Goal: Contribute content: Contribute content

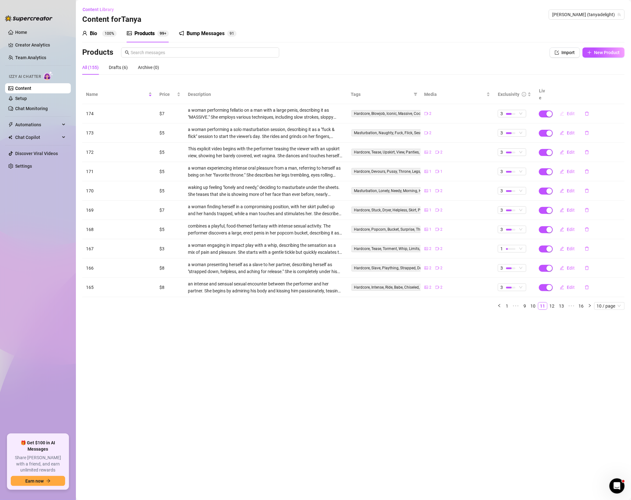
click at [569, 111] on span "Edit" at bounding box center [571, 113] width 8 height 5
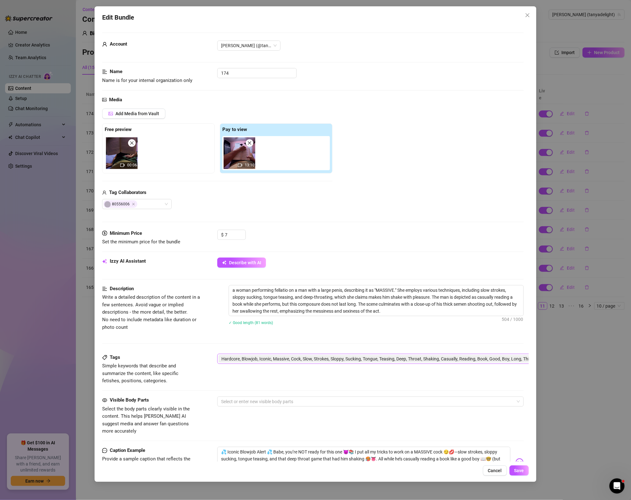
scroll to position [107, 0]
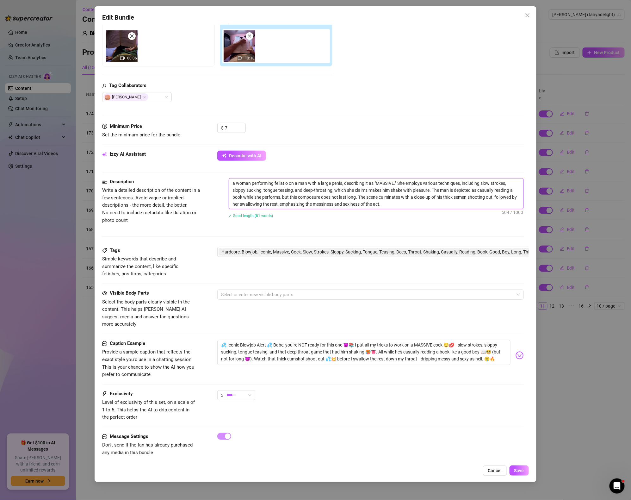
click at [420, 205] on textarea "a woman performing fellatio on a man with a large penis, describing it as "MASS…" at bounding box center [376, 193] width 295 height 30
type textarea "a woman performing fellatio on a man with a large penis, describing it as "MASS…"
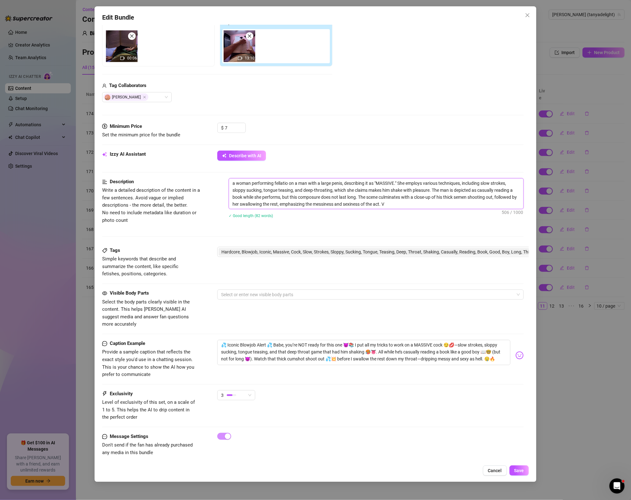
type textarea "a woman performing fellatio on a man with a large penis, describing it as "MASS…"
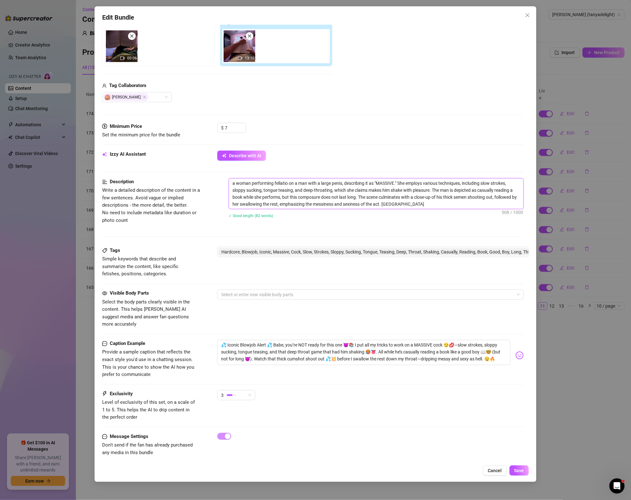
type textarea "a woman performing fellatio on a man with a large penis, describing it as "MASS…"
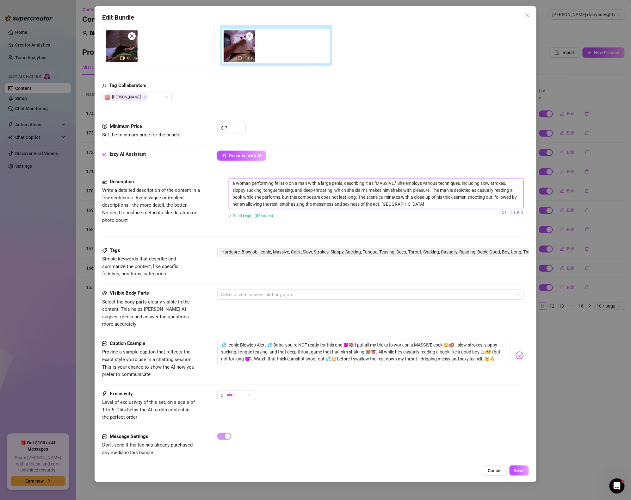
type textarea "a woman performing fellatio on a man with a large penis, describing it as "MASS…"
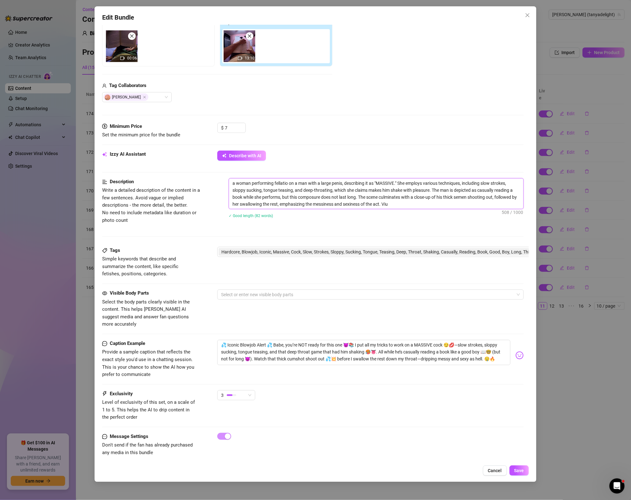
type textarea "a woman performing fellatio on a man with a large penis, describing it as "MASS…"
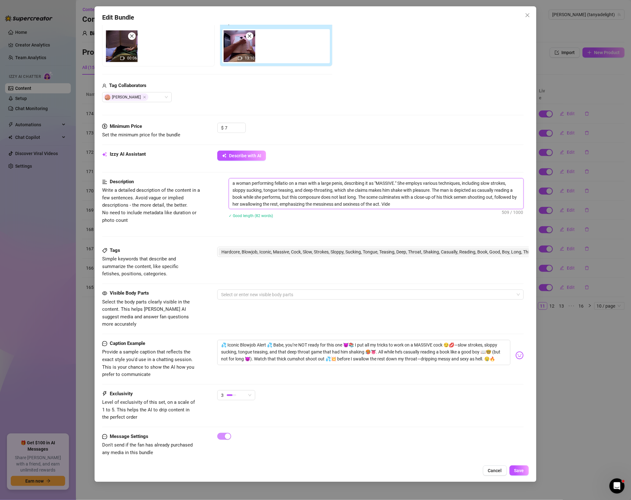
type textarea "a woman performing fellatio on a man with a large penis, describing it as "MASS…"
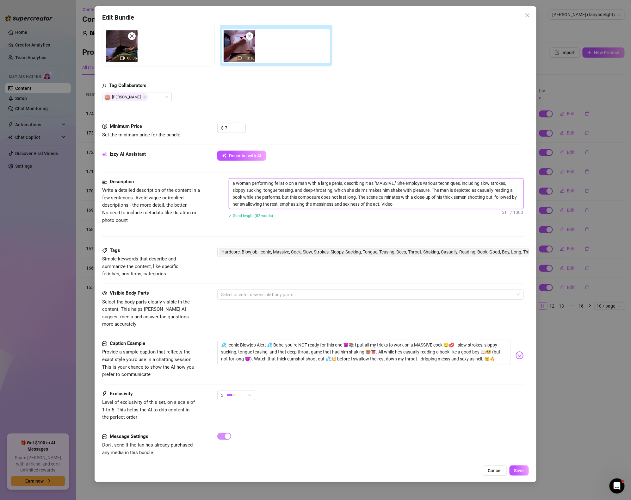
type textarea "a woman performing fellatio on a man with a large penis, describing it as "MASS…"
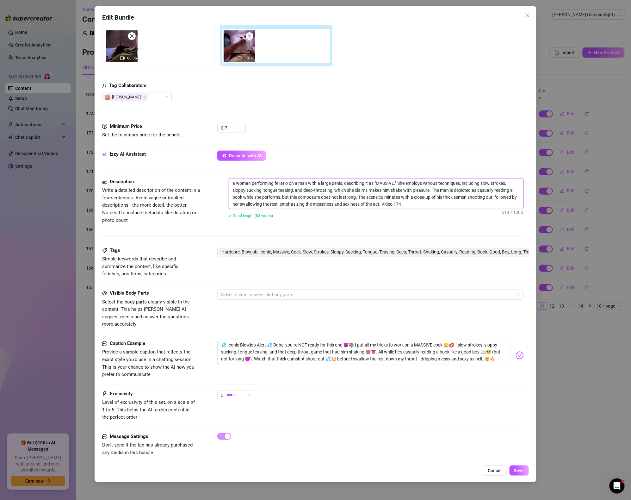
drag, startPoint x: 389, startPoint y: 203, endPoint x: 429, endPoint y: 208, distance: 39.5
click at [429, 208] on textarea "a woman performing fellatio on a man with a large penis, describing it as "MASS…" at bounding box center [376, 193] width 295 height 30
paste textarea
type textarea "a woman performing fellatio on a man with a large penis, describing it as "MASS…"
click at [410, 252] on span "Hardcore, Blowjob, Iconic, Massive, Cock, Slow, Strokes, Sloppy, Sucking, Tongu…" at bounding box center [423, 251] width 404 height 7
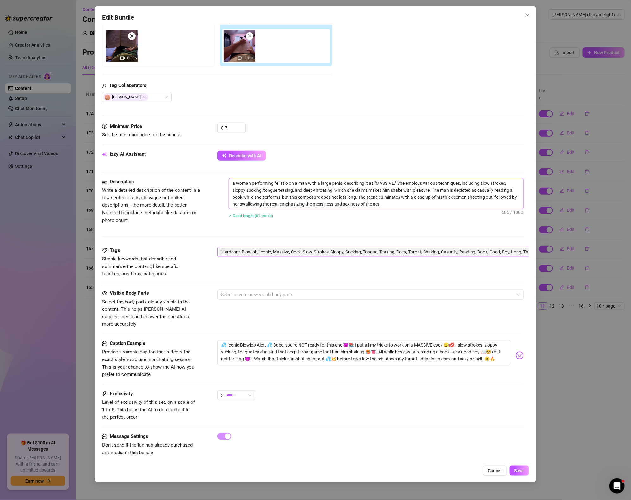
type textarea "a woman performing fellatio on a man with a large penis, describing it as "MASS…"
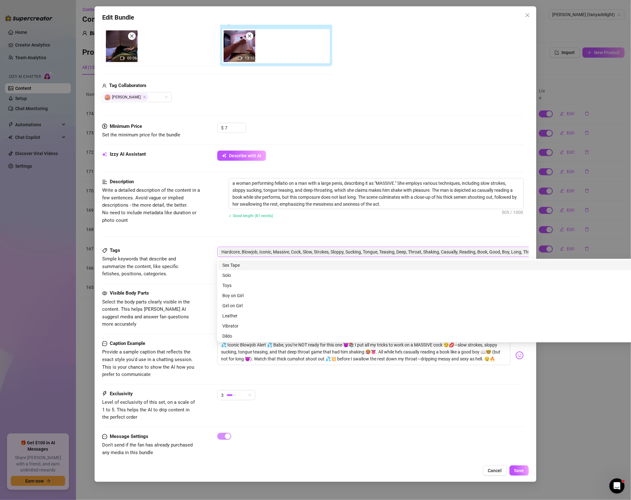
scroll to position [107, 110]
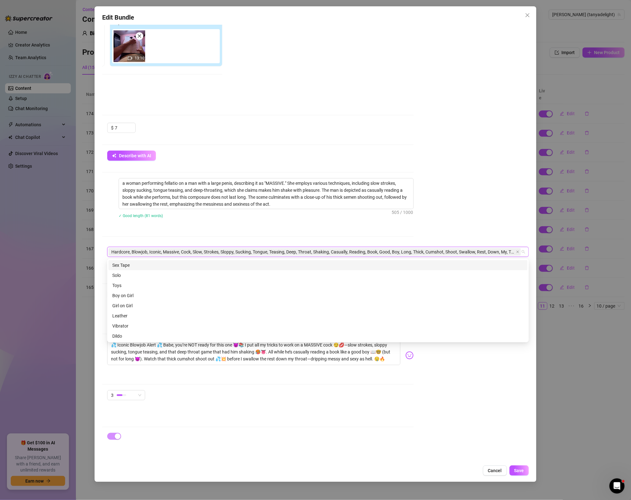
click at [521, 253] on input "search" at bounding box center [521, 252] width 1 height 8
click at [279, 199] on textarea "a woman performing fellatio on a man with a large penis, describing it as "MASS…" at bounding box center [266, 193] width 295 height 30
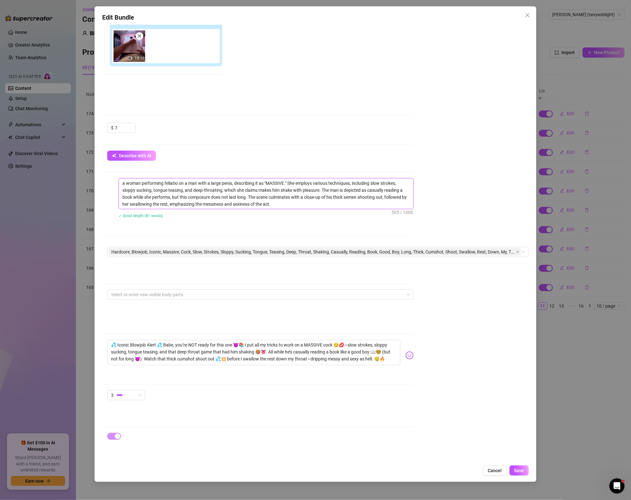
click at [318, 202] on textarea "a woman performing fellatio on a man with a large penis, describing it as "MASS…" at bounding box center [266, 193] width 295 height 30
paste textarea "V"
type textarea "a woman performing fellatio on a man with a large penis, describing it as "MASS…"
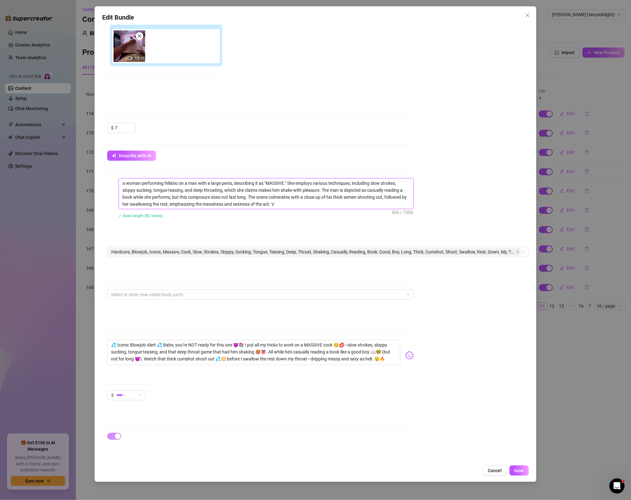
type textarea "a woman performing fellatio on a man with a large penis, describing it as "MASS…"
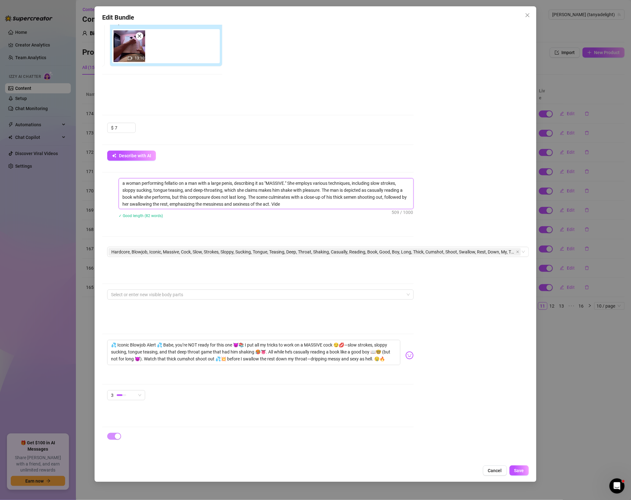
type textarea "a woman performing fellatio on a man with a large penis, describing it as "MASS…"
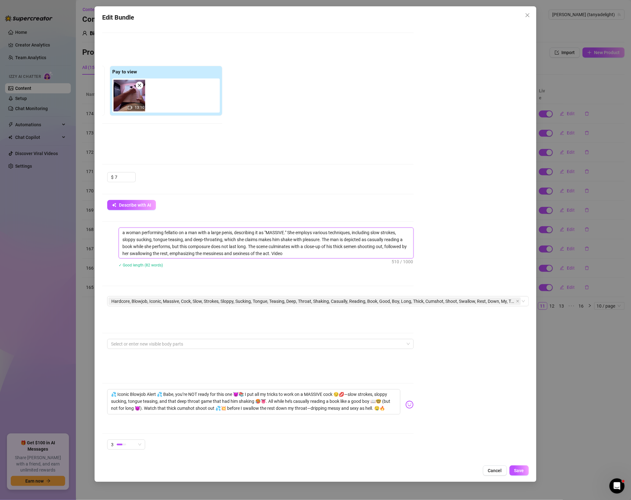
scroll to position [0, 110]
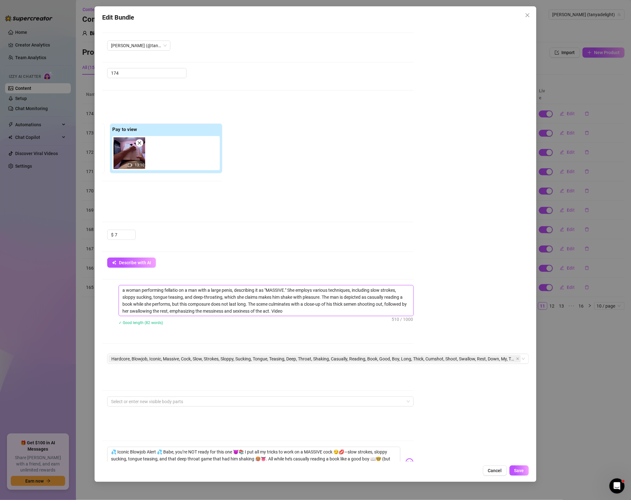
type textarea "a woman performing fellatio on a man with a large penis, describing it as "MASS…"
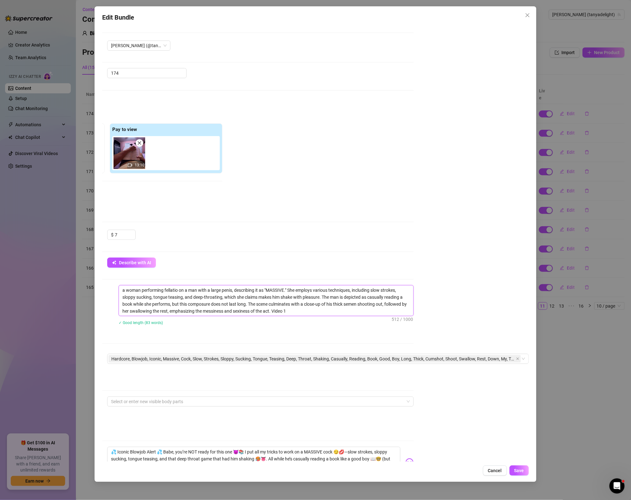
type textarea "a woman performing fellatio on a man with a large penis, describing it as "MASS…"
drag, startPoint x: 279, startPoint y: 311, endPoint x: 327, endPoint y: 316, distance: 48.4
click at [327, 316] on textarea "a woman performing fellatio on a man with a large penis, describing it as "MASS…" at bounding box center [266, 300] width 295 height 30
click at [408, 360] on span "Hardcore, Blowjob, Iconic, Massive, Cock, Slow, Strokes, Sloppy, Sucking, Tongu…" at bounding box center [313, 358] width 404 height 7
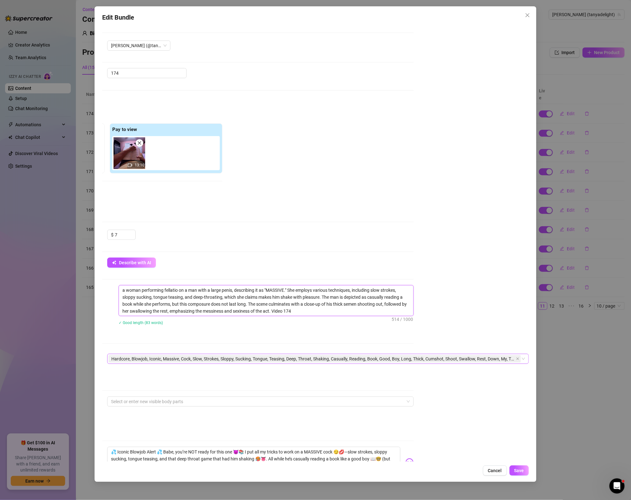
type textarea "a woman performing fellatio on a man with a large penis, describing it as "MASS…"
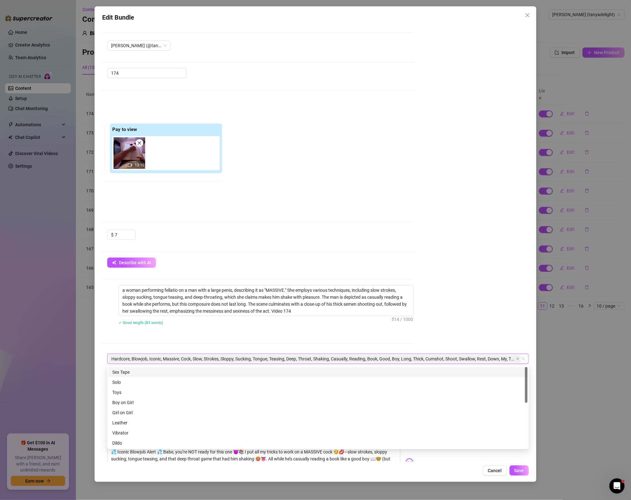
paste input "Video 174"
type input "Video 174"
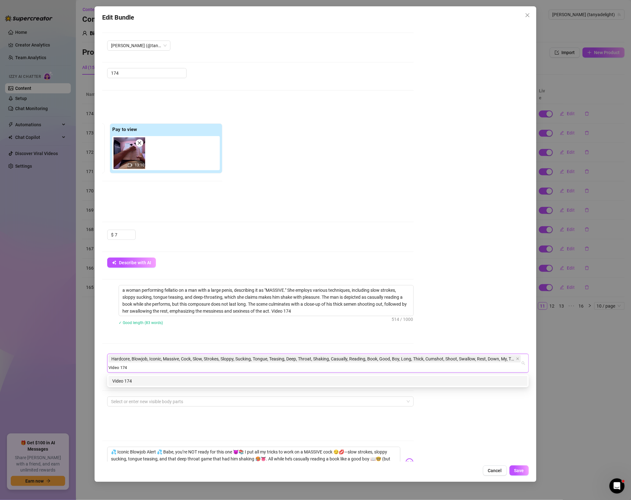
click at [203, 381] on div "Video 174" at bounding box center [318, 380] width 412 height 7
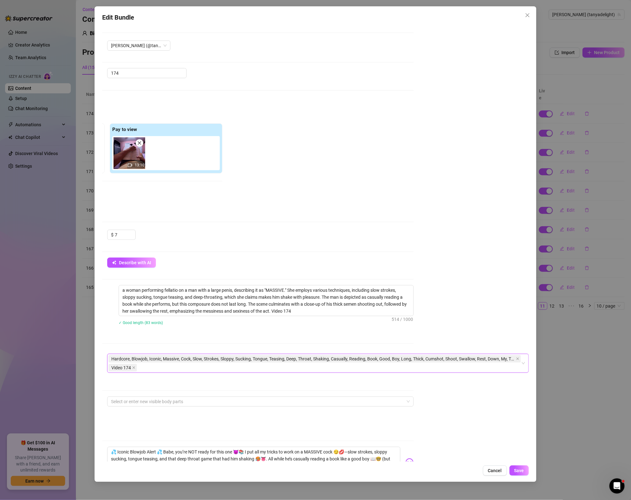
click at [486, 298] on div "Account [PERSON_NAME] (@tanyadelight) Name Name is for your internal organizati…" at bounding box center [315, 243] width 427 height 437
click at [521, 469] on span "Save" at bounding box center [519, 470] width 10 height 5
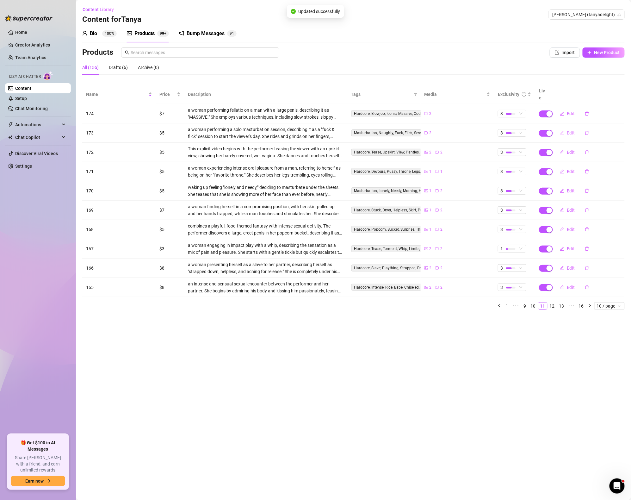
click at [573, 130] on span "Edit" at bounding box center [571, 132] width 8 height 5
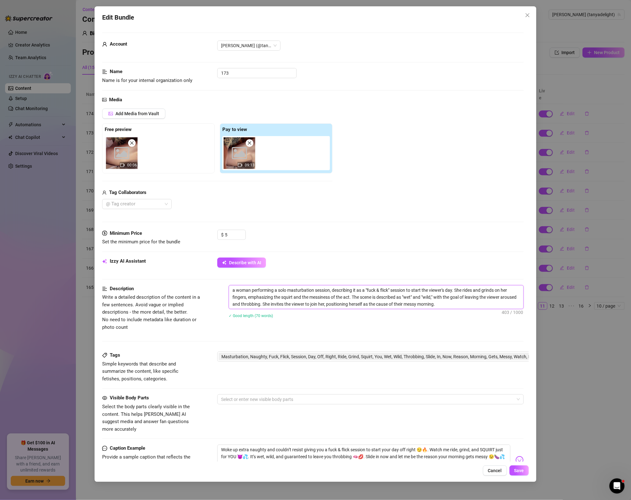
click at [476, 305] on textarea "a woman performing a solo masturbation session, describing it as a "fuck & flic…" at bounding box center [376, 296] width 295 height 23
paste textarea "Video 174"
type textarea "a woman performing a solo masturbation session, describing it as a "fuck & flic…"
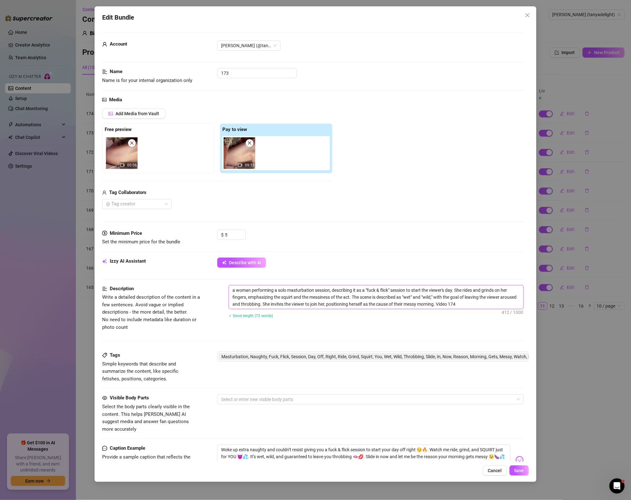
type textarea "a woman performing a solo masturbation session, describing it as a "fuck & flic…"
click at [358, 355] on span "Masturbation, Naughty, Fuck, Flick, Session, Day, Off, Right, Ride, Grind, Squi…" at bounding box center [423, 356] width 404 height 7
type textarea "a woman performing a solo masturbation session, describing it as a "fuck & flic…"
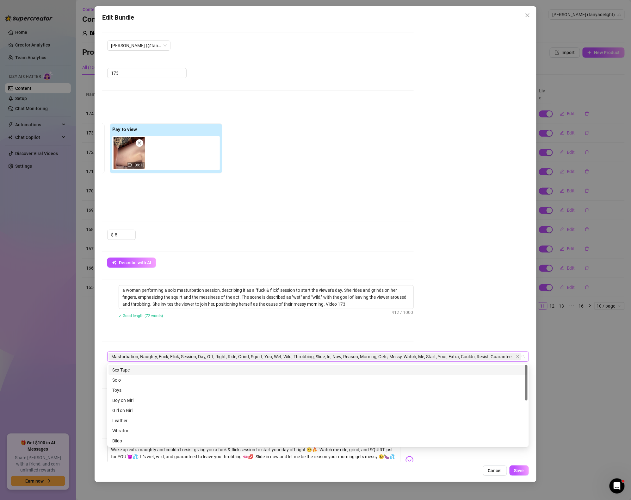
paste input "Video 174"
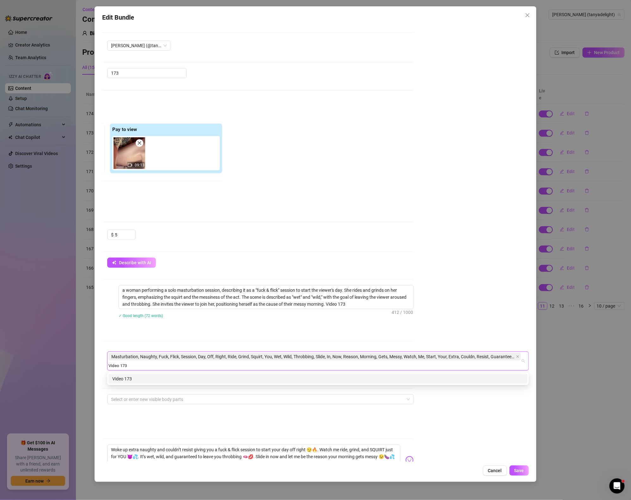
type input "Video 173"
click at [391, 336] on div "Description Write a detailed description of the content in a few sentences. Avo…" at bounding box center [203, 318] width 422 height 66
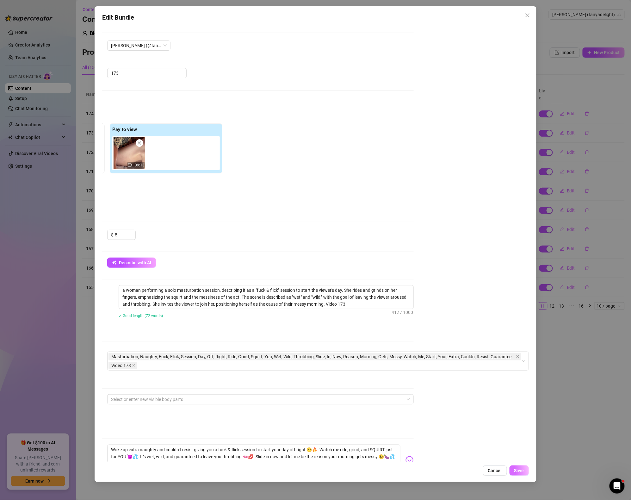
click at [521, 472] on span "Save" at bounding box center [519, 470] width 10 height 5
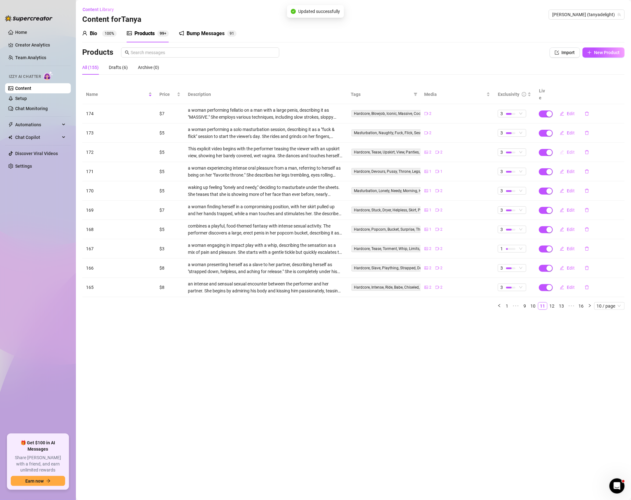
click at [572, 150] on span "Edit" at bounding box center [571, 152] width 8 height 5
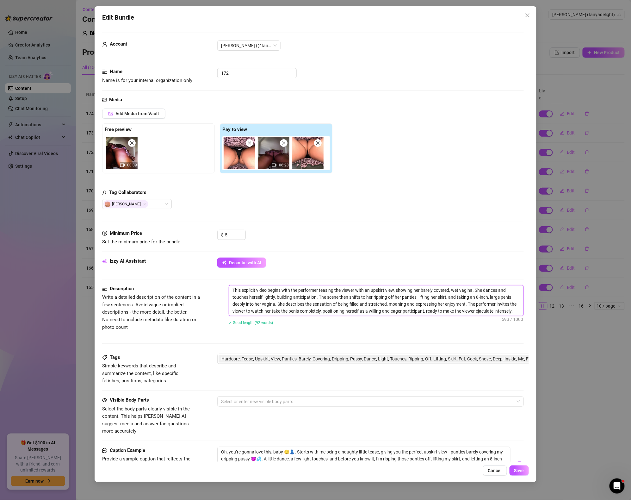
click at [520, 313] on textarea "This explicit video begins with the performer teasing the viewer with an upskir…" at bounding box center [376, 300] width 295 height 30
paste textarea "Video 174"
type textarea "This explicit video begins with the performer teasing the viewer with an upskir…"
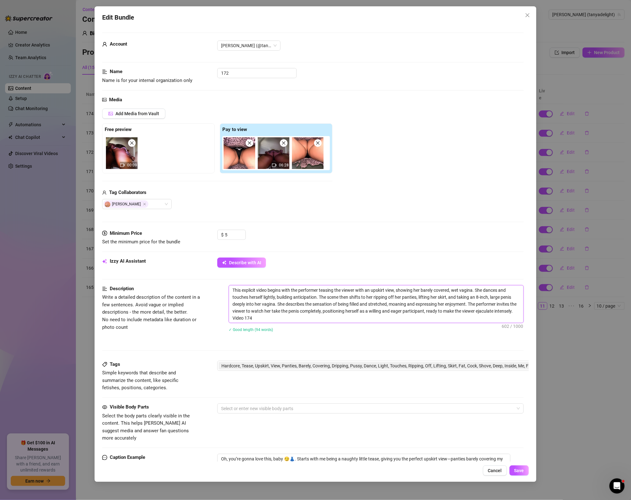
scroll to position [0, 0]
type textarea "This explicit video begins with the performer teasing the viewer with an upskir…"
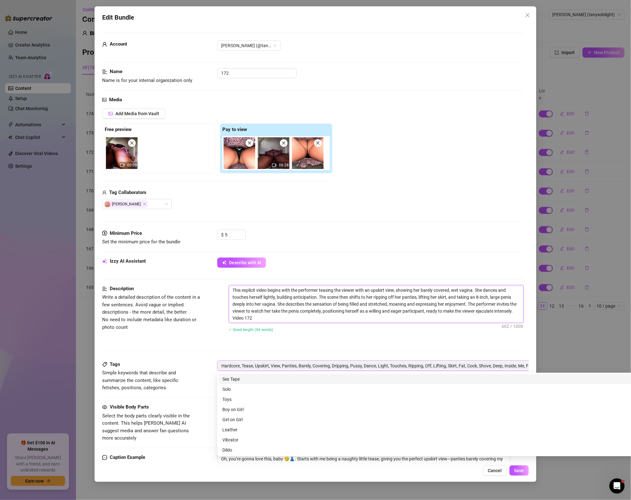
click at [483, 369] on span "Hardcore, Tease, Upskirt, View, Panties, Barely, Covering, Dripping, Pussy, Dan…" at bounding box center [423, 365] width 404 height 7
type textarea "This explicit video begins with the performer teasing the viewer with an upskir…"
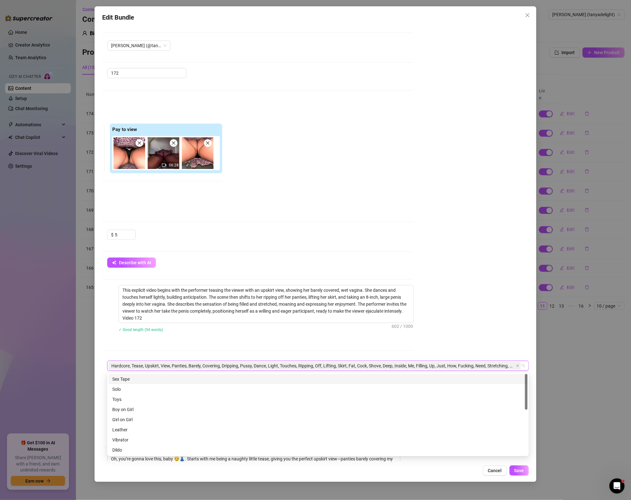
paste input "Video 174"
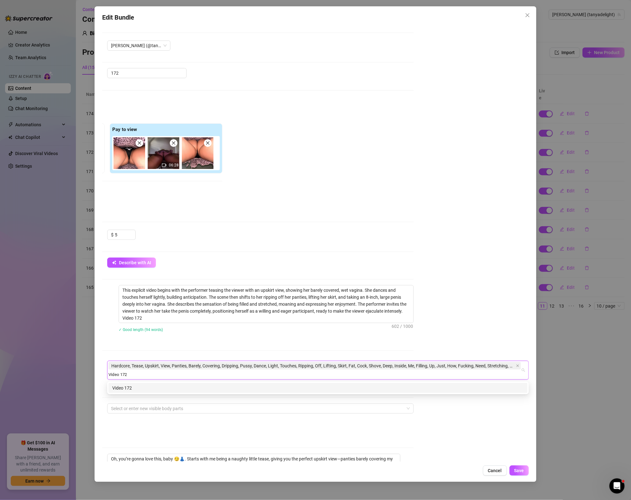
type input "Video 172"
click at [410, 199] on div "Add Media from Vault Free preview 00:09 Pay to view 06:28 Tag Collaborators [PE…" at bounding box center [203, 159] width 422 height 101
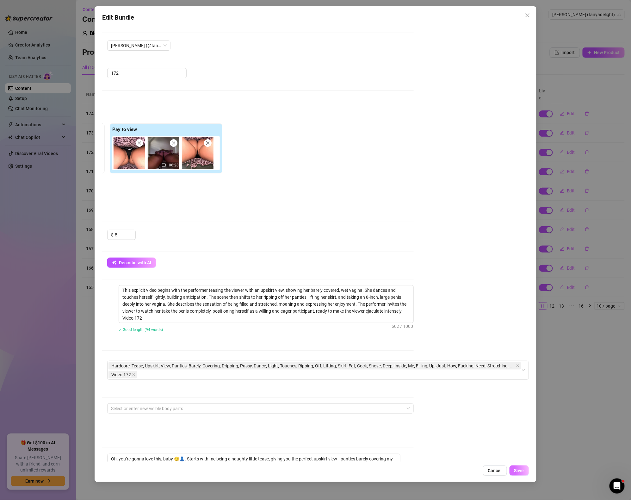
click at [521, 469] on span "Save" at bounding box center [519, 470] width 10 height 5
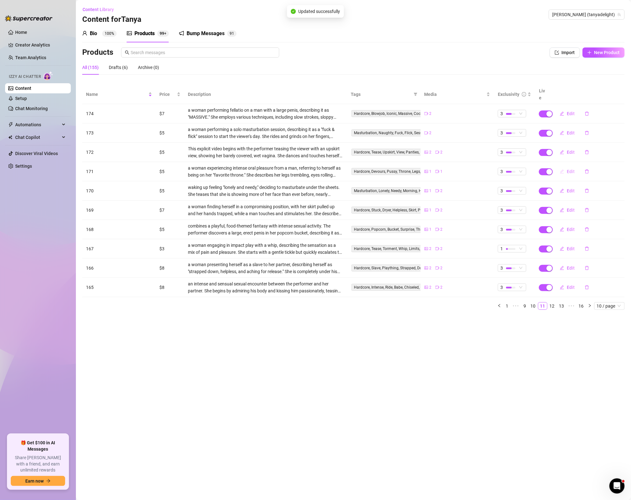
click at [570, 169] on span "Edit" at bounding box center [571, 171] width 8 height 5
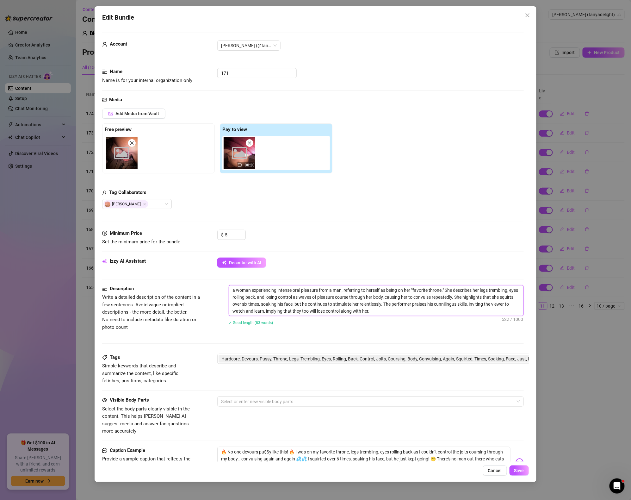
click at [429, 314] on textarea "a woman experiencing intense oral pleasure from a man, referring to herself as …" at bounding box center [376, 300] width 295 height 30
paste textarea "Video 174"
type textarea "a woman experiencing intense oral pleasure from a man, referring to herself as …"
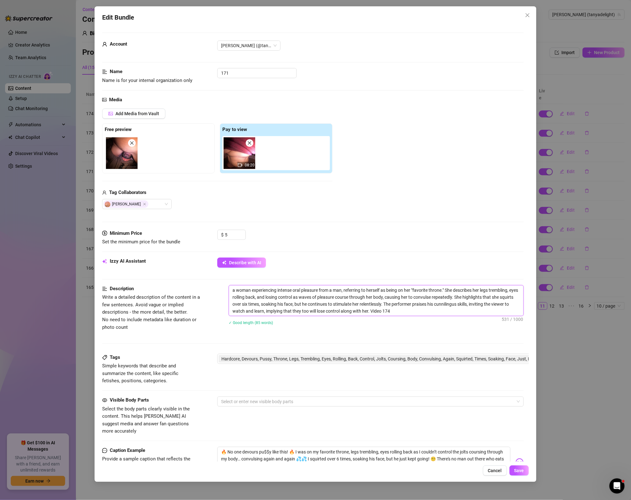
type textarea "a woman experiencing intense oral pleasure from a man, referring to herself as …"
click at [413, 364] on div "Hardcore, Devours, Pussy, Throne, Legs, Trembling, Eyes, Rolling, Back, Control…" at bounding box center [428, 359] width 422 height 10
click at [413, 362] on span "Hardcore, Devours, Pussy, Throne, Legs, Trembling, Eyes, Rolling, Back, Control…" at bounding box center [423, 358] width 404 height 7
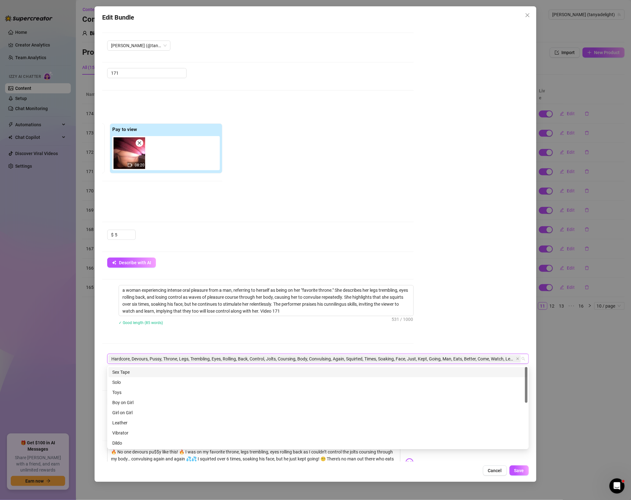
paste input "Video 174"
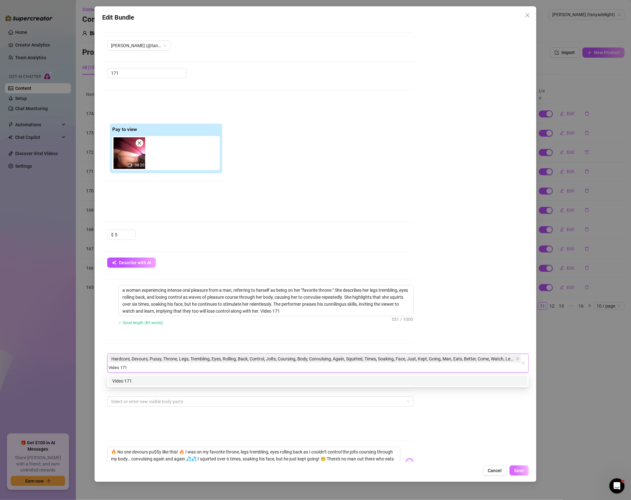
type input "Video 171"
click at [517, 466] on button "Save" at bounding box center [519, 470] width 19 height 10
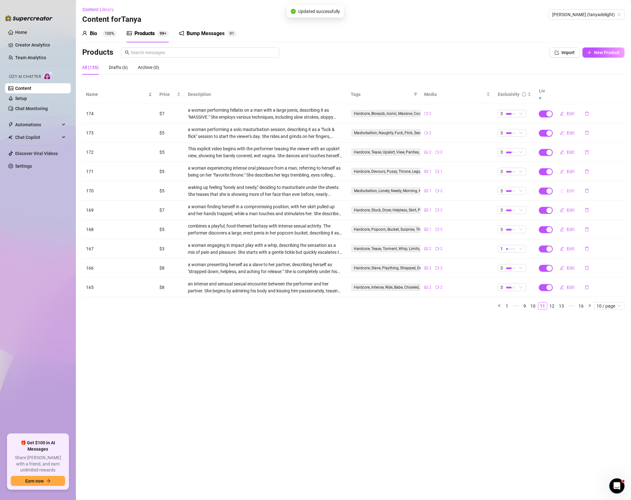
click at [560, 189] on icon "edit" at bounding box center [562, 191] width 4 height 4
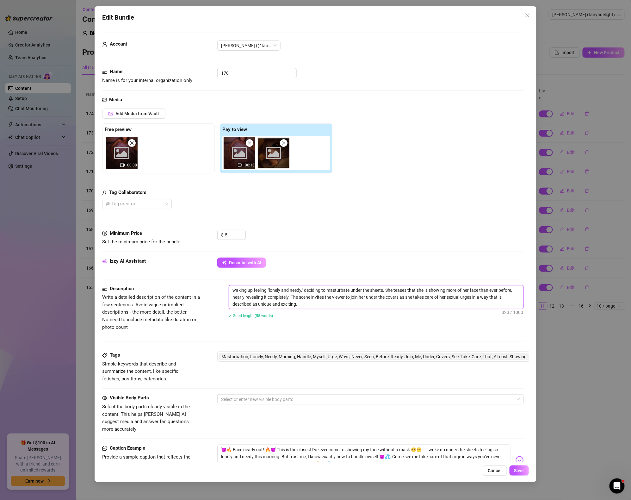
click at [396, 302] on textarea "waking up feeling "lonely and needy," deciding to masturbate under the sheets. …" at bounding box center [376, 296] width 295 height 23
type textarea "waking up feeling "lonely and needy," deciding to masturbate under the sheets. …"
paste textarea "Video 174"
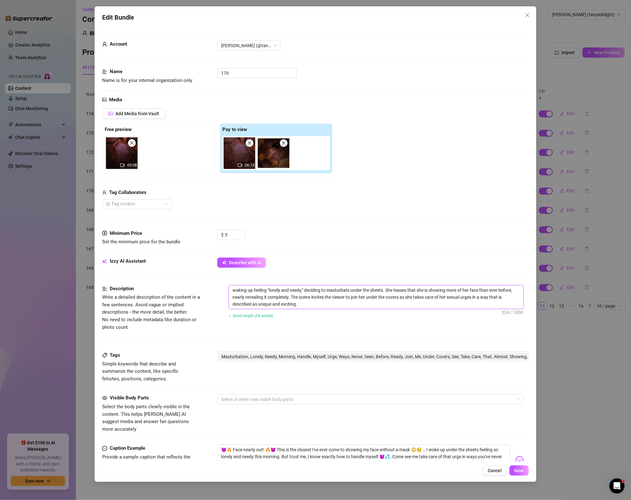
type textarea "waking up feeling "lonely and needy," deciding to masturbate under the sheets. …"
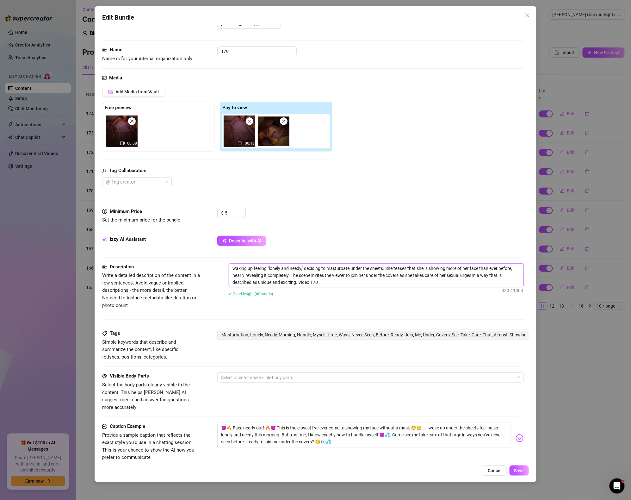
scroll to position [47, 0]
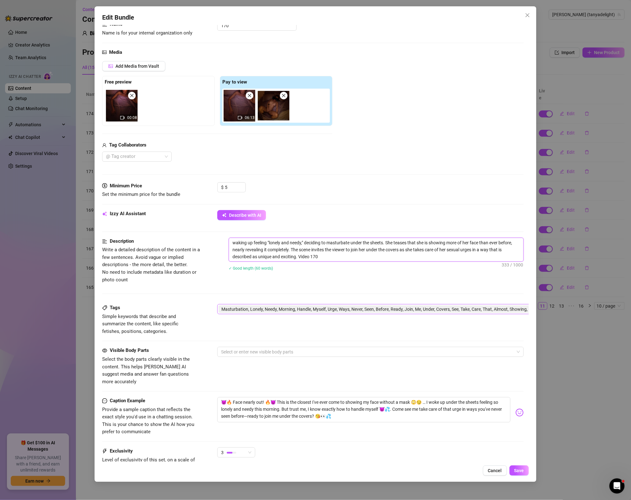
click at [337, 306] on span "Masturbation, Lonely, Needy, Morning, Handle, Myself, Urge, Ways, Never, Seen, …" at bounding box center [425, 309] width 413 height 8
type textarea "waking up feeling "lonely and needy," deciding to masturbate under the sheets. …"
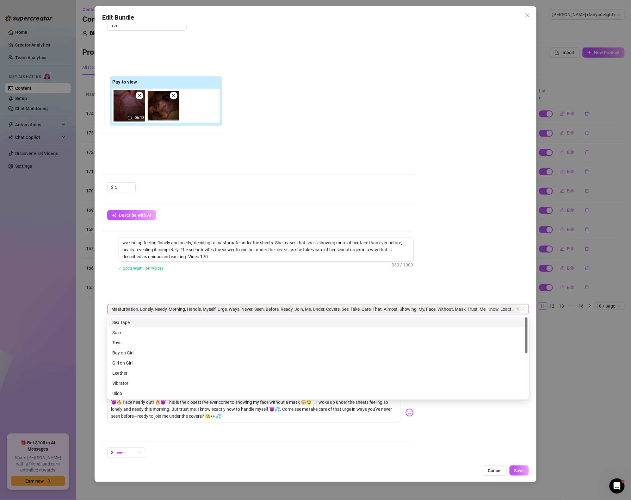
paste input "Video 174"
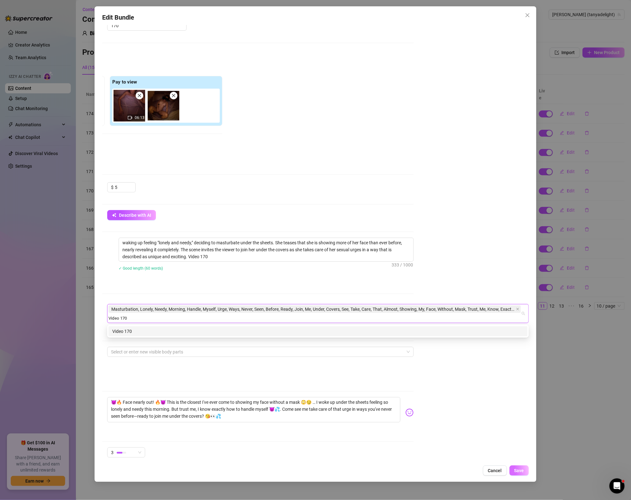
type input "Video 170"
click at [527, 472] on button "Save" at bounding box center [519, 470] width 19 height 10
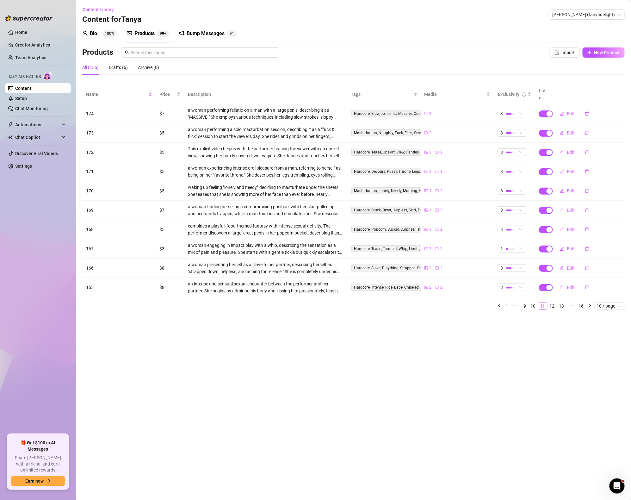
click at [569, 208] on span "Edit" at bounding box center [571, 210] width 8 height 5
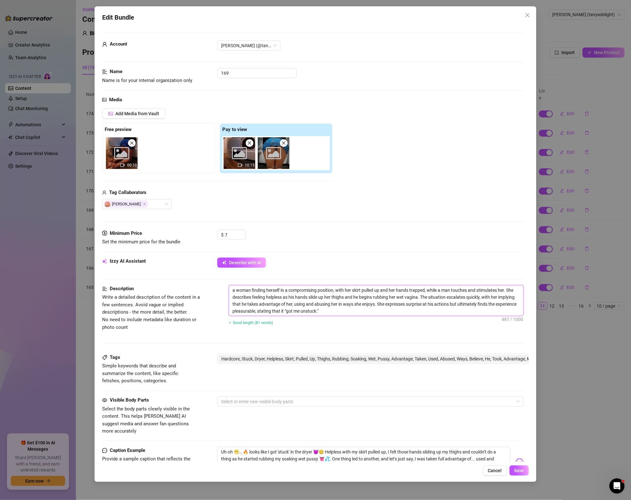
click at [333, 316] on textarea "a woman finding herself in a compromising position, with her skirt pulled up an…" at bounding box center [376, 300] width 295 height 30
type textarea "a woman finding herself in a compromising position, with her skirt pulled up an…"
paste textarea "Video 174"
type textarea "a woman finding herself in a compromising position, with her skirt pulled up an…"
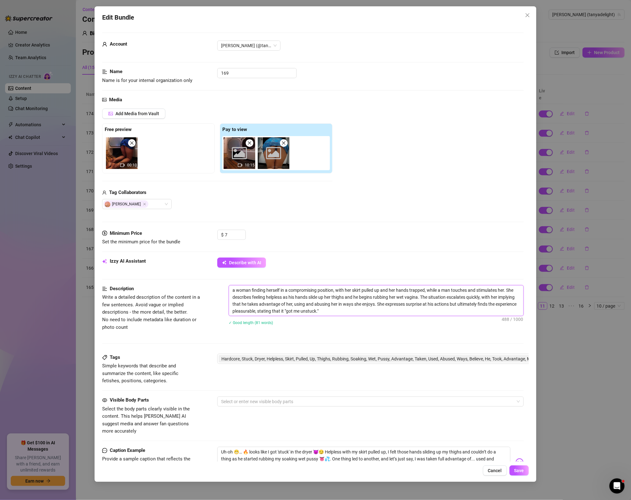
type textarea "a woman finding herself in a compromising position, with her skirt pulled up an…"
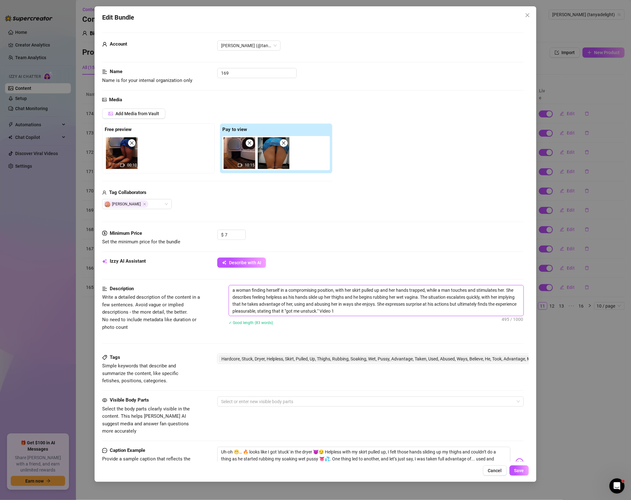
type textarea "a woman finding herself in a compromising position, with her skirt pulled up an…"
drag, startPoint x: 320, startPoint y: 312, endPoint x: 364, endPoint y: 314, distance: 44.0
click at [364, 314] on textarea "a woman finding herself in a compromising position, with her skirt pulled up an…" at bounding box center [376, 300] width 295 height 30
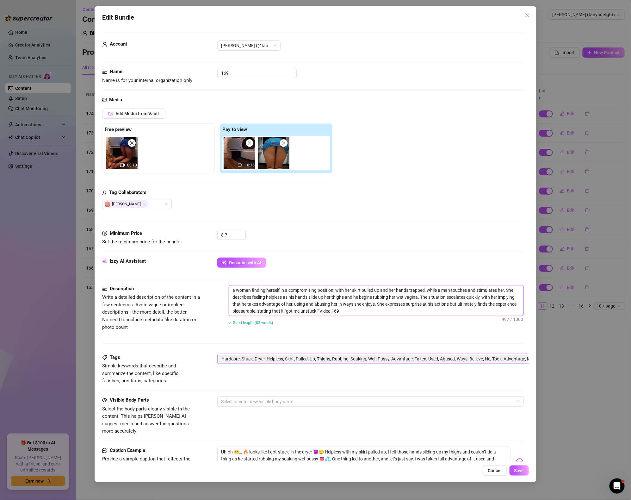
click at [359, 362] on span "Hardcore, Stuck, Dryer, Helpless, Skirt, Pulled, Up, Thighs, Rubbing, Soaking, …" at bounding box center [423, 358] width 404 height 7
type textarea "a woman finding herself in a compromising position, with her skirt pulled up an…"
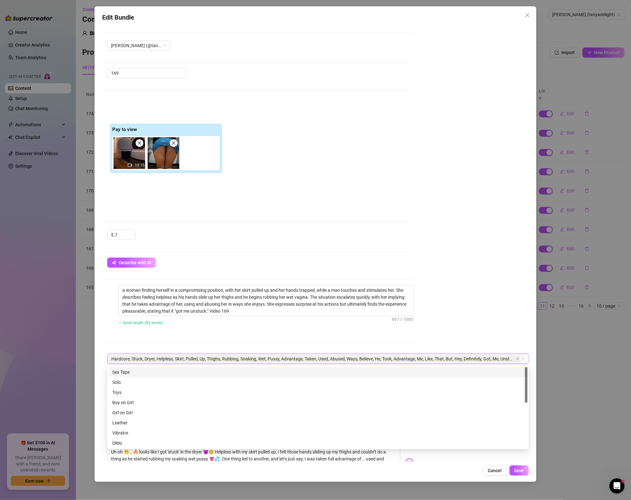
paste input "Video 169"
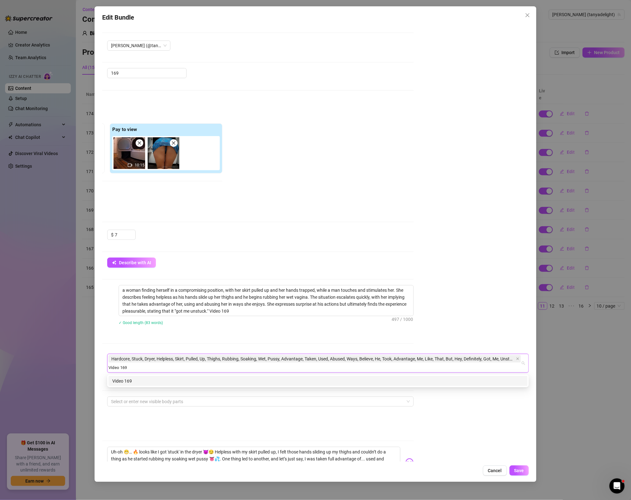
type input "Video 169"
click at [432, 333] on div "Account [PERSON_NAME] (@tanyadelight) Name Name is for your internal organizati…" at bounding box center [315, 243] width 427 height 437
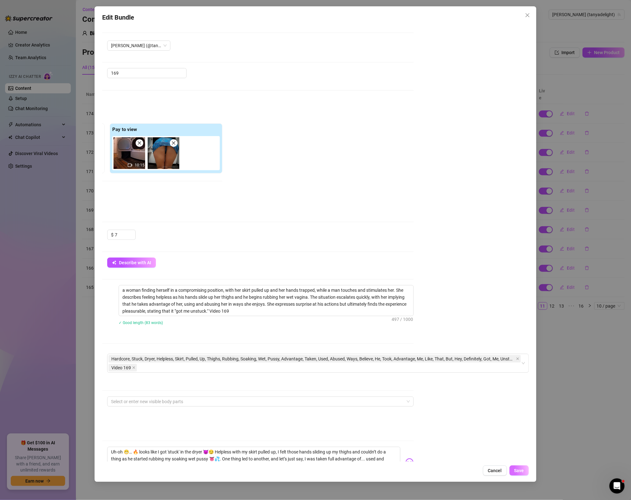
click at [524, 473] on button "Save" at bounding box center [519, 470] width 19 height 10
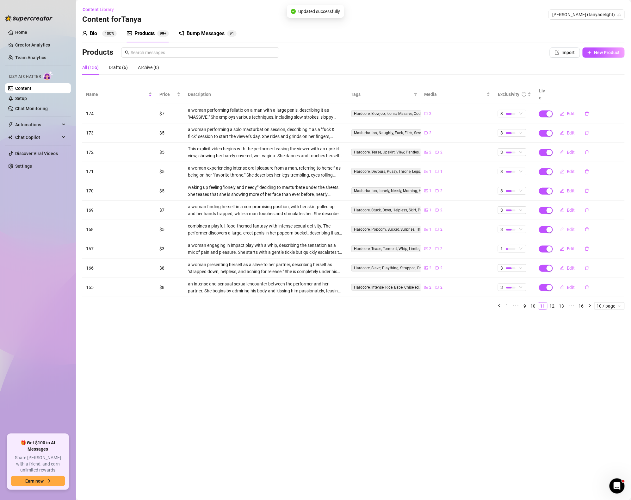
click at [572, 227] on span "Edit" at bounding box center [571, 229] width 8 height 5
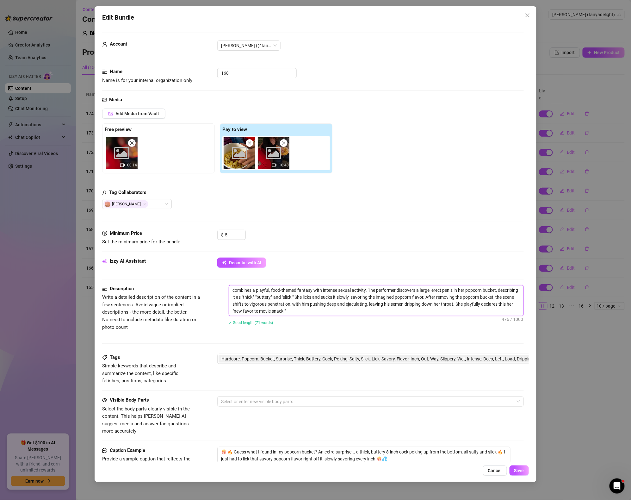
click at [329, 311] on textarea "combines a playful, food-themed fantasy with intense sexual activity. The perfo…" at bounding box center [376, 300] width 295 height 30
type textarea "combines a playful, food-themed fantasy with intense sexual activity. The perfo…"
paste textarea "Video 169"
type textarea "combines a playful, food-themed fantasy with intense sexual activity. The perfo…"
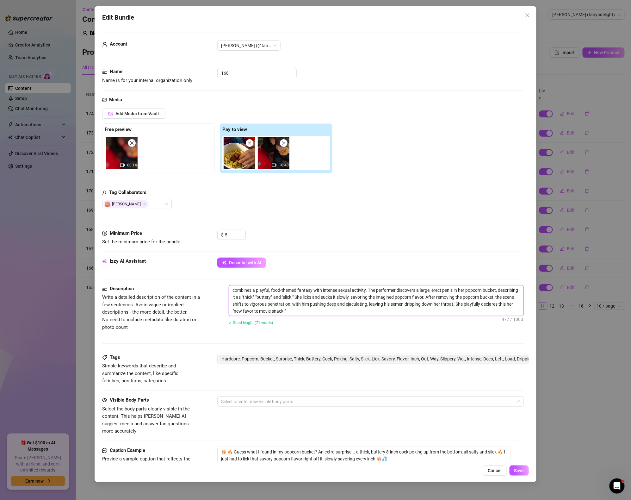
type textarea "combines a playful, food-themed fantasy with intense sexual activity. The perfo…"
click at [403, 358] on span "Hardcore, Popcorn, Bucket, Surprise, Thick, Buttery, Cock, Poking, Salty, Slick…" at bounding box center [423, 358] width 404 height 7
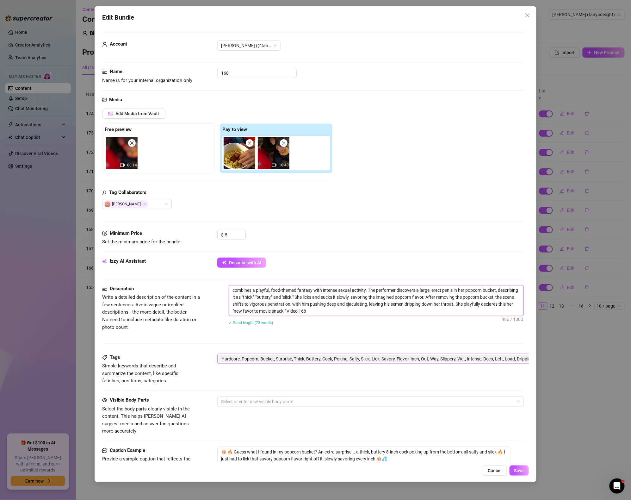
type textarea "combines a playful, food-themed fantasy with intense sexual activity. The perfo…"
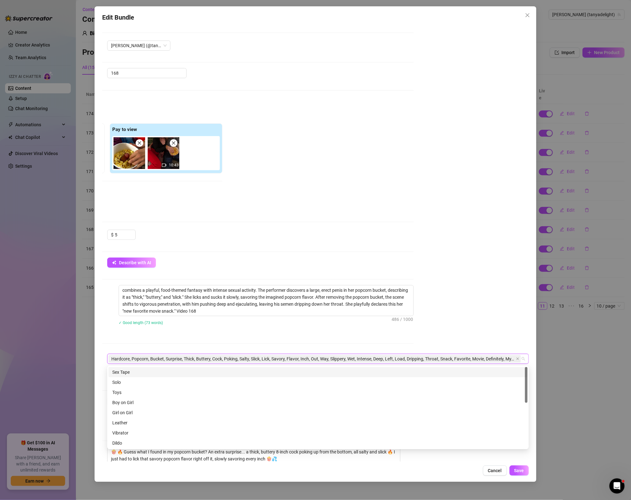
paste input "Video 169"
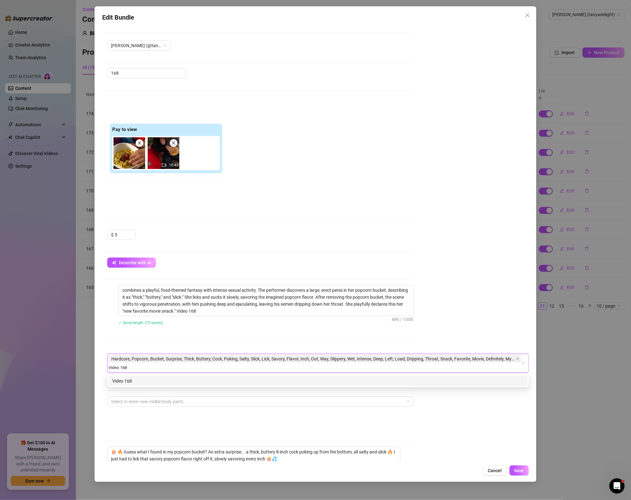
type input "Video 168"
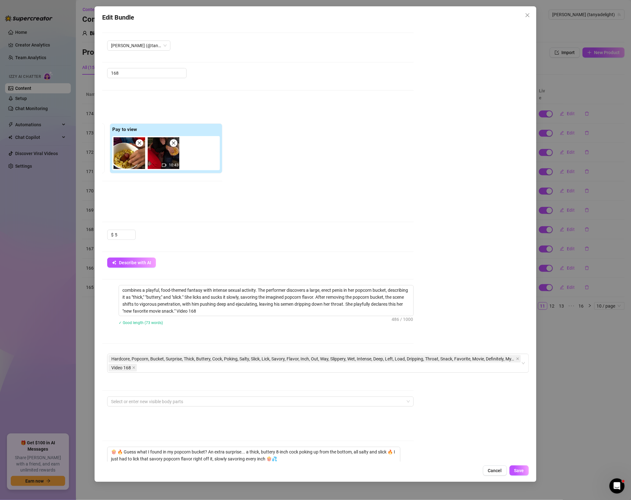
click at [438, 325] on div "Account [PERSON_NAME] (@tanyadelight) Name Name is for your internal organizati…" at bounding box center [315, 243] width 427 height 437
click at [524, 473] on button "Save" at bounding box center [519, 470] width 19 height 10
click at [524, 472] on span "Save" at bounding box center [519, 470] width 10 height 5
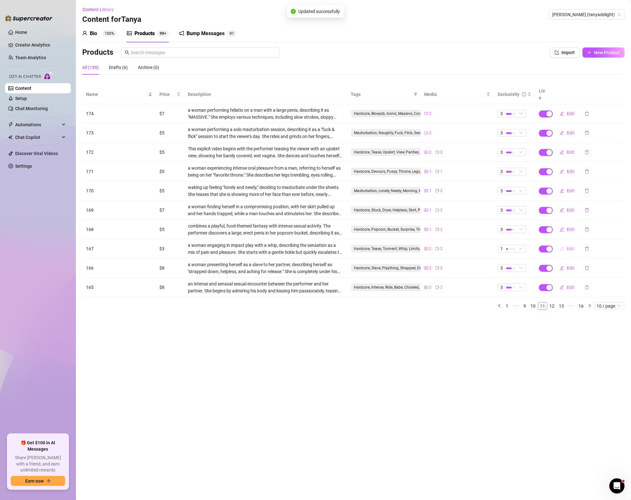
click at [571, 246] on span "Edit" at bounding box center [571, 248] width 8 height 5
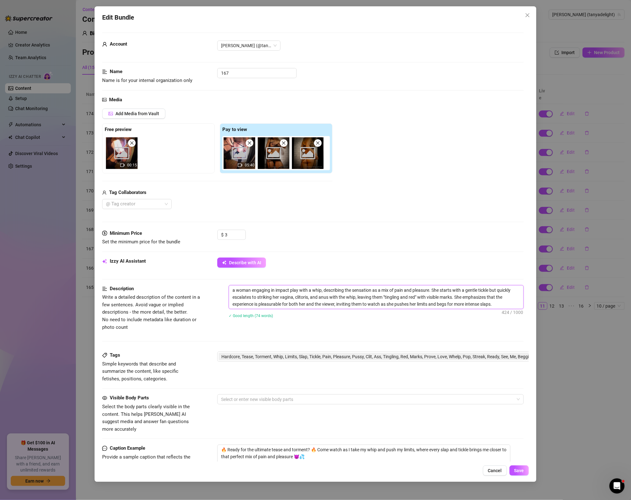
click at [508, 301] on textarea "a woman engaging in impact play with a whip, describing the sensation as a mix …" at bounding box center [376, 296] width 295 height 23
click at [509, 306] on textarea "a woman engaging in impact play with a whip, describing the sensation as a mix …" at bounding box center [376, 296] width 295 height 23
paste textarea "Video 169"
type textarea "a woman engaging in impact play with a whip, describing the sensation as a mix …"
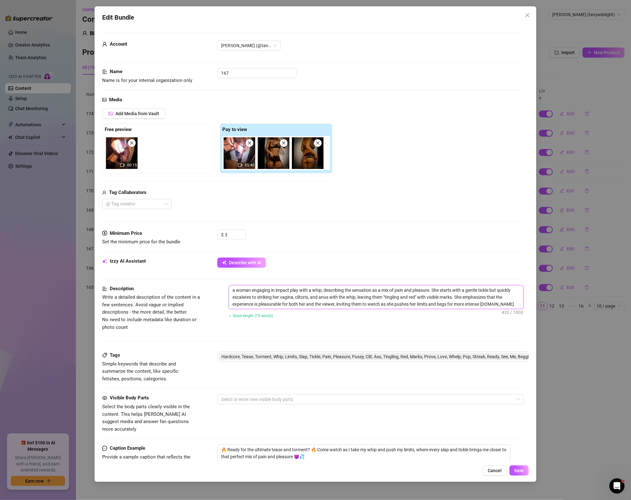
scroll to position [117, 0]
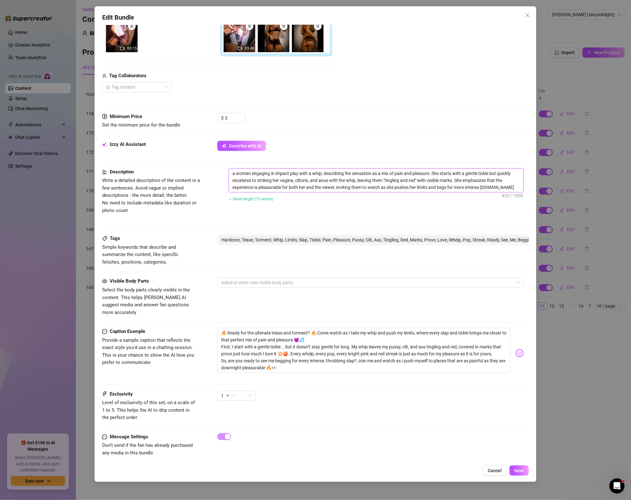
type textarea "a woman engaging in impact play with a whip, describing the sensation as a mix …"
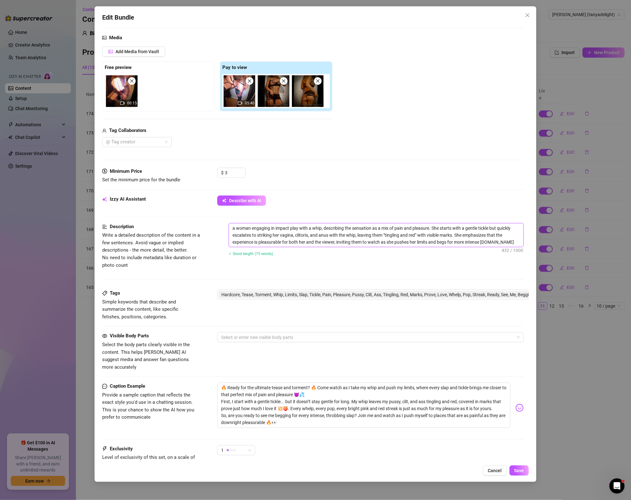
scroll to position [0, 0]
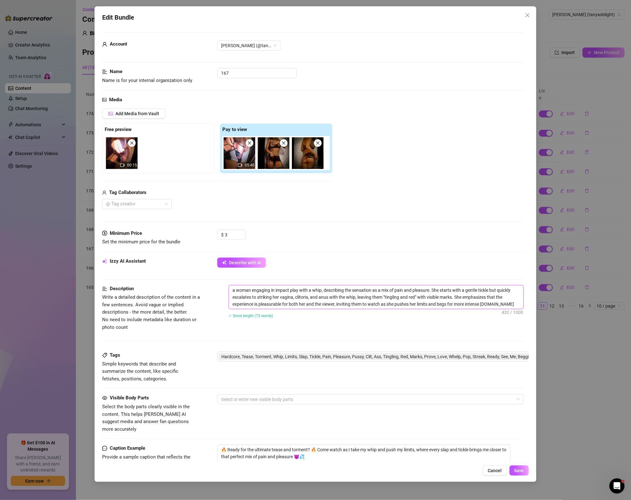
type textarea "a woman engaging in impact play with a whip, describing the sensation as a mix …"
click at [430, 355] on span "Hardcore, Tease, Torment, Whip, Limits, Slap, Tickle, Pain, Pleasure, Pussy, Cl…" at bounding box center [423, 356] width 404 height 7
type textarea "a woman engaging in impact play with a whip, describing the sensation as a mix …"
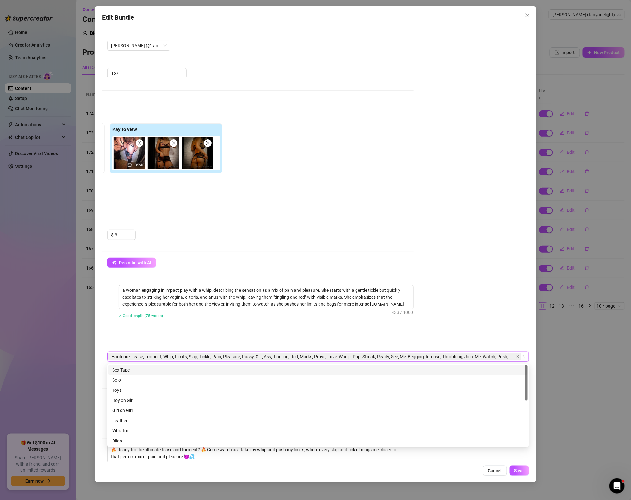
paste input "Video 169"
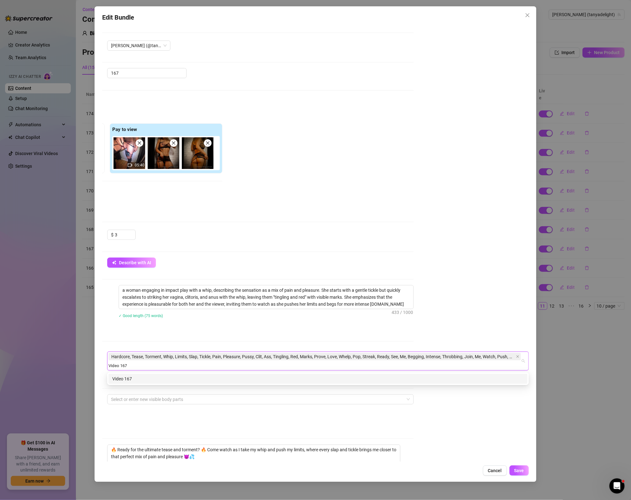
type input "Video 167"
click at [462, 335] on div "Account [PERSON_NAME] (@tanyadelight) Name Name is for your internal organizati…" at bounding box center [315, 243] width 427 height 437
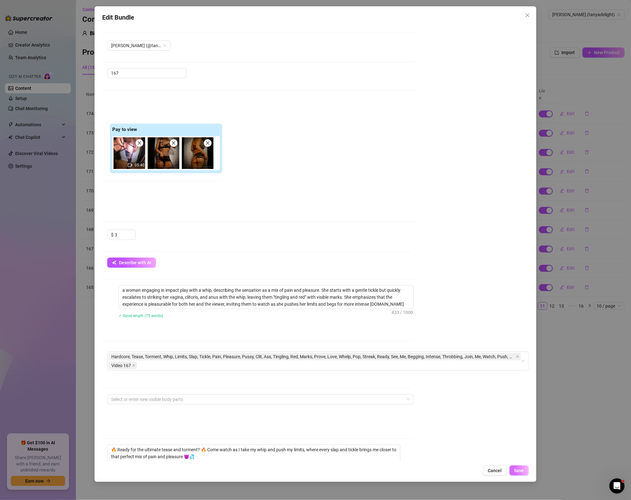
click at [520, 474] on button "Save" at bounding box center [519, 470] width 19 height 10
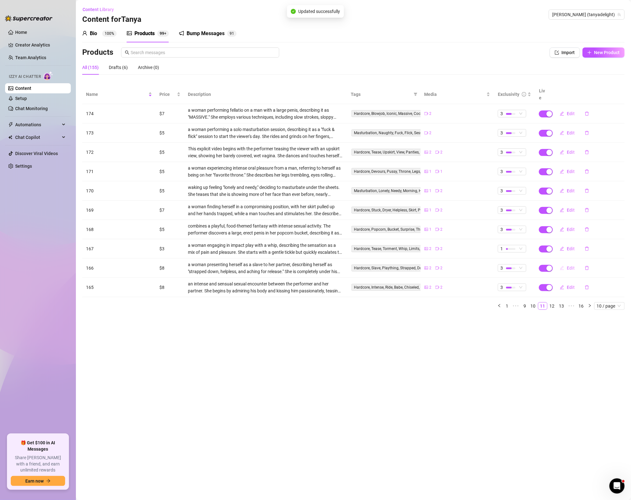
click at [565, 264] on button "Edit" at bounding box center [567, 268] width 25 height 10
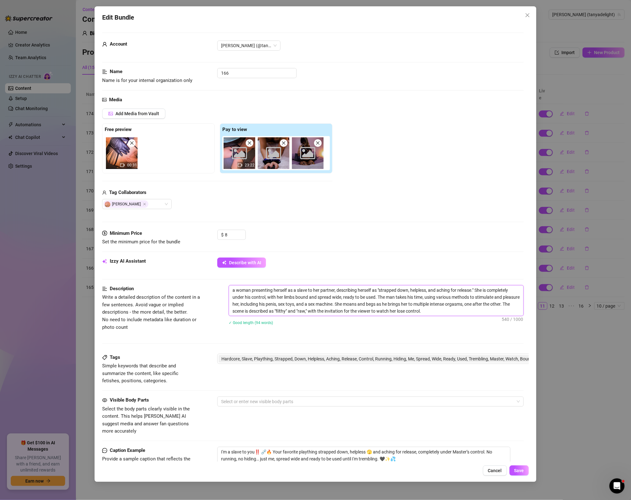
click at [480, 312] on textarea "a woman presenting herself as a slave to her partner, describing herself as "st…" at bounding box center [376, 300] width 295 height 30
type textarea "a woman presenting herself as a slave to her partner, describing herself as "st…"
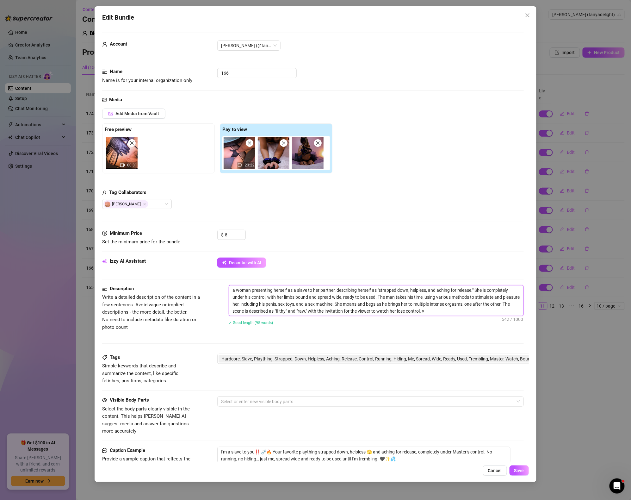
paste textarea "Video 169"
type textarea "a woman presenting herself as a slave to her partner, describing herself as "st…"
click at [446, 310] on textarea "a woman presenting herself as a slave to her partner, describing herself as "st…" at bounding box center [376, 300] width 295 height 30
type textarea "a woman presenting herself as a slave to her partner, describing herself as "st…"
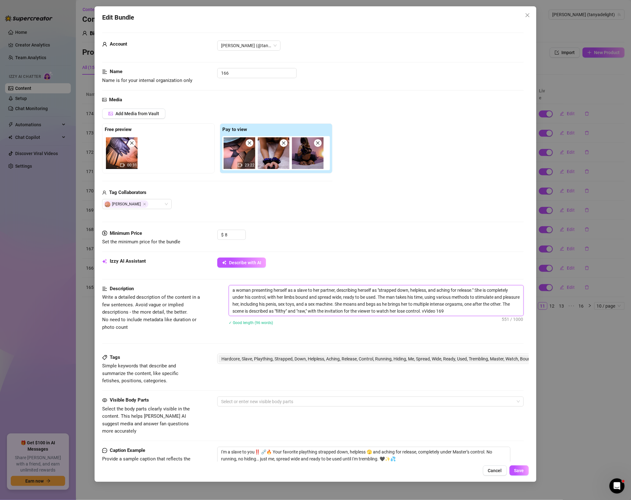
type textarea "a woman presenting herself as a slave to her partner, describing herself as "st…"
click at [494, 315] on textarea "a woman presenting herself as a slave to her partner, describing herself as "st…" at bounding box center [376, 300] width 295 height 30
type textarea "a woman presenting herself as a slave to her partner, describing herself as "st…"
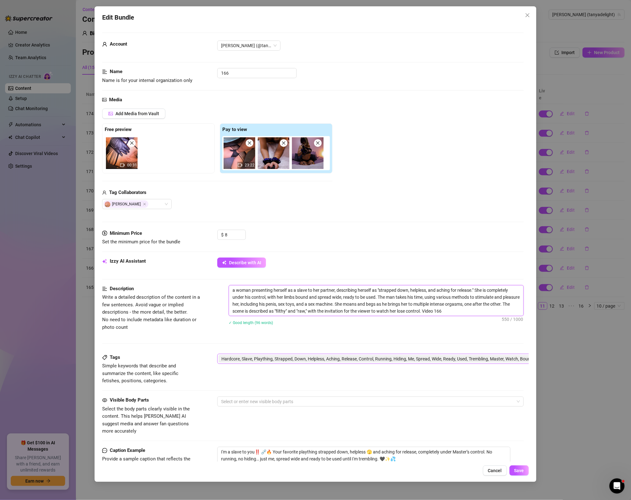
click at [463, 361] on span "Hardcore, Slave, Plaything, Strapped, Down, Helpless, Aching, Release, Control,…" at bounding box center [423, 358] width 404 height 7
type textarea "a woman presenting herself as a slave to her partner, describing herself as "st…"
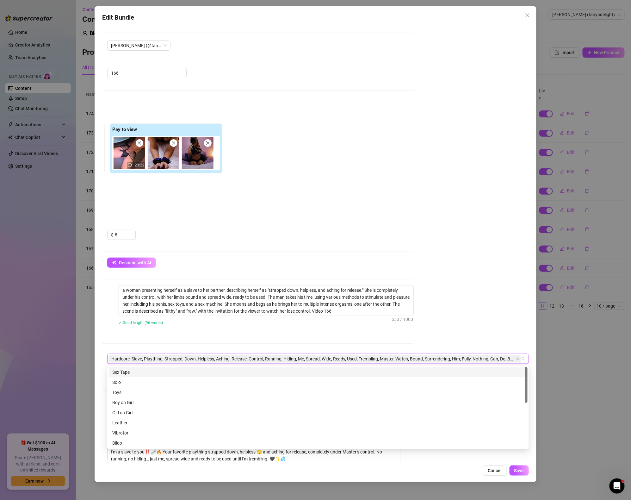
paste input "Video 169"
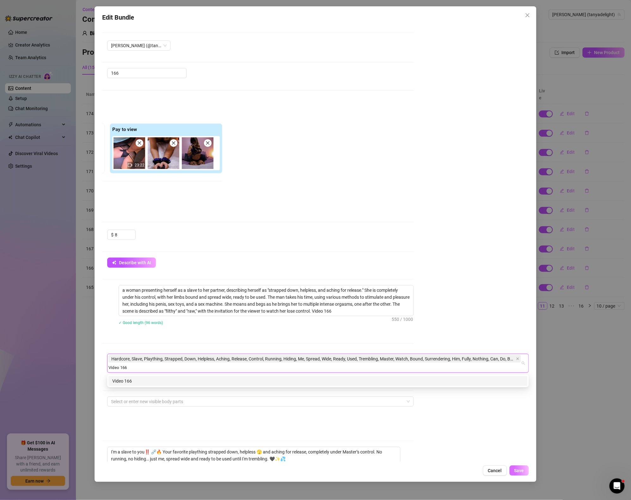
type input "Video 166"
click at [527, 475] on button "Save" at bounding box center [519, 470] width 19 height 10
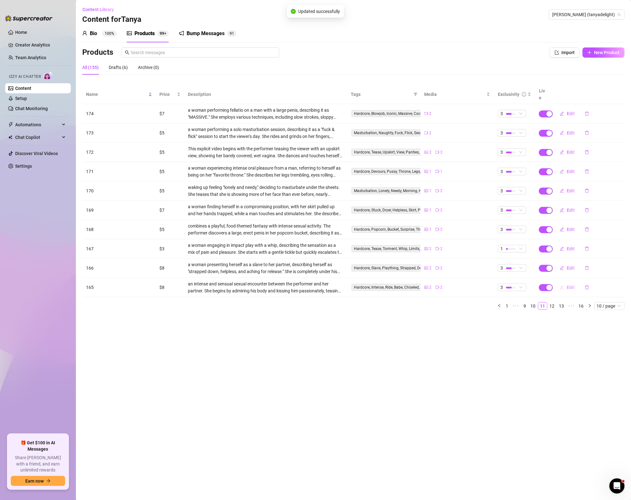
click at [572, 285] on span "Edit" at bounding box center [571, 287] width 8 height 5
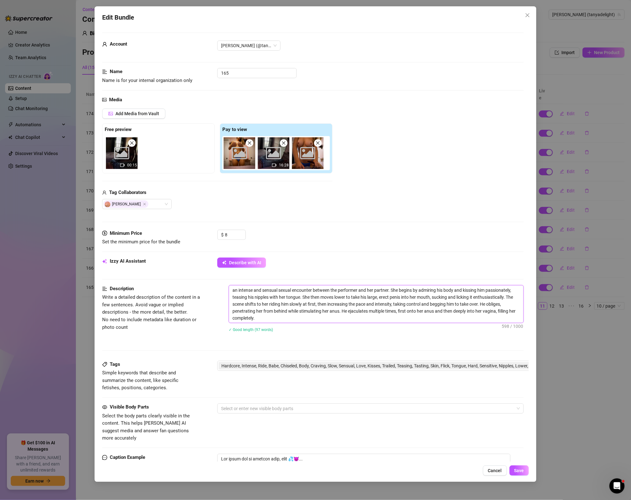
click at [281, 317] on textarea "an intense and sensual sexual encounter between the performer and her partner. …" at bounding box center [376, 303] width 295 height 37
type textarea "an intense and sensual sexual encounter between the performer and her partner. …"
paste textarea "Video 169"
type textarea "an intense and sensual sexual encounter between the performer and her partner. …"
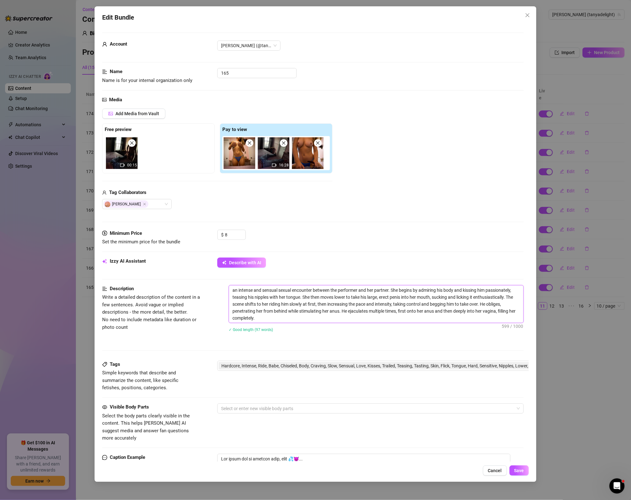
type textarea "an intense and sensual sexual encounter between the performer and her partner. …"
click at [375, 366] on span "Hardcore, Intense, Ride, Babe, Chiseled, Body, Craving, Slow, Sensual, Love, Ki…" at bounding box center [423, 365] width 404 height 7
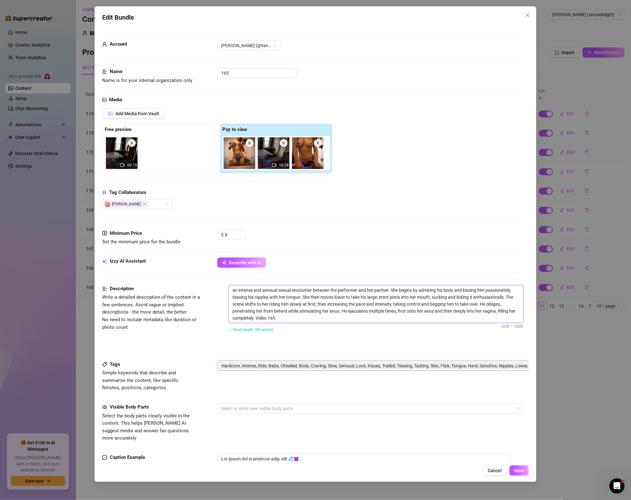
type textarea "an intense and sensual sexual encounter between the performer and her partner. …"
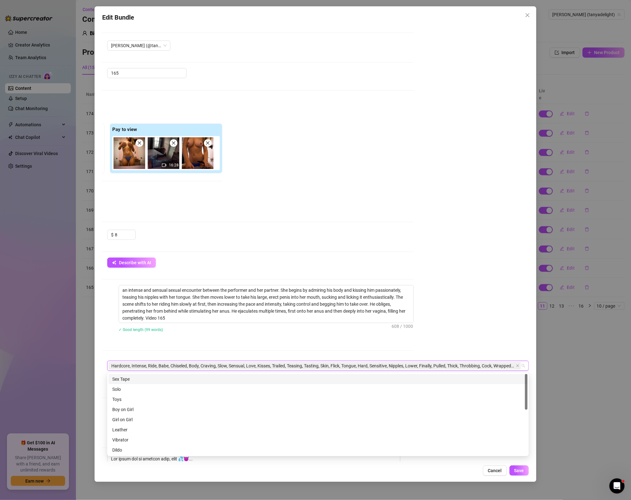
paste input "Video 169"
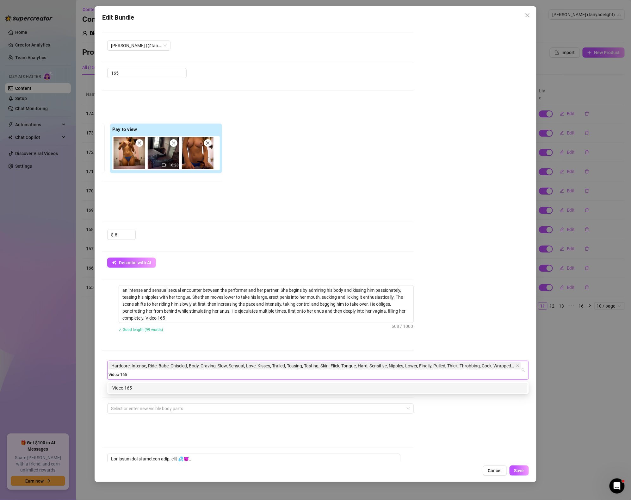
type input "Video 165"
click at [370, 341] on div "Description Write a detailed description of the content in a few sentences. Avo…" at bounding box center [203, 323] width 422 height 76
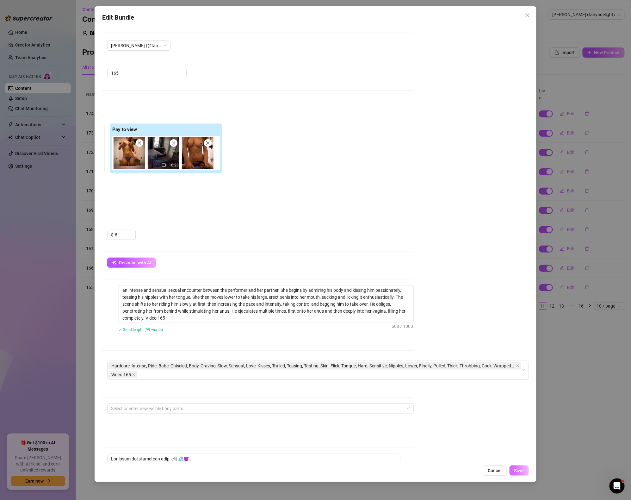
click at [519, 474] on button "Save" at bounding box center [519, 470] width 19 height 10
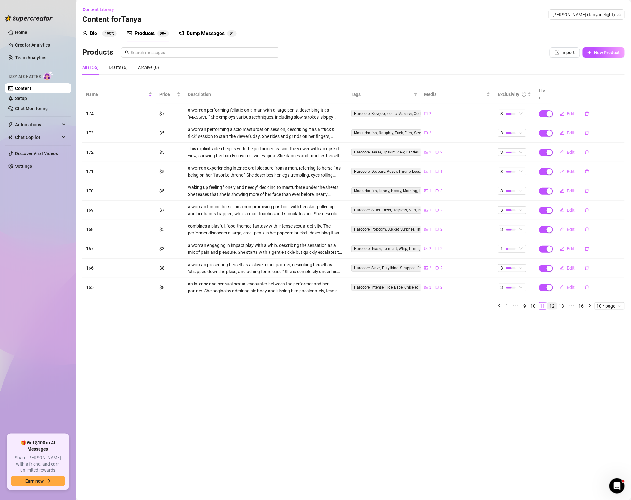
click at [551, 302] on link "12" at bounding box center [552, 305] width 9 height 7
click at [563, 111] on icon "edit" at bounding box center [562, 113] width 4 height 4
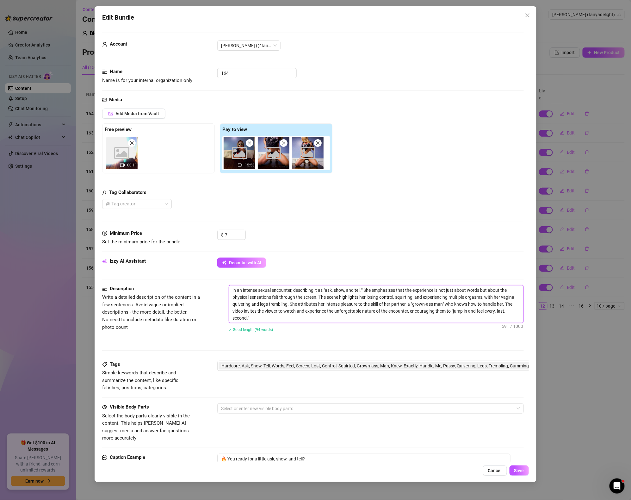
click at [293, 313] on textarea "in an intense sexual encounter, describing it as "ask, show, and tell." She emp…" at bounding box center [376, 303] width 295 height 37
click at [292, 316] on textarea "in an intense sexual encounter, describing it as "ask, show, and tell." She emp…" at bounding box center [376, 303] width 295 height 37
type textarea "in an intense sexual encounter, describing it as "ask, show, and tell." She emp…"
paste textarea "Video 169"
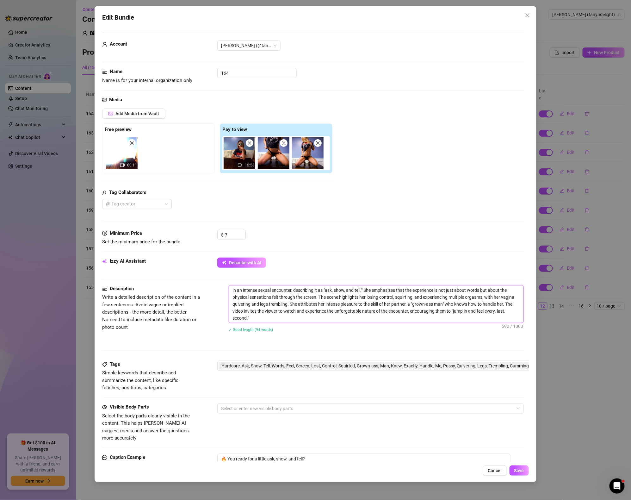
type textarea "in an intense sexual encounter, describing it as "ask, show, and tell." She emp…"
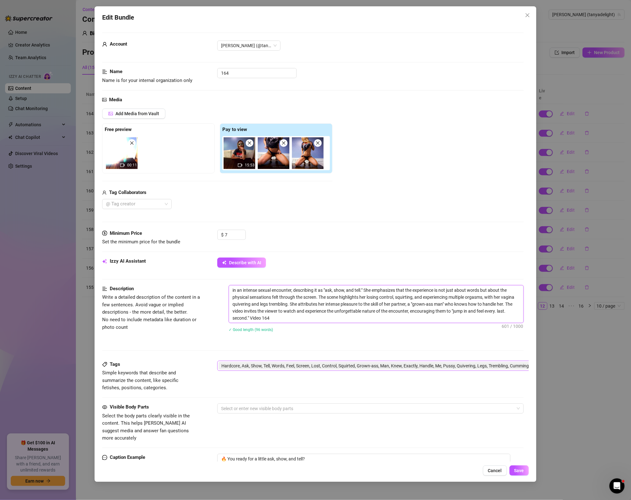
click at [334, 369] on span "Hardcore, Ask, Show, Tell, Words, Feel, Screen, Lost, Control, Squirted, Grown-…" at bounding box center [423, 365] width 404 height 7
type textarea "in an intense sexual encounter, describing it as "ask, show, and tell." She emp…"
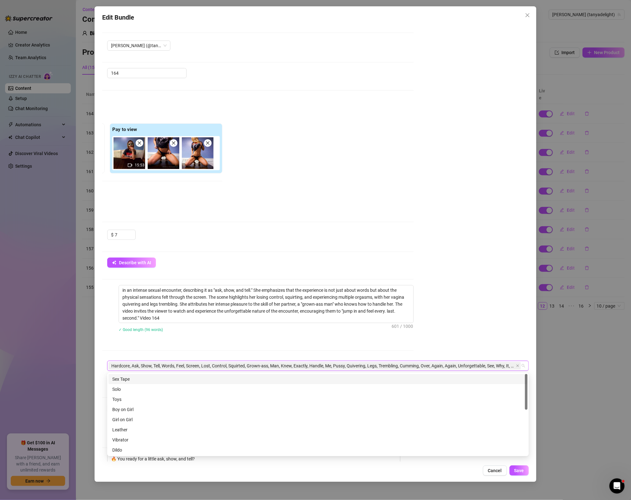
paste input "Video 169"
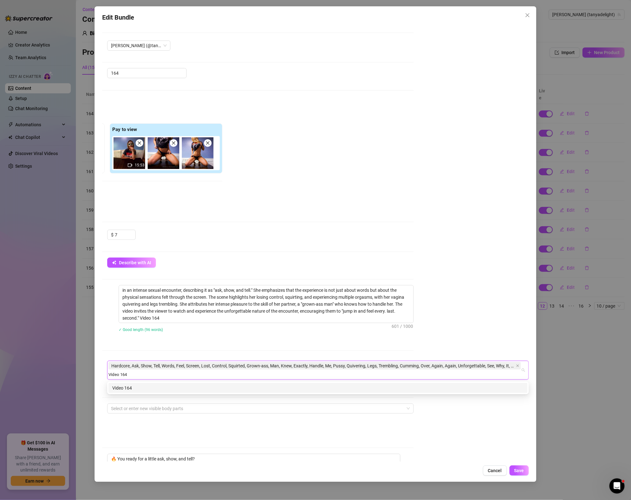
type input "Video 164"
click at [284, 339] on div "in an intense sexual encounter, describing it as "ask, show, and tell." She emp…" at bounding box center [266, 312] width 295 height 55
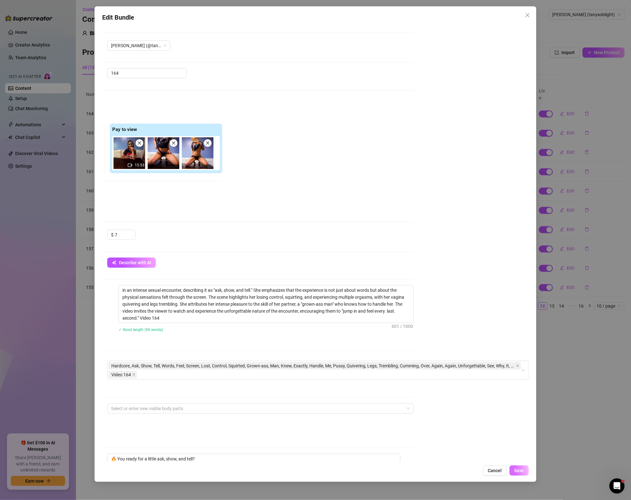
click at [516, 465] on button "Save" at bounding box center [519, 470] width 19 height 10
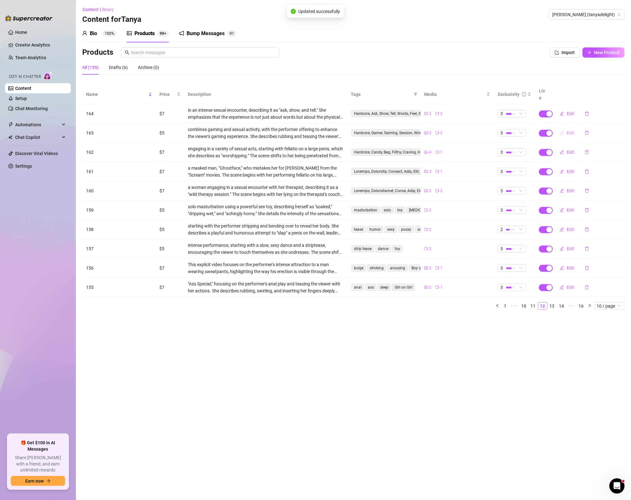
click at [568, 129] on button "Edit" at bounding box center [567, 133] width 25 height 10
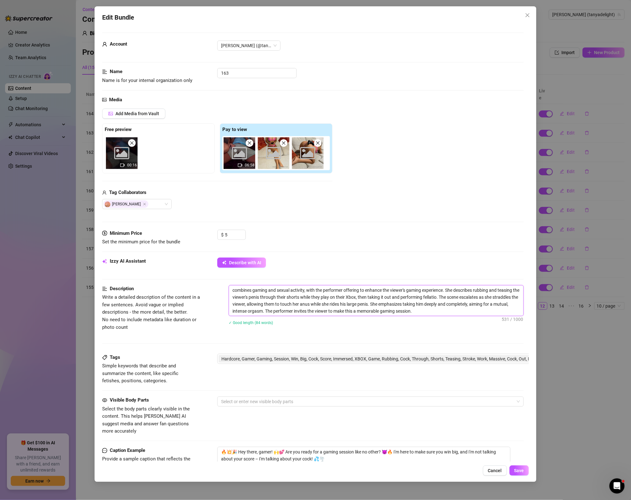
click at [461, 309] on textarea "combines gaming and sexual activity, with the performer offering to enhance the…" at bounding box center [376, 300] width 295 height 30
paste textarea "Video 169"
type textarea "combines gaming and sexual activity, with the performer offering to enhance the…"
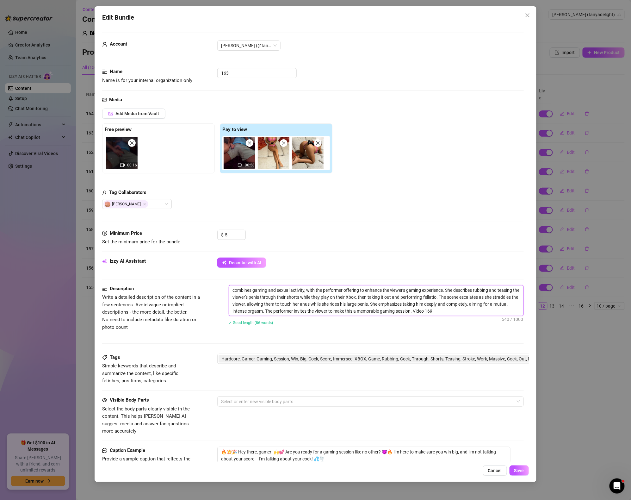
type textarea "combines gaming and sexual activity, with the performer offering to enhance the…"
click at [418, 361] on span "Hardcore, Gamer, Gaming, Session, Win, Big, Cock, Score, Immersed, XBOX, Game, …" at bounding box center [423, 358] width 404 height 7
type textarea "combines gaming and sexual activity, with the performer offering to enhance the…"
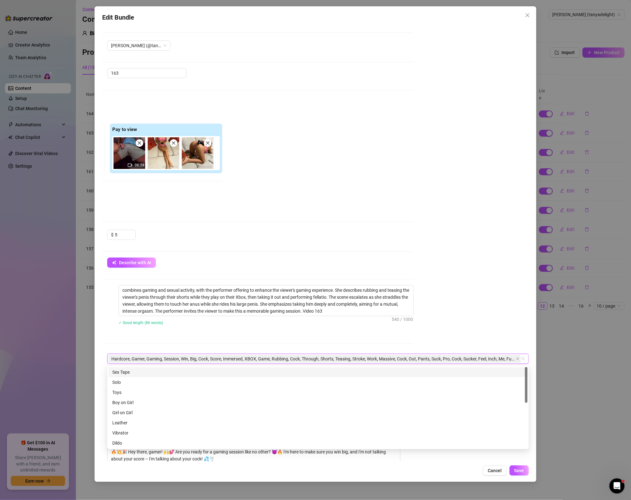
paste input "Video 169"
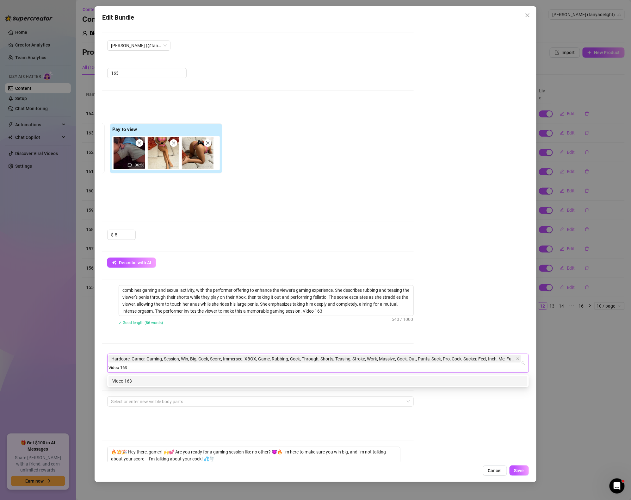
type input "Video 163"
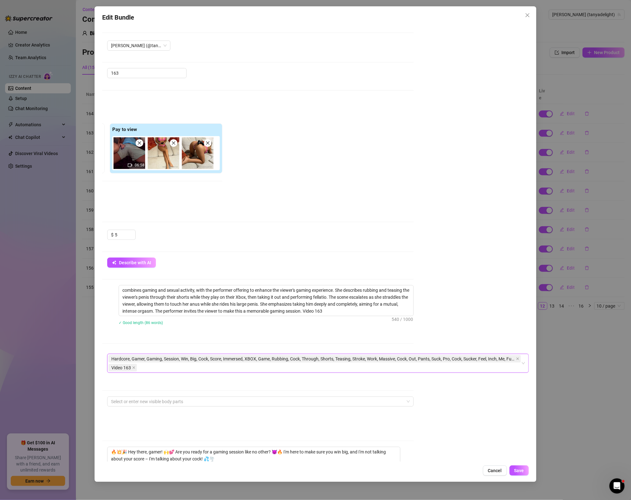
click at [449, 251] on div "Account [PERSON_NAME] (@tanyadelight) Name Name is for your internal organizati…" at bounding box center [315, 243] width 427 height 437
click at [523, 472] on span "Save" at bounding box center [519, 470] width 10 height 5
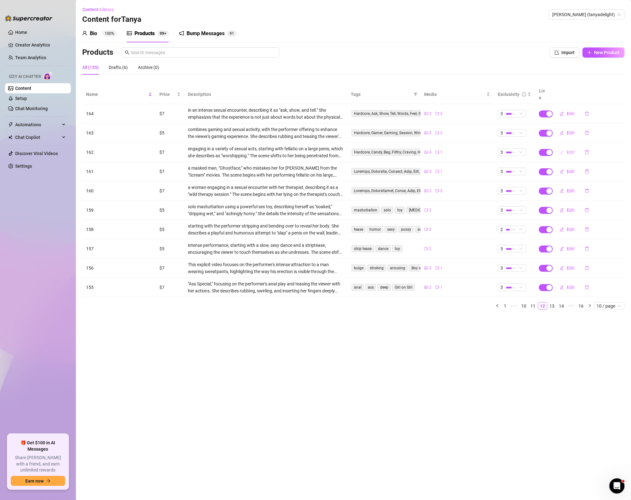
click at [575, 150] on span "Edit" at bounding box center [571, 152] width 8 height 5
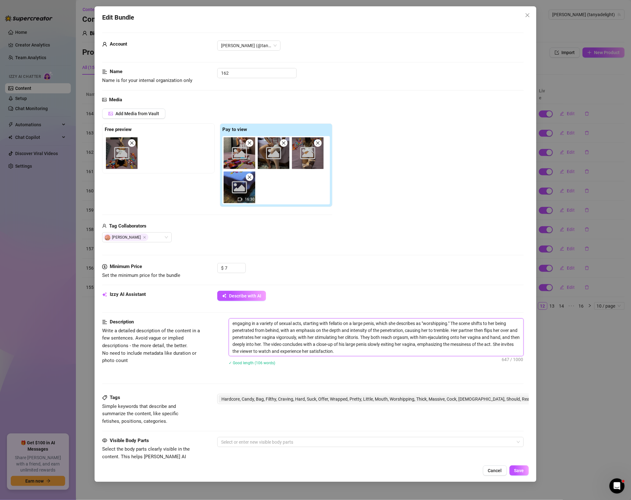
click at [354, 353] on textarea "engaging in a variety of sexual acts, starting with fellatio on a large penis, …" at bounding box center [376, 337] width 295 height 37
paste textarea "Video 169"
type textarea "engaging in a variety of sexual acts, starting with fellatio on a large penis, …"
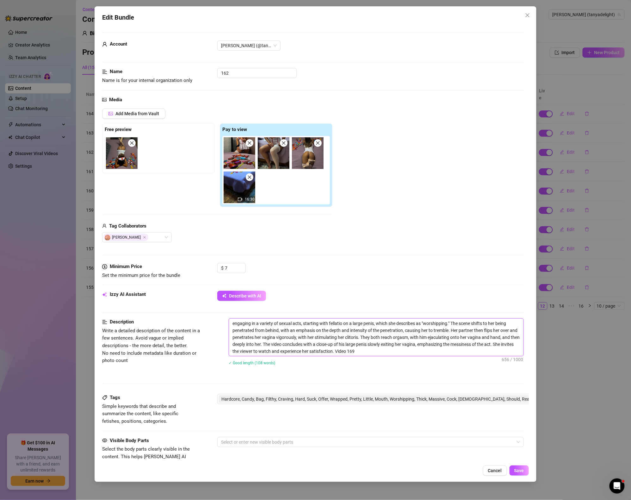
type textarea "engaging in a variety of sexual acts, starting with fellatio on a large penis, …"
click at [397, 398] on span "Hardcore, Candy, Bag, Filthy, Craving, Hard, Suck, Offer, Wrapped, Pretty, Litt…" at bounding box center [423, 398] width 404 height 7
type textarea "engaging in a variety of sexual acts, starting with fellatio on a large penis, …"
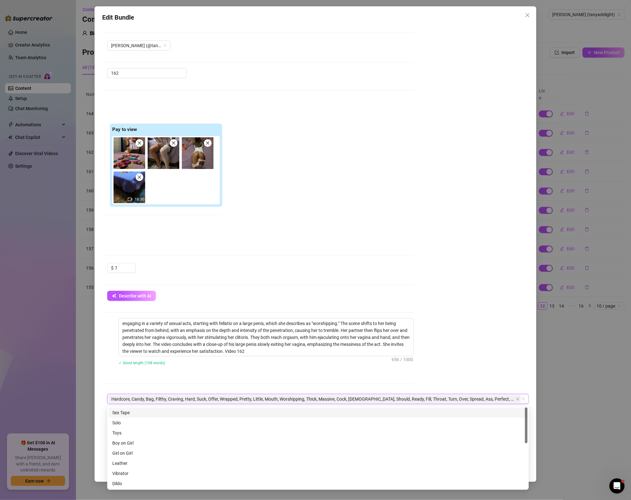
paste input "Video 169"
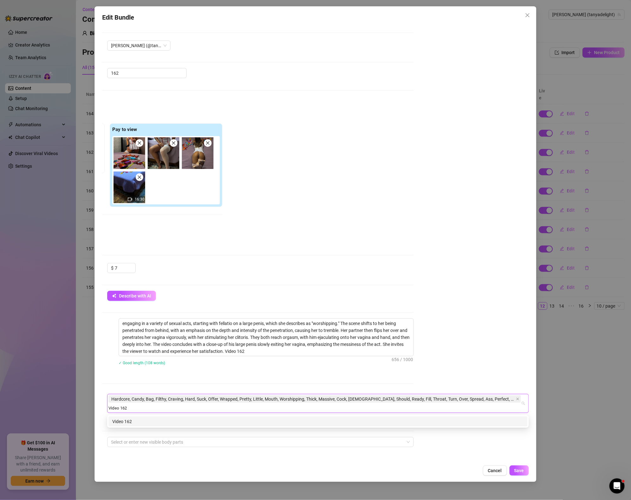
type input "Video 162"
click at [395, 243] on div "Media Add Media from Vault Free preview Pay to view 16:30 Tag Collaborators [PE…" at bounding box center [203, 179] width 422 height 167
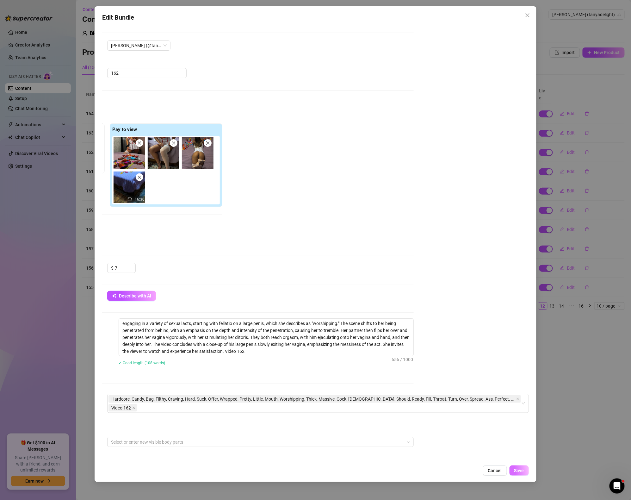
click at [524, 472] on span "Save" at bounding box center [519, 470] width 10 height 5
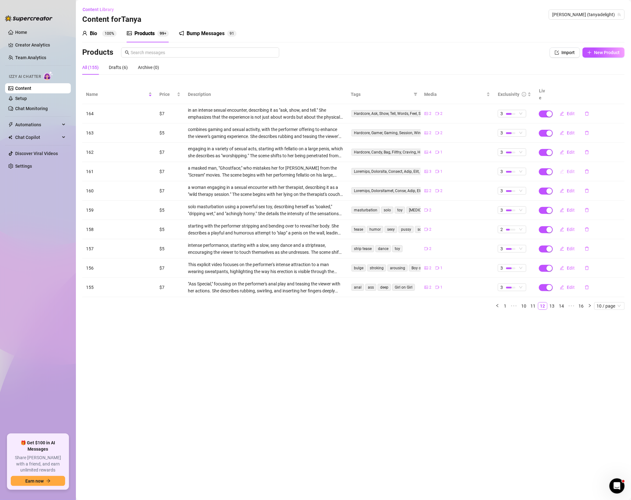
click at [569, 169] on span "Edit" at bounding box center [571, 171] width 8 height 5
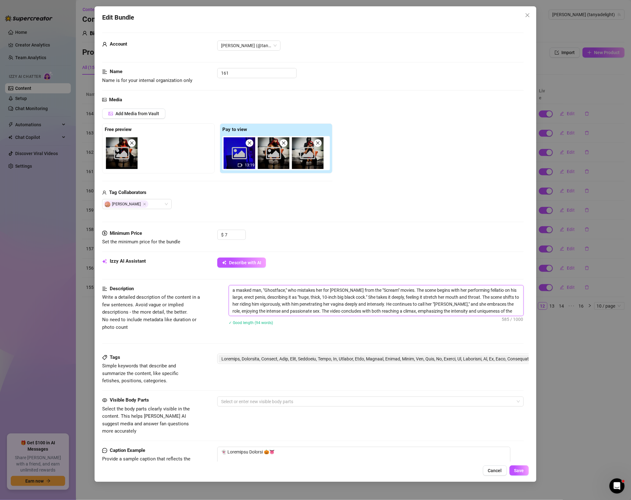
click at [521, 313] on textarea "a masked man, "Ghostface," who mistakes her for [PERSON_NAME] from the "Scream"…" at bounding box center [376, 300] width 295 height 30
paste textarea "Video 169"
type textarea "a masked man, "Ghostface," who mistakes her for [PERSON_NAME] from the "Scream"…"
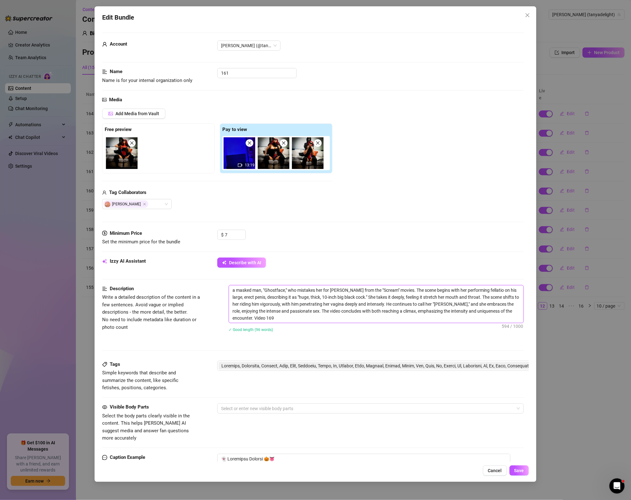
scroll to position [0, 0]
type textarea "a masked man, "Ghostface," who mistakes her for [PERSON_NAME] from the "Scream"…"
drag, startPoint x: 472, startPoint y: 363, endPoint x: 474, endPoint y: 367, distance: 4.7
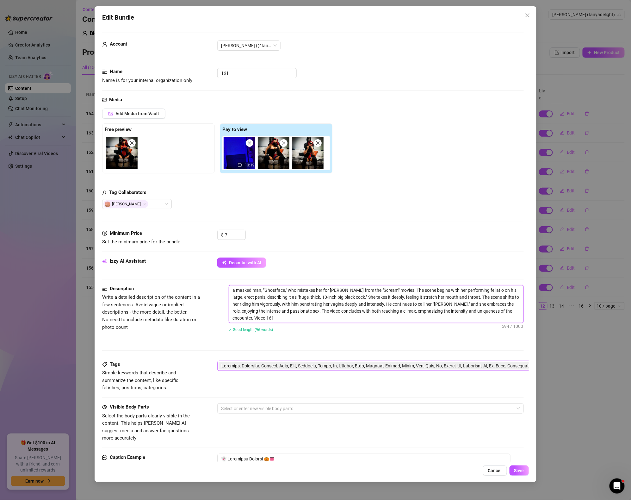
click at [472, 363] on span at bounding box center [423, 365] width 404 height 7
type textarea "a masked man, "Ghostface," who mistakes her for [PERSON_NAME] from the "Scream"…"
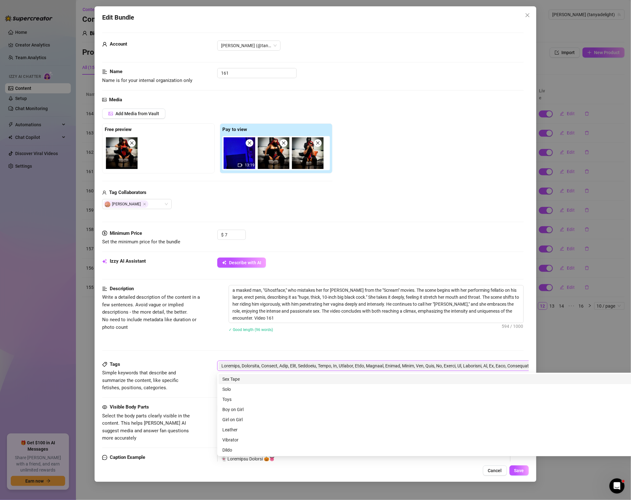
scroll to position [0, 110]
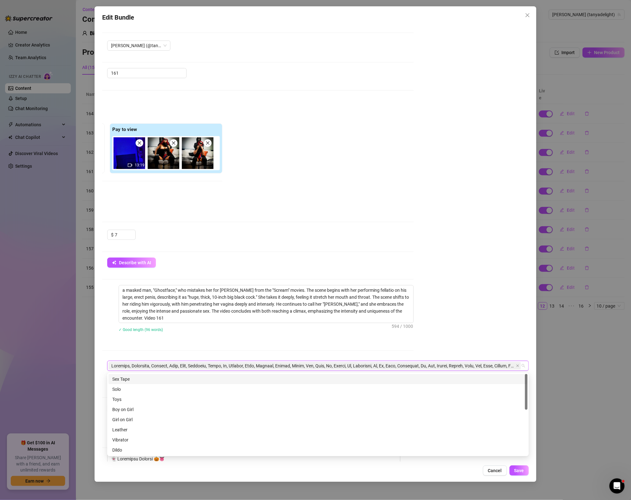
paste input "Video 169"
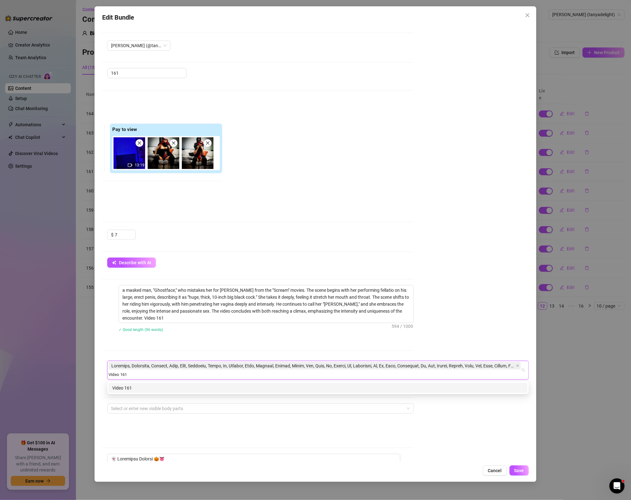
type input "Video 161"
click at [462, 283] on div "Account [PERSON_NAME] (@tanyadelight) Name Name is for your internal organizati…" at bounding box center [315, 243] width 427 height 437
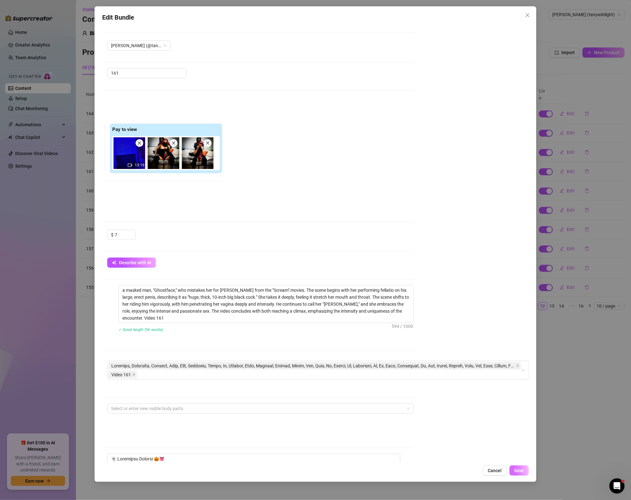
click at [519, 469] on span "Save" at bounding box center [519, 470] width 10 height 5
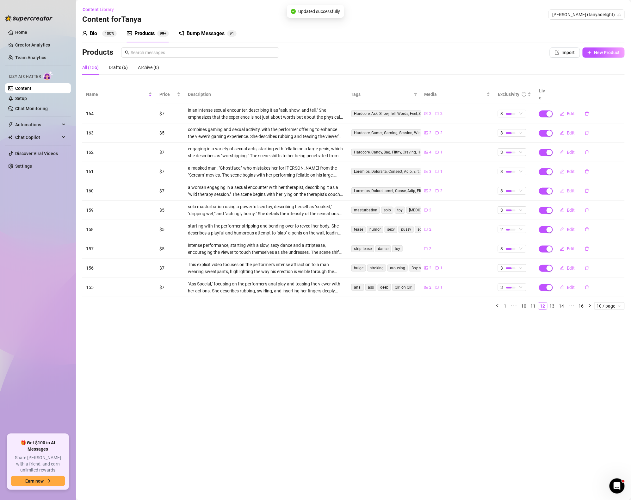
click at [563, 189] on icon "edit" at bounding box center [562, 191] width 4 height 4
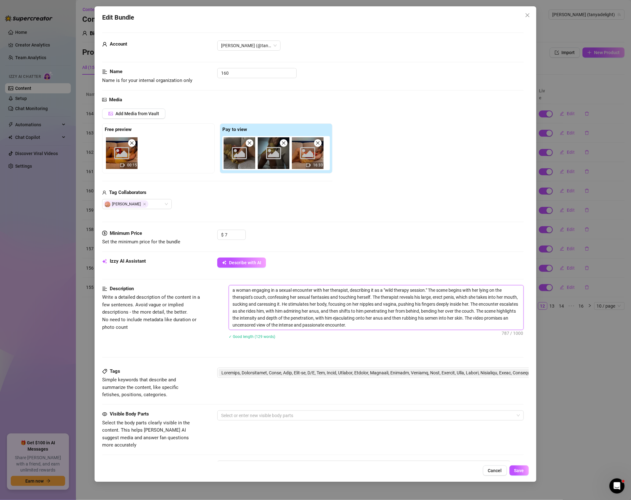
click at [418, 327] on textarea "a woman engaging in a sexual encounter with her therapist, describing it as a "…" at bounding box center [376, 307] width 295 height 44
type textarea "a woman engaging in a sexual encounter with her therapist, describing it as a "…"
paste textarea "Video 169"
type textarea "a woman engaging in a sexual encounter with her therapist, describing it as a "…"
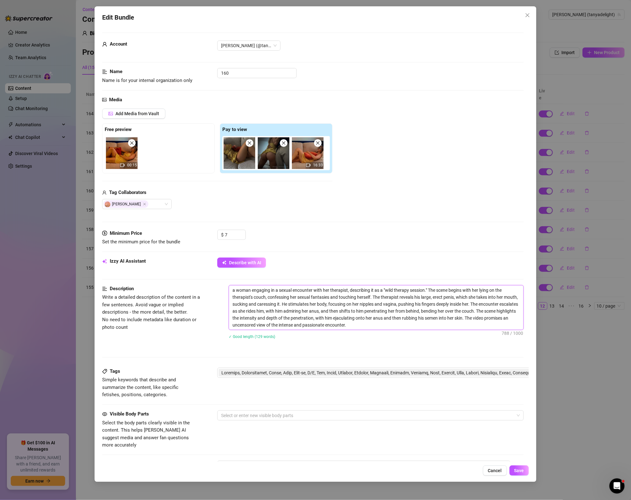
type textarea "a woman engaging in a sexual encounter with her therapist, describing it as a "…"
click at [435, 370] on span at bounding box center [425, 373] width 413 height 8
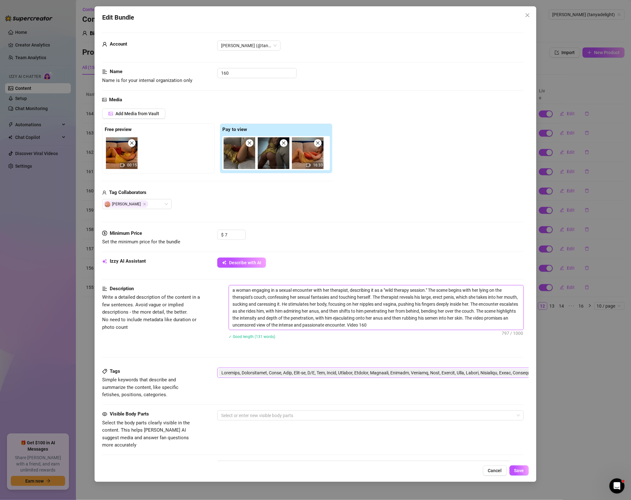
type textarea "a woman engaging in a sexual encounter with her therapist, describing it as a "…"
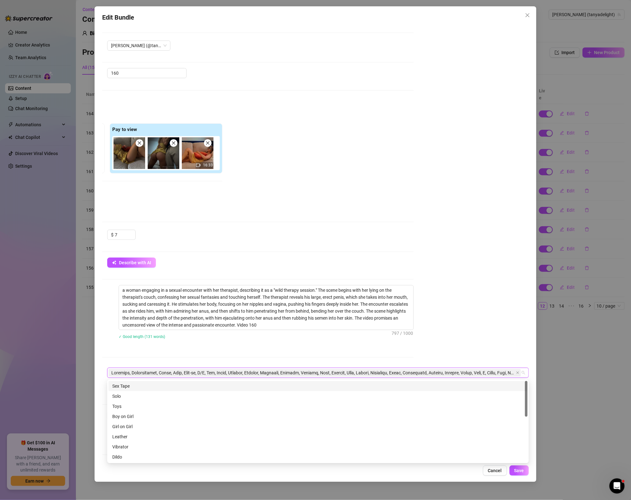
paste input "Video 169"
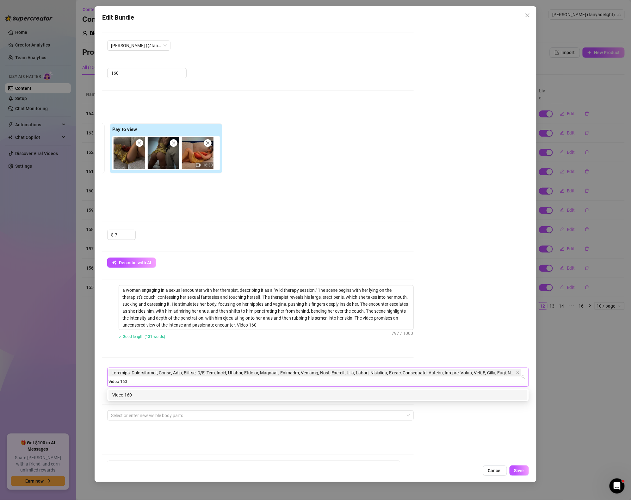
type input "Video 160"
click at [474, 280] on div "Account [PERSON_NAME] (@tanyadelight) Name Name is for your internal organizati…" at bounding box center [315, 243] width 427 height 437
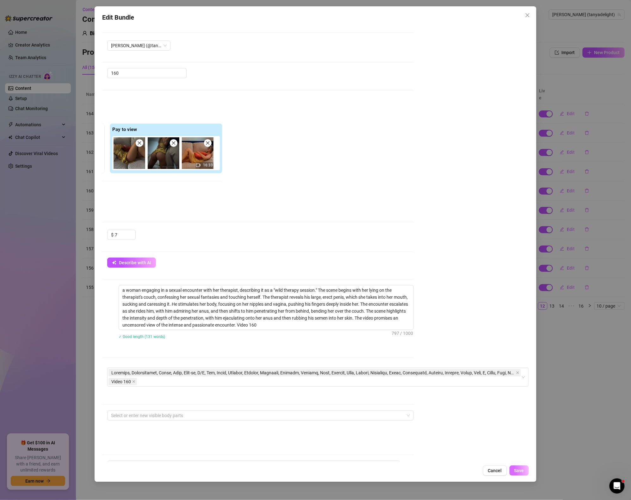
click at [521, 473] on span "Save" at bounding box center [519, 470] width 10 height 5
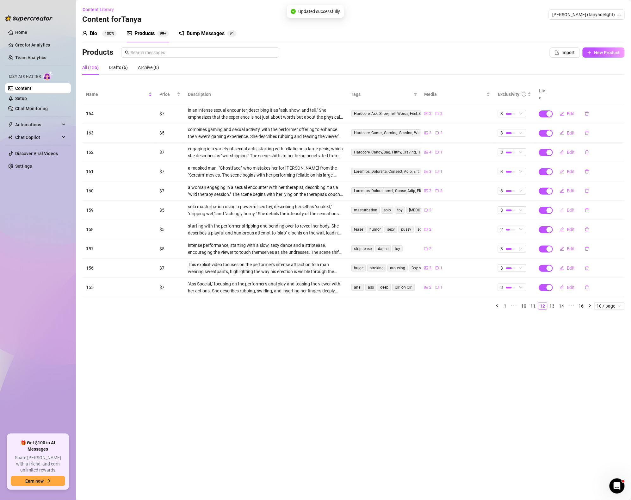
click at [569, 208] on span "Edit" at bounding box center [571, 210] width 8 height 5
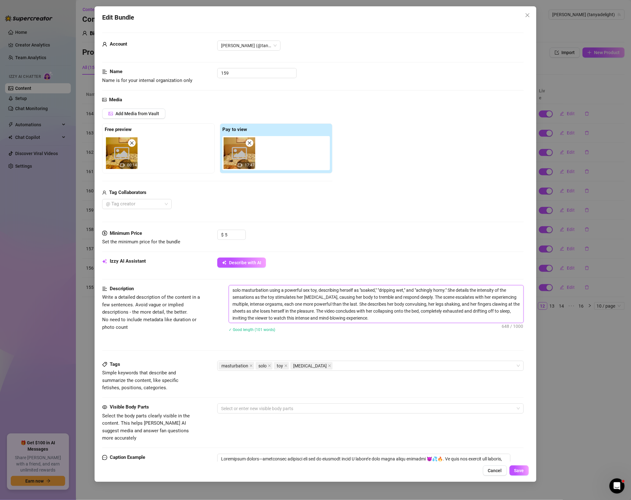
click at [382, 317] on textarea "solo masturbation using a powerful sex toy, describing herself as "soaked," "dr…" at bounding box center [376, 303] width 295 height 37
paste textarea "Video 169"
type textarea "solo masturbation using a powerful sex toy, describing herself as "soaked," "dr…"
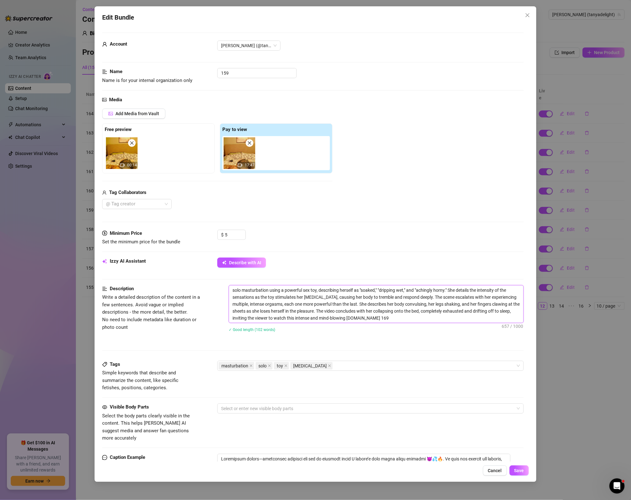
type textarea "solo masturbation using a powerful sex toy, describing herself as "soaked," "dr…"
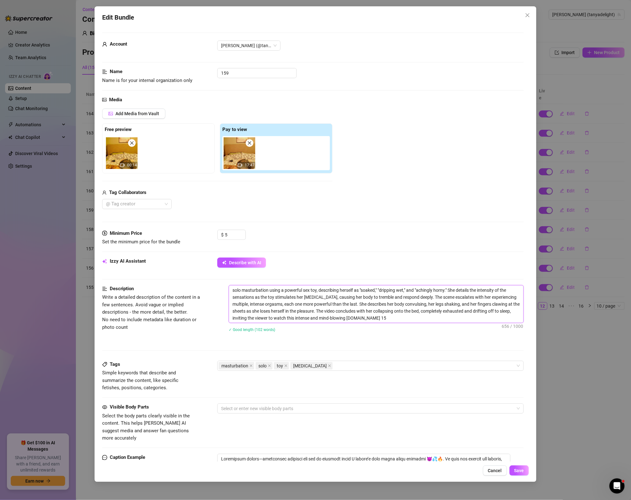
type textarea "solo masturbation using a powerful sex toy, describing herself as "soaked," "dr…"
click at [356, 317] on textarea "solo masturbation using a powerful sex toy, describing herself as "soaked," "dr…" at bounding box center [376, 303] width 295 height 37
click at [381, 318] on textarea "solo masturbation using a powerful sex toy, describing herself as "soaked," "dr…" at bounding box center [376, 303] width 295 height 37
drag, startPoint x: 355, startPoint y: 316, endPoint x: 416, endPoint y: 319, distance: 60.5
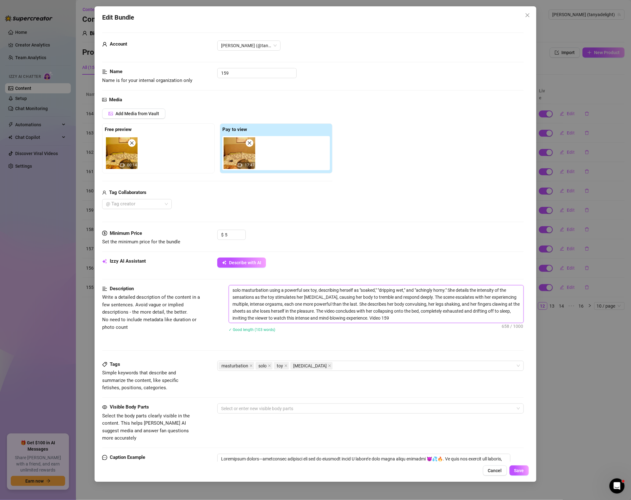
click at [416, 319] on textarea "solo masturbation using a powerful sex toy, describing herself as "soaked," "dr…" at bounding box center [376, 303] width 295 height 37
click at [348, 370] on div "masturbation solo toy [MEDICAL_DATA]" at bounding box center [367, 365] width 297 height 9
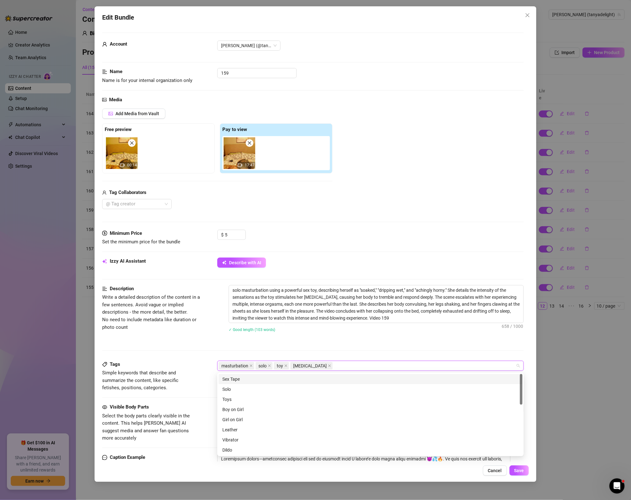
paste input "Video 159"
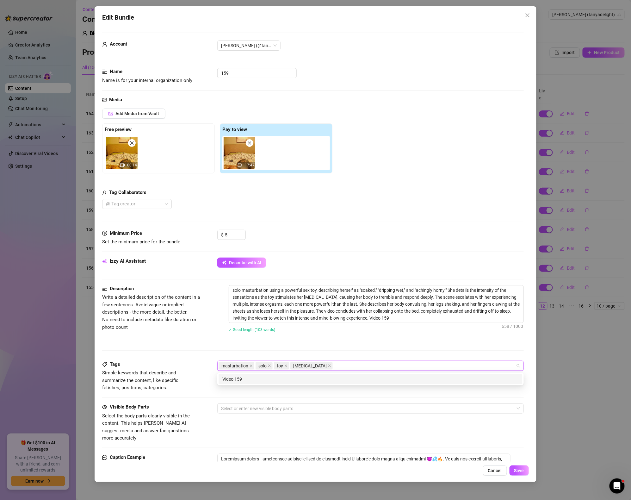
click at [421, 349] on div "Description Write a detailed description of the content in a few sentences. Avo…" at bounding box center [313, 323] width 422 height 76
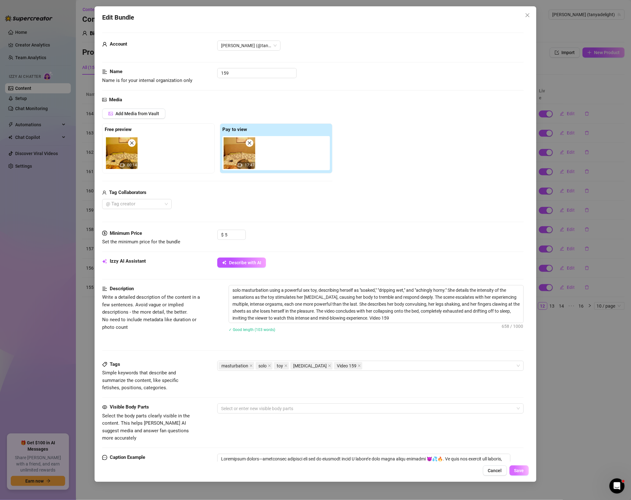
click at [518, 475] on button "Save" at bounding box center [519, 470] width 19 height 10
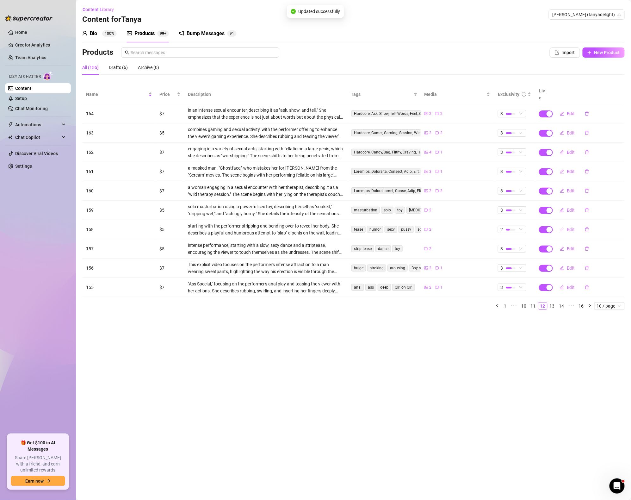
click at [571, 227] on span "Edit" at bounding box center [571, 229] width 8 height 5
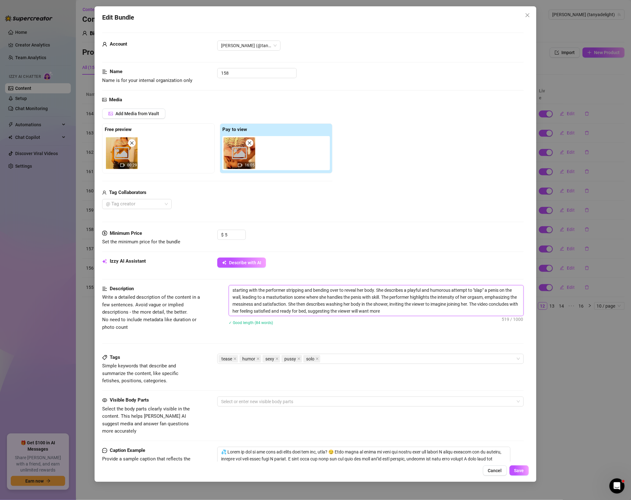
click at [451, 313] on textarea "starting with the performer stripping and bending over to reveal her body. She …" at bounding box center [376, 300] width 295 height 30
paste textarea "Video 159"
click at [363, 361] on div "tease humor sexy pussy solo" at bounding box center [367, 358] width 297 height 9
click at [438, 306] on textarea "starting with the performer stripping and bending over to reveal her body. She …" at bounding box center [376, 300] width 295 height 30
click at [437, 316] on textarea "starting with the performer stripping and bending over to reveal her body. She …" at bounding box center [376, 300] width 295 height 30
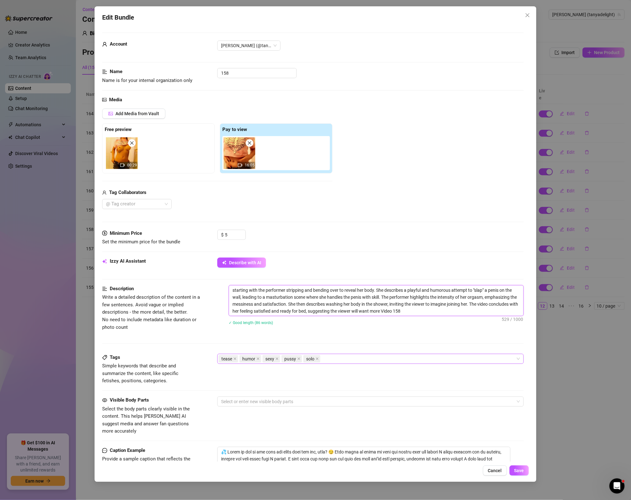
click at [368, 360] on div "tease humor sexy pussy solo" at bounding box center [367, 358] width 297 height 9
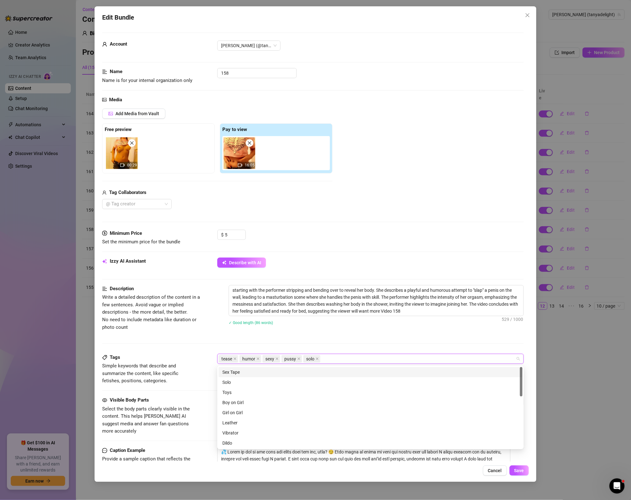
paste input "Video 159"
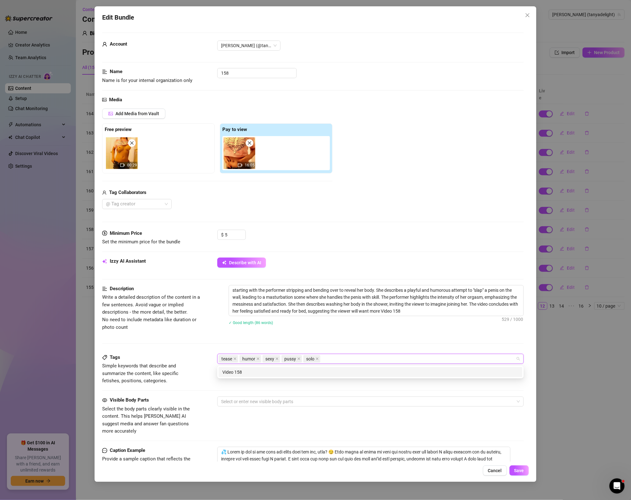
click at [381, 342] on div "Description Write a detailed description of the content in a few sentences. Avo…" at bounding box center [313, 319] width 422 height 69
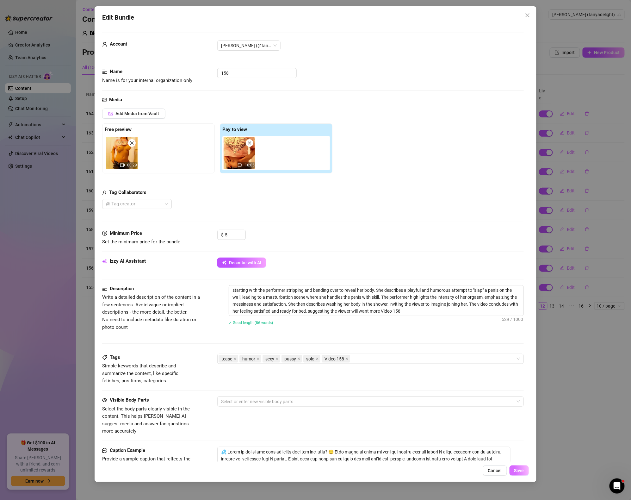
click at [525, 465] on button "Save" at bounding box center [519, 470] width 19 height 10
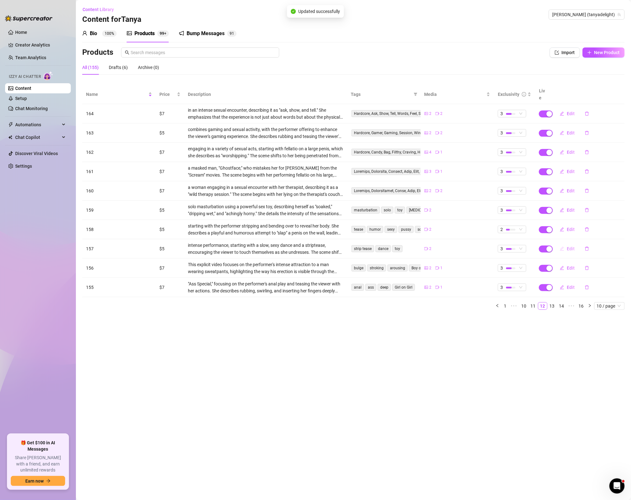
click at [568, 246] on span "Edit" at bounding box center [571, 248] width 8 height 5
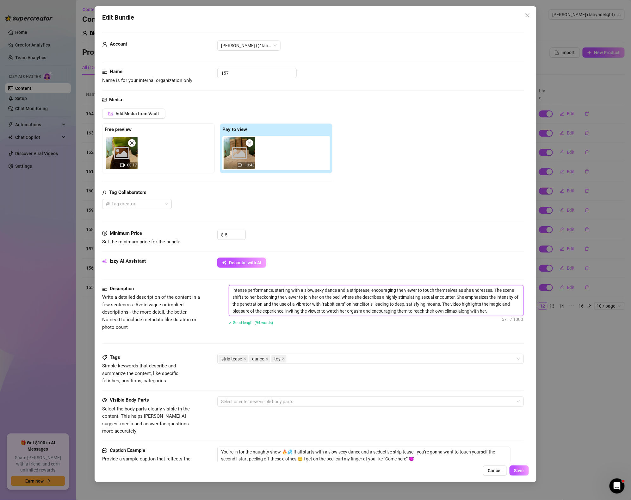
click at [510, 313] on textarea "intense performance, starting with a slow, sexy dance and a striptease, encoura…" at bounding box center [376, 300] width 295 height 30
paste textarea "Video 159"
click at [357, 360] on div "strip tease dance toy" at bounding box center [367, 358] width 297 height 9
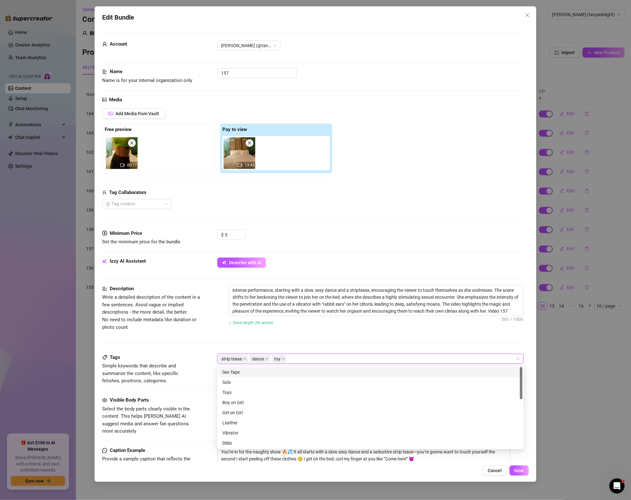
paste input "Video 159"
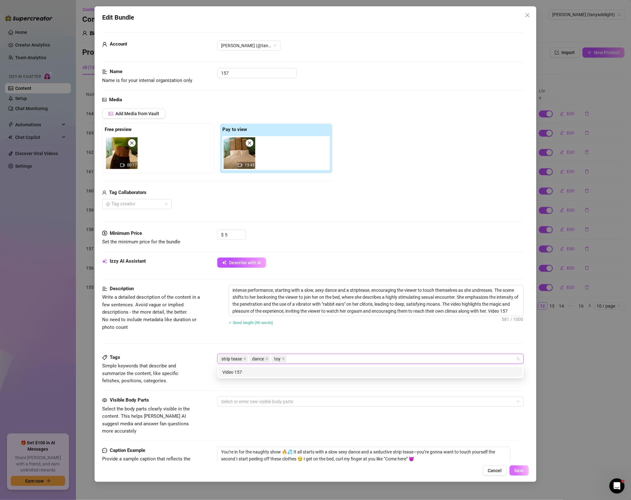
click at [516, 474] on button "Save" at bounding box center [519, 470] width 19 height 10
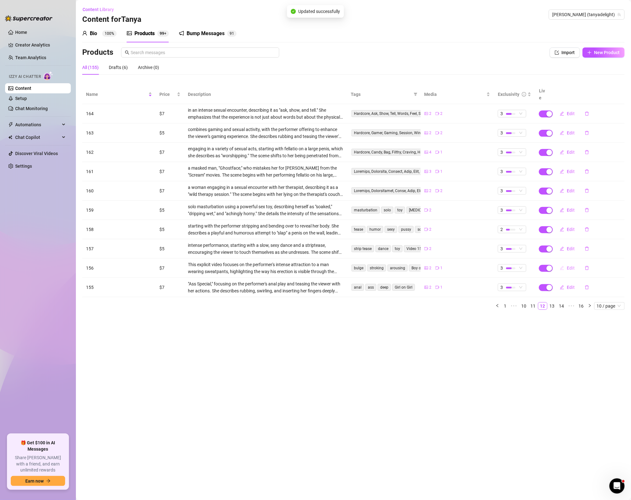
click at [566, 263] on button "Edit" at bounding box center [567, 268] width 25 height 10
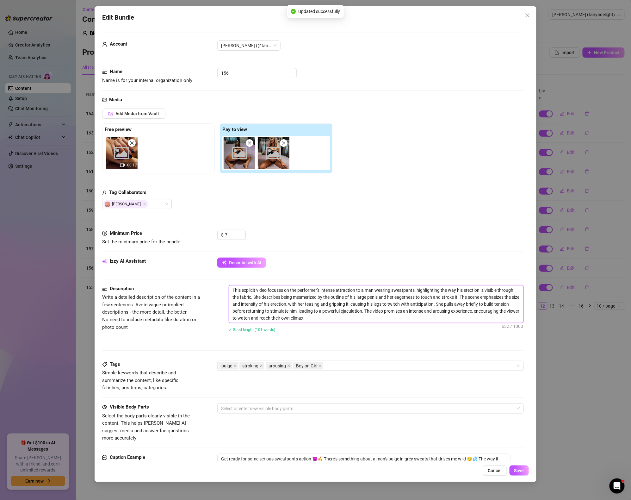
click at [364, 323] on textarea "This explicit video focuses on the performer's intense attraction to a man wear…" at bounding box center [376, 303] width 295 height 37
paste textarea "Video 159"
click at [414, 243] on div "$ 7" at bounding box center [370, 238] width 307 height 16
click at [370, 368] on div "bulge stroking arousing Boy on Girl" at bounding box center [367, 365] width 297 height 9
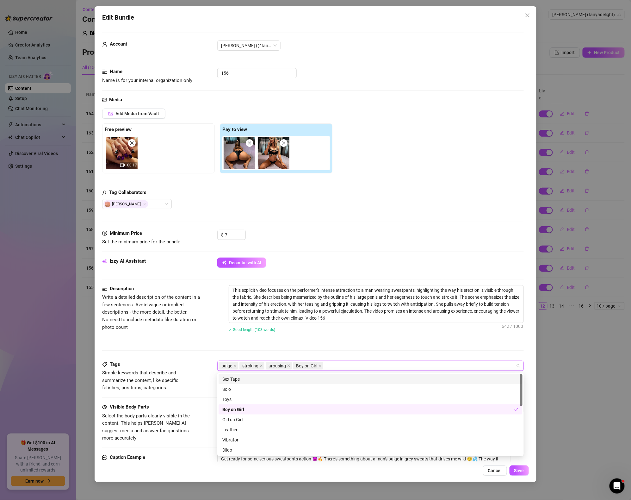
paste input "Video 159"
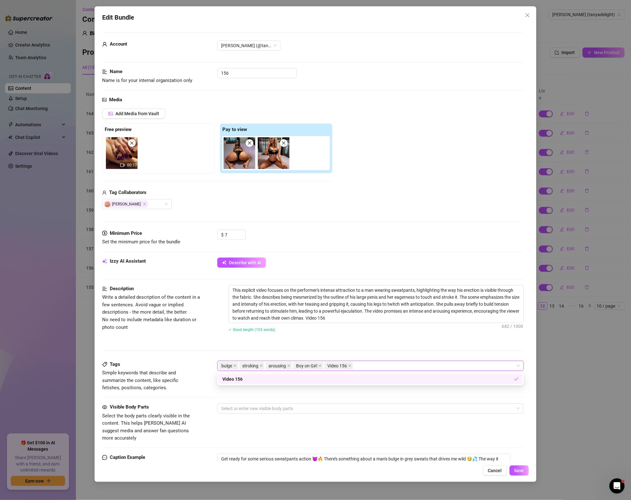
click at [389, 352] on div "Description Write a detailed description of the content in a few sentences. Avo…" at bounding box center [313, 323] width 422 height 76
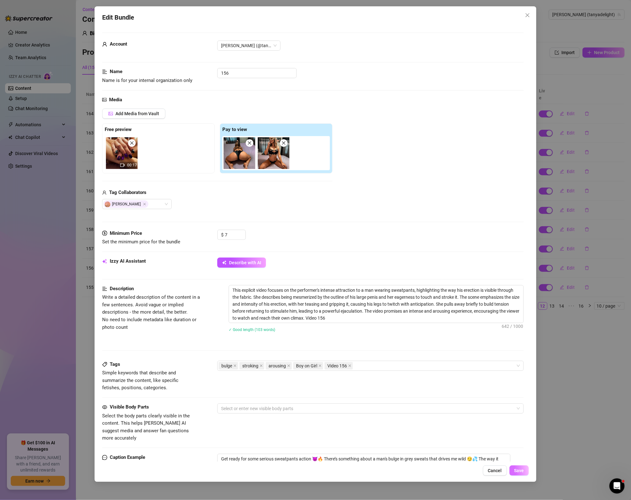
click at [517, 473] on span "Save" at bounding box center [519, 470] width 10 height 5
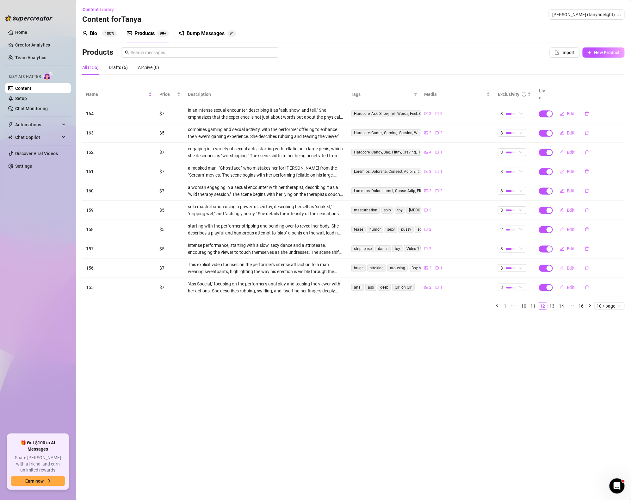
click at [566, 263] on button "Edit" at bounding box center [567, 268] width 25 height 10
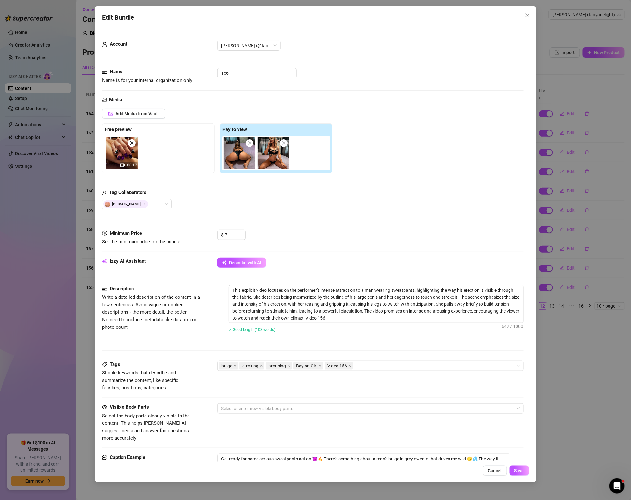
click at [578, 342] on div "Edit Bundle Account [PERSON_NAME] (@tanyadelight) Name Name is for your interna…" at bounding box center [315, 250] width 631 height 500
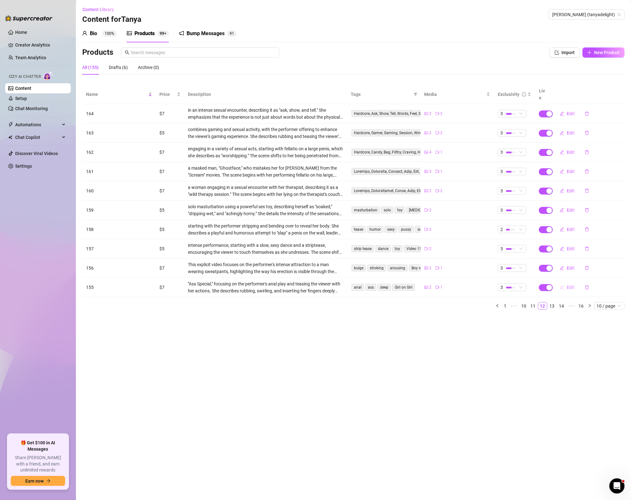
click at [570, 282] on button "Edit" at bounding box center [567, 287] width 25 height 10
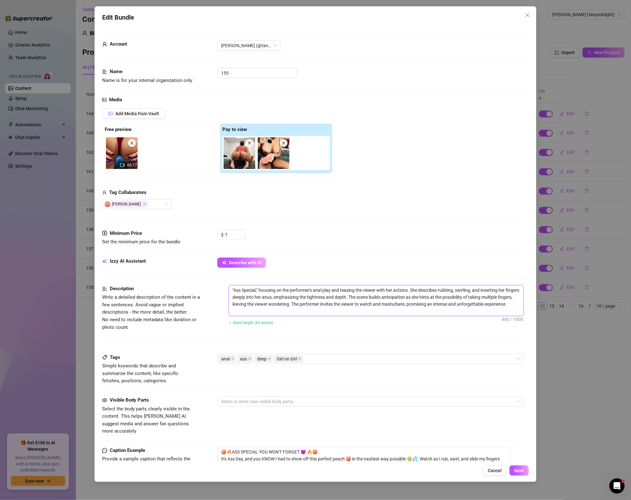
click at [327, 311] on textarea ""Ass Special," focusing on the performer's anal play and teasing the viewer wit…" at bounding box center [376, 300] width 295 height 30
paste textarea "Video 159"
click at [324, 362] on div "anal ass deep Girl on Girl" at bounding box center [367, 358] width 297 height 9
click at [365, 322] on div "✓ Good length (67 words)" at bounding box center [376, 322] width 295 height 7
click at [512, 471] on button "Save" at bounding box center [519, 470] width 19 height 10
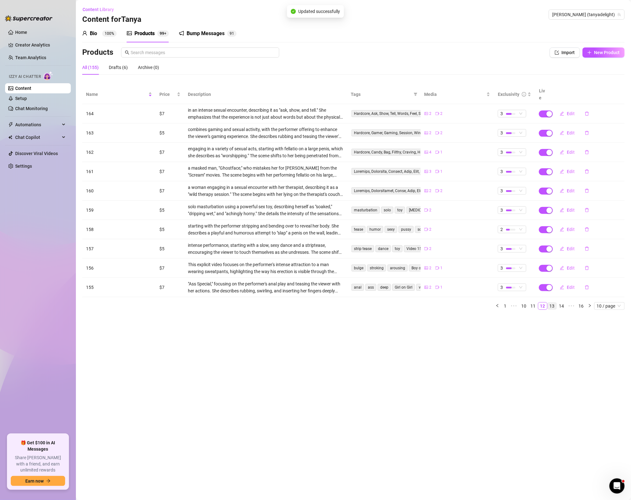
click at [556, 302] on link "13" at bounding box center [552, 305] width 9 height 7
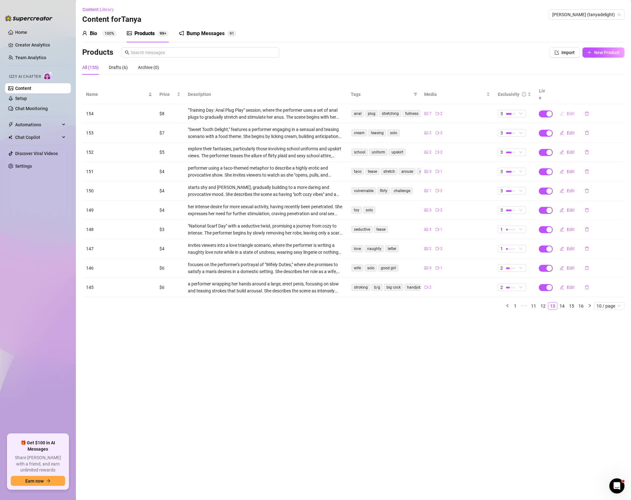
click at [566, 109] on button "Edit" at bounding box center [567, 114] width 25 height 10
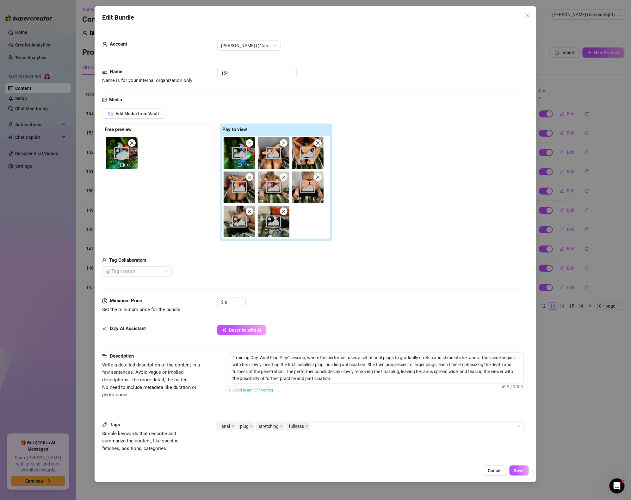
click at [349, 387] on div "✓ Good length (77 words)" at bounding box center [376, 389] width 295 height 7
click at [349, 381] on textarea ""Training Day: Anal Plug Play" session, where the performer uses a set of anal …" at bounding box center [376, 368] width 295 height 30
paste textarea "Video 159"
click at [341, 426] on div "anal plug stretching fullness" at bounding box center [367, 426] width 297 height 9
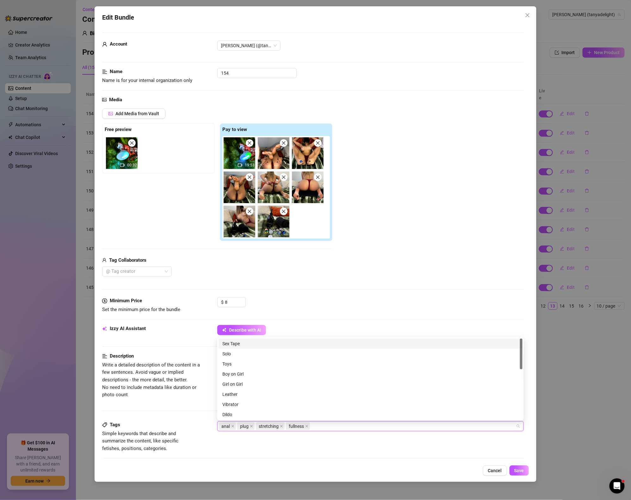
paste input "Video 159"
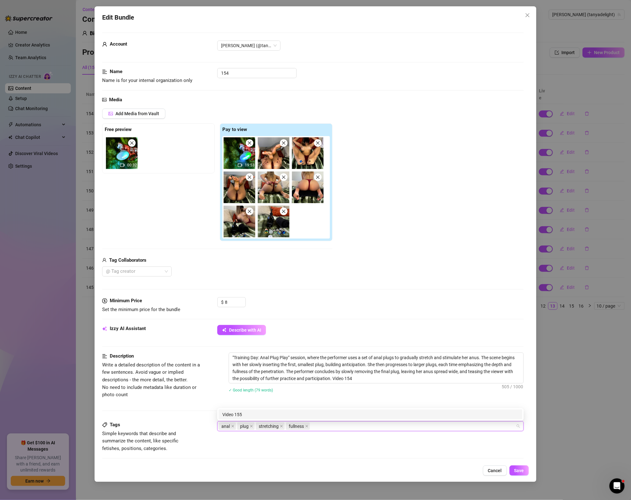
click at [371, 403] on div "Description Write a detailed description of the content in a few sentences. Avo…" at bounding box center [313, 386] width 422 height 69
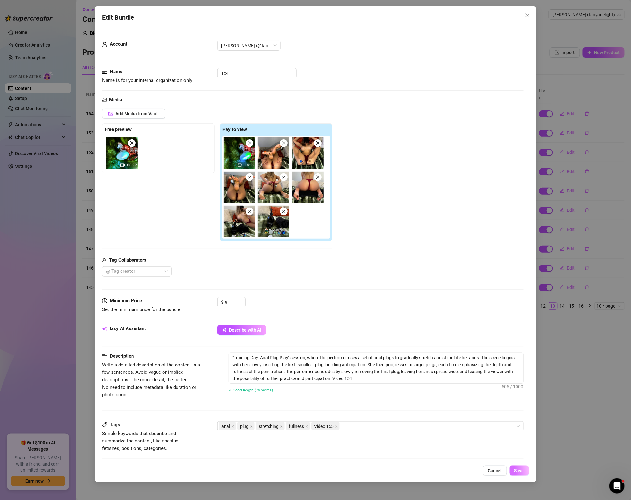
click at [526, 467] on button "Save" at bounding box center [519, 470] width 19 height 10
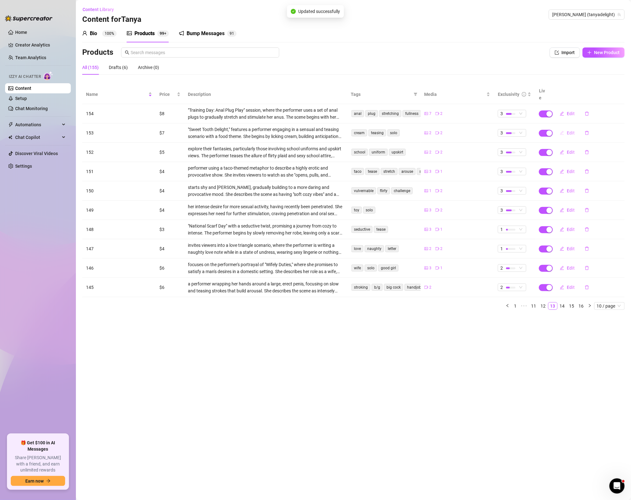
click at [573, 130] on span "Edit" at bounding box center [571, 132] width 8 height 5
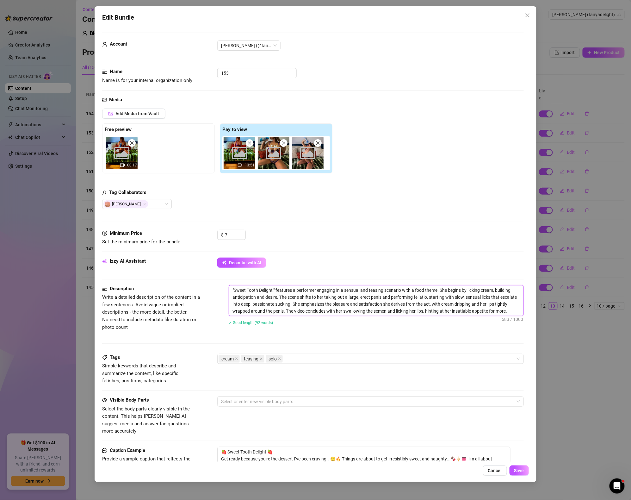
click at [520, 309] on textarea ""Sweet Tooth Delight," features a performer engaging in a sensual and teasing s…" at bounding box center [376, 300] width 295 height 30
paste textarea "Video 159"
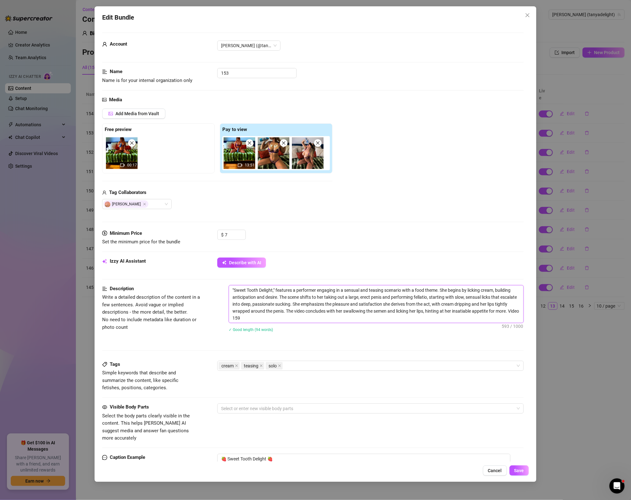
scroll to position [0, 0]
click at [336, 372] on div "Tags Simple keywords that describe and summarize the content, like specific fet…" at bounding box center [313, 376] width 422 height 31
click at [336, 368] on div "cream teasing solo" at bounding box center [367, 365] width 297 height 9
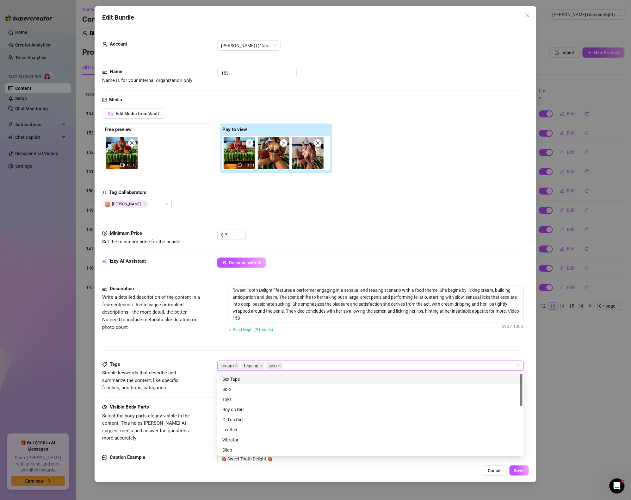
paste input "Video 159"
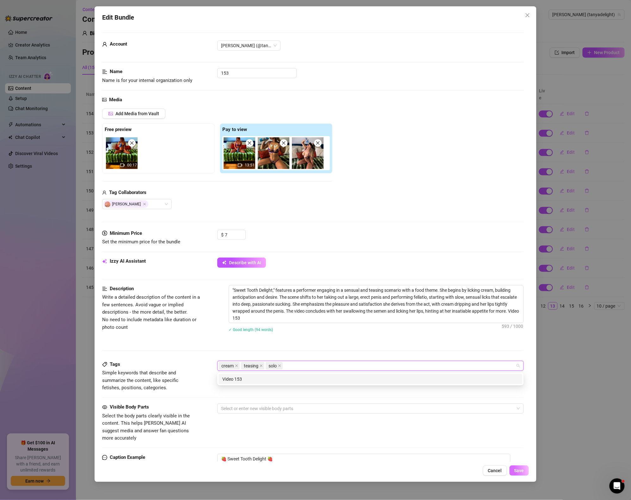
click at [524, 475] on button "Save" at bounding box center [519, 470] width 19 height 10
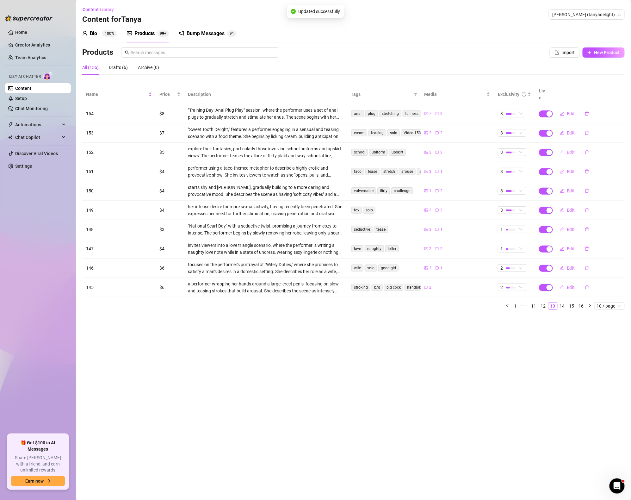
click at [567, 150] on span "Edit" at bounding box center [571, 152] width 8 height 5
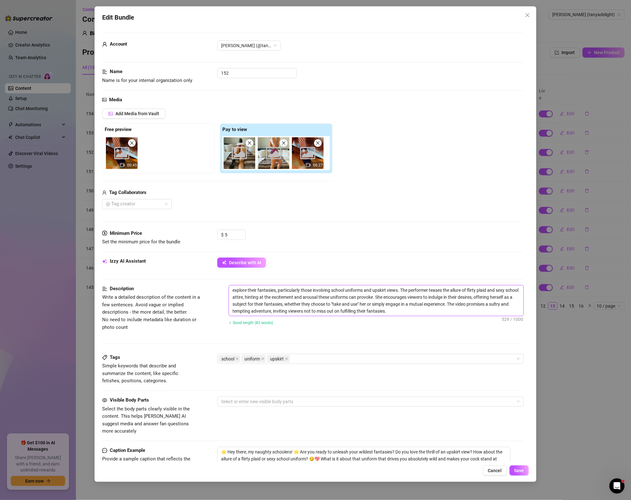
click at [414, 304] on textarea "explore their fantasies, particularly those involving school uniforms and upski…" at bounding box center [376, 300] width 295 height 30
click at [417, 317] on div "explore their fantasies, particularly those involving school uniforms and upski…" at bounding box center [376, 309] width 295 height 48
click at [415, 314] on textarea "explore their fantasies, particularly those involving school uniforms and upski…" at bounding box center [376, 300] width 295 height 30
paste textarea "Video 159"
click at [364, 361] on div "school uniform upskirt" at bounding box center [367, 358] width 297 height 9
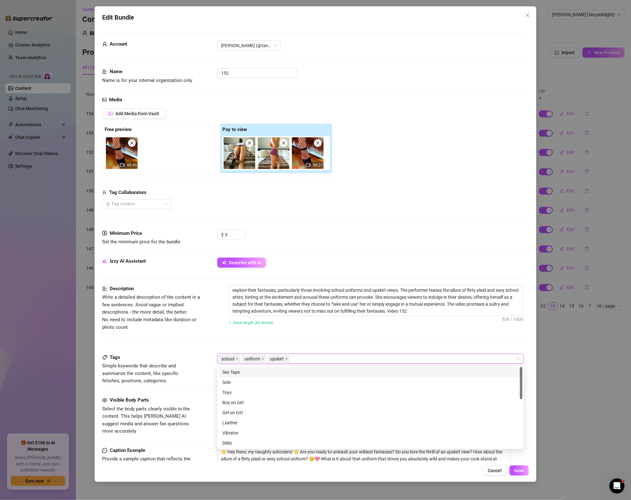
paste input "Video 159"
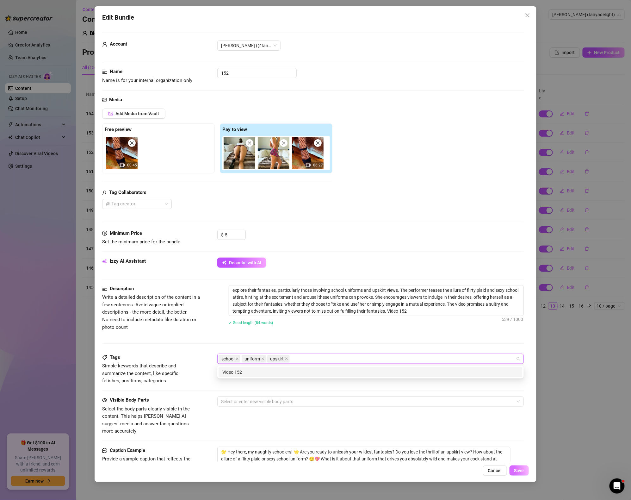
click at [521, 466] on button "Save" at bounding box center [519, 470] width 19 height 10
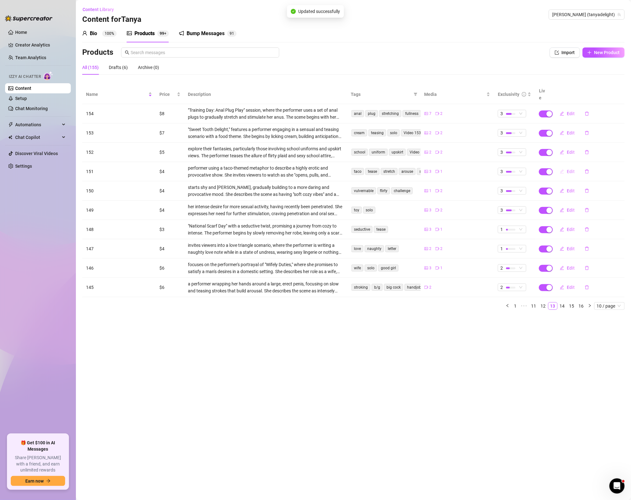
click at [570, 169] on span "Edit" at bounding box center [571, 171] width 8 height 5
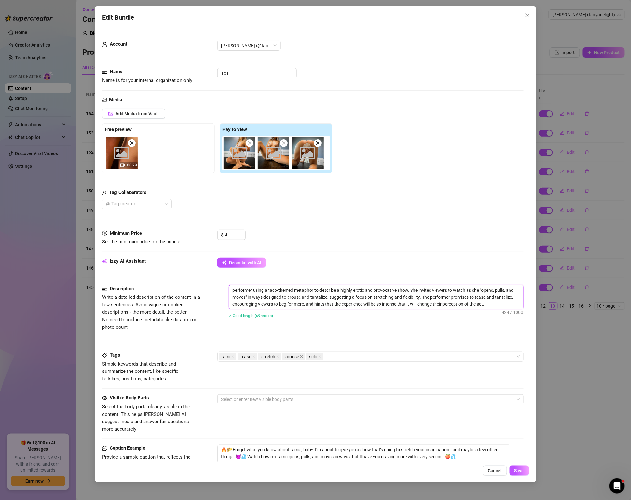
click at [506, 305] on textarea "performer using a taco-themed metaphor to describe a highly erotic and provocat…" at bounding box center [376, 296] width 295 height 23
paste textarea "Video 159"
click at [364, 359] on div "taco tease stretch arouse solo" at bounding box center [367, 356] width 297 height 9
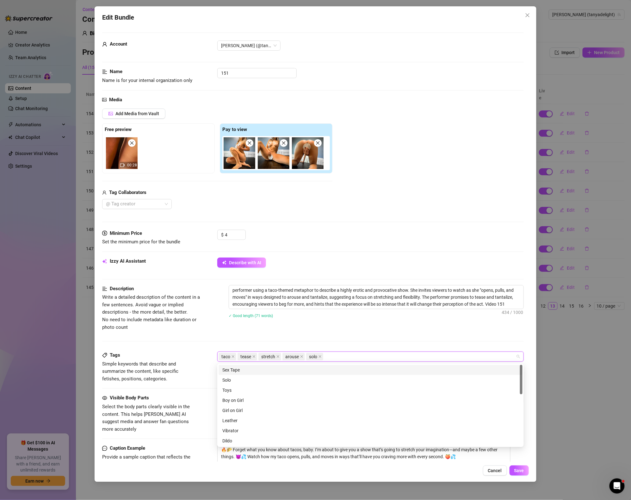
paste input "Video 159"
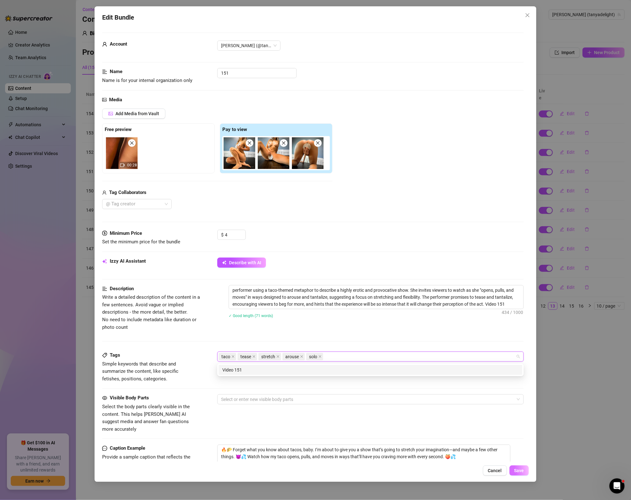
click at [524, 467] on button "Save" at bounding box center [519, 470] width 19 height 10
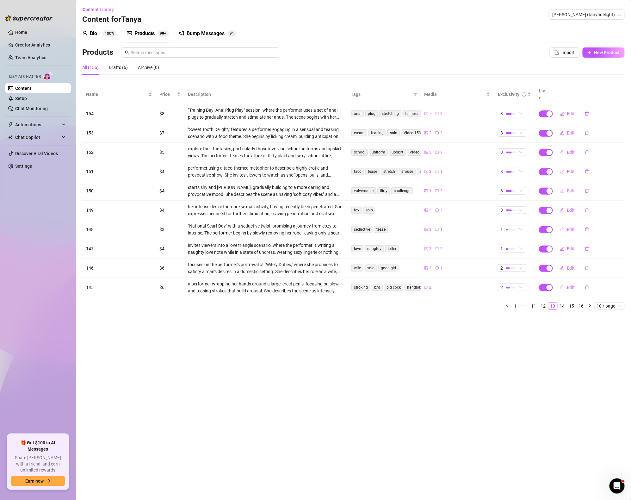
click at [565, 186] on button "Edit" at bounding box center [567, 191] width 25 height 10
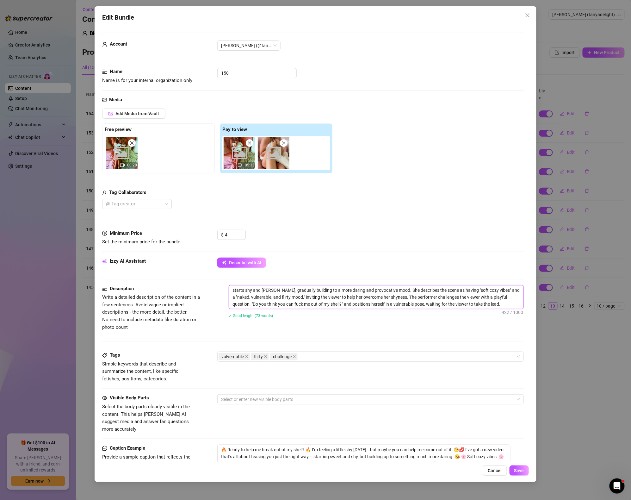
click at [497, 306] on textarea "starts shy and [PERSON_NAME], gradually building to a more daring and provocati…" at bounding box center [376, 296] width 295 height 23
paste textarea "Video 159"
click at [365, 358] on div "vulvernable flirty challenge" at bounding box center [367, 356] width 297 height 9
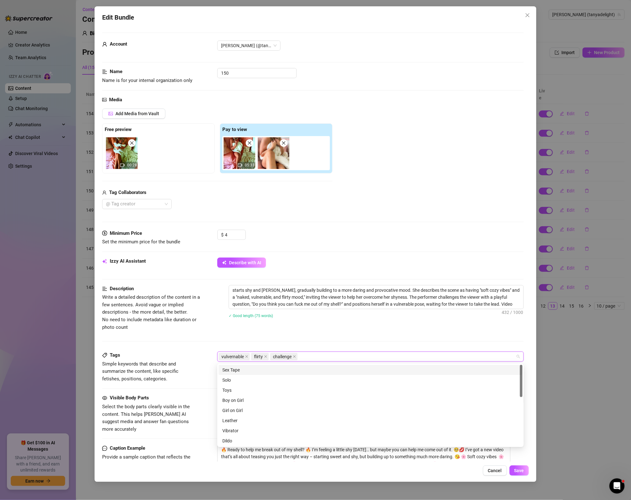
paste input "Video 159"
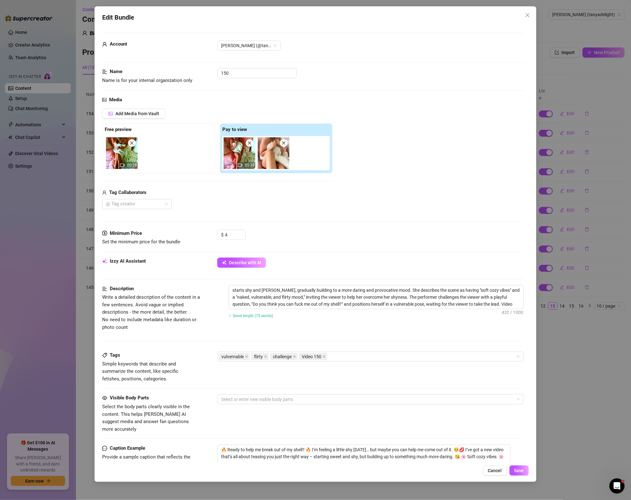
click at [371, 340] on div "Description Write a detailed description of the content in a few sentences. Avo…" at bounding box center [313, 318] width 422 height 66
click at [524, 475] on button "Save" at bounding box center [519, 470] width 19 height 10
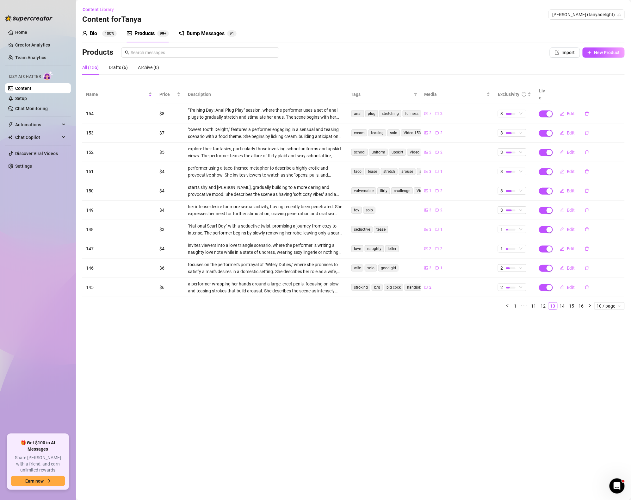
click at [568, 208] on span "Edit" at bounding box center [571, 210] width 8 height 5
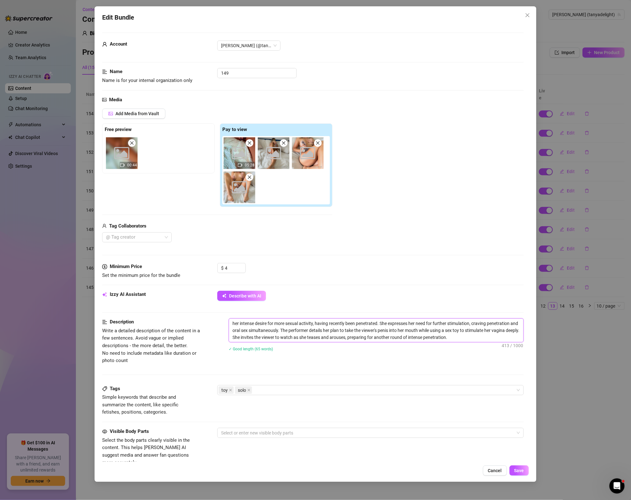
click at [489, 341] on textarea "her intense desire for more sexual activity, having recently been penetrated. S…" at bounding box center [376, 330] width 295 height 23
paste textarea "Video 159"
drag, startPoint x: 464, startPoint y: 339, endPoint x: 509, endPoint y: 338, distance: 44.9
click at [509, 338] on textarea "her intense desire for more sexual activity, having recently been penetrated. S…" at bounding box center [376, 330] width 295 height 23
click at [279, 389] on div "toy solo" at bounding box center [367, 390] width 297 height 9
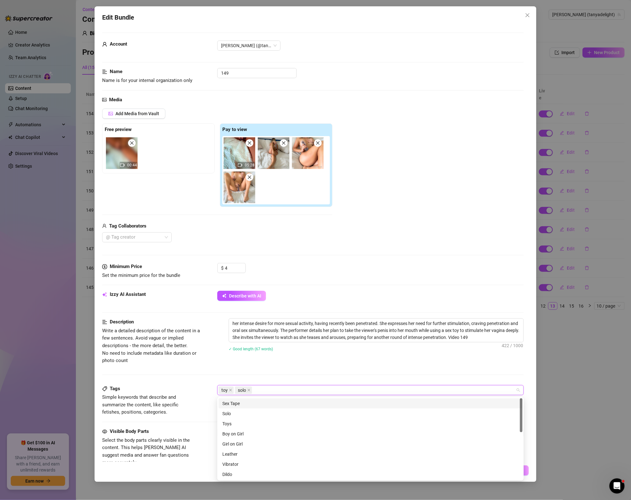
paste input "Video 149"
click at [427, 376] on div "Description Write a detailed description of the content in a few sentences. Avo…" at bounding box center [313, 351] width 422 height 66
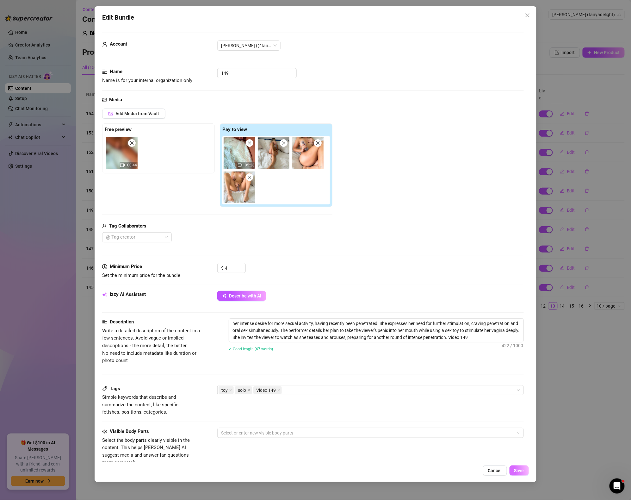
click at [521, 466] on button "Save" at bounding box center [519, 470] width 19 height 10
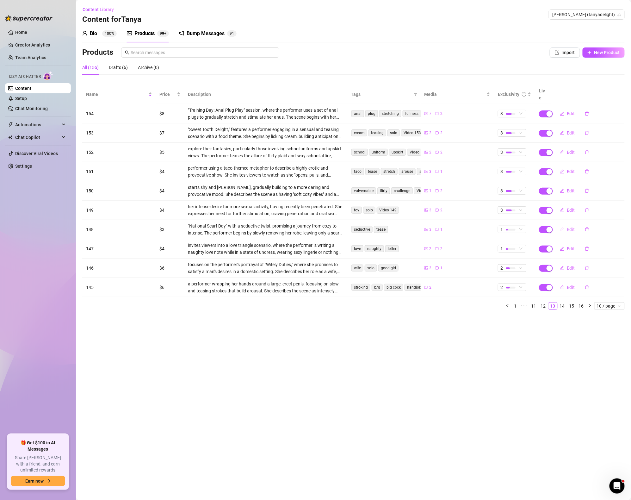
click at [573, 227] on span "Edit" at bounding box center [571, 229] width 8 height 5
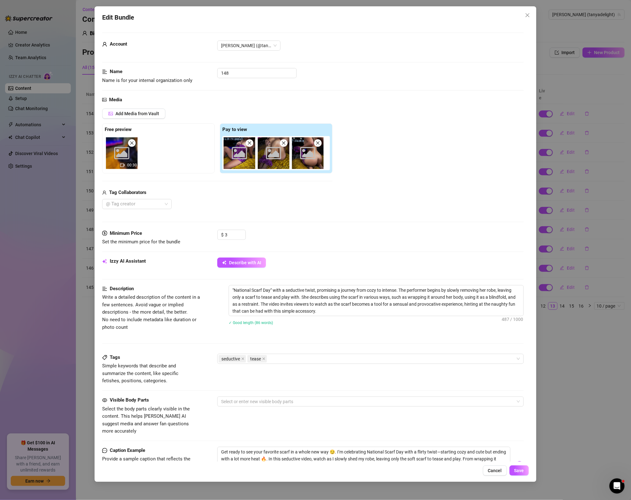
click at [373, 320] on div "✓ Good length (86 words)" at bounding box center [376, 322] width 295 height 7
click at [367, 315] on textarea ""National Scarf Day" with a seductive twist, promising a journey from cozy to i…" at bounding box center [376, 300] width 295 height 30
paste textarea "Video 149"
click at [332, 361] on div "seductive tease" at bounding box center [367, 358] width 297 height 9
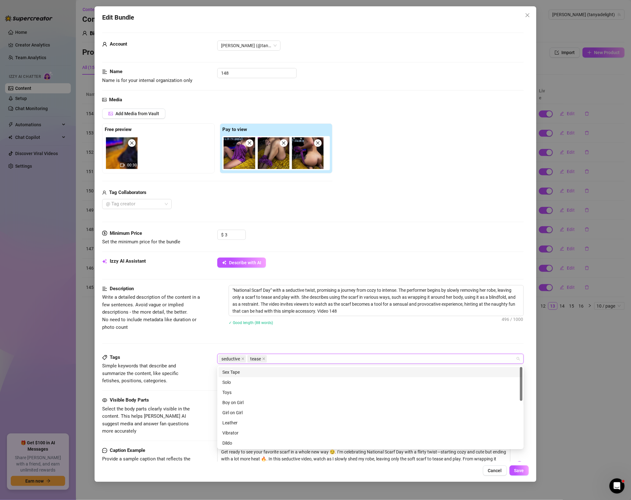
paste input "Video 149"
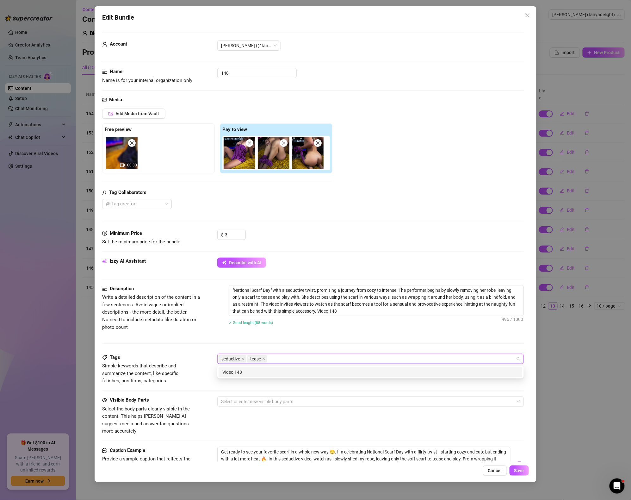
click at [328, 345] on div "Description Write a detailed description of the content in a few sentences. Avo…" at bounding box center [313, 319] width 422 height 69
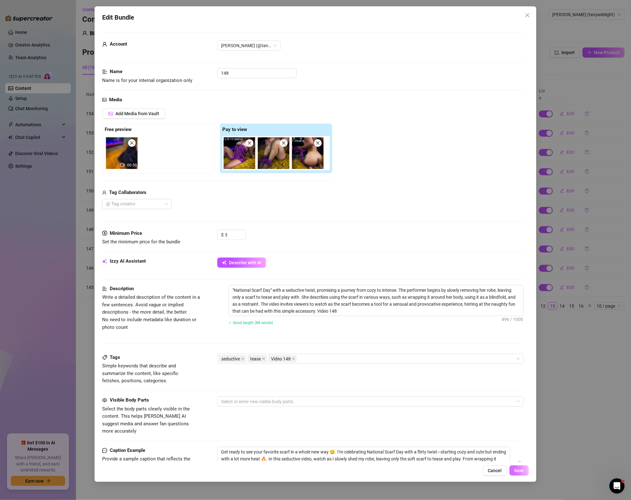
click at [519, 472] on span "Save" at bounding box center [519, 470] width 10 height 5
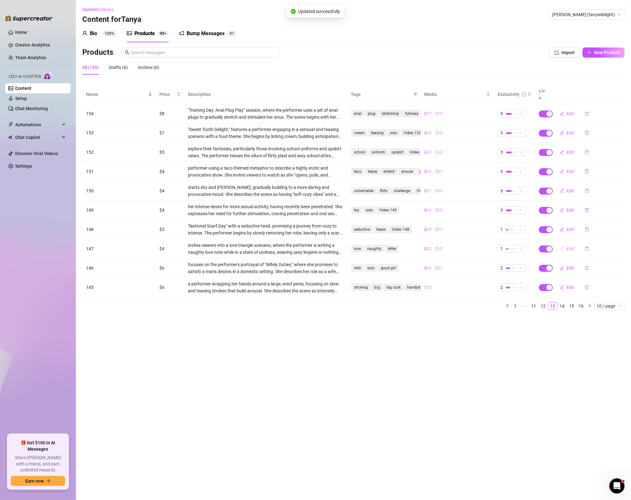
click at [572, 245] on button "Edit" at bounding box center [567, 249] width 25 height 10
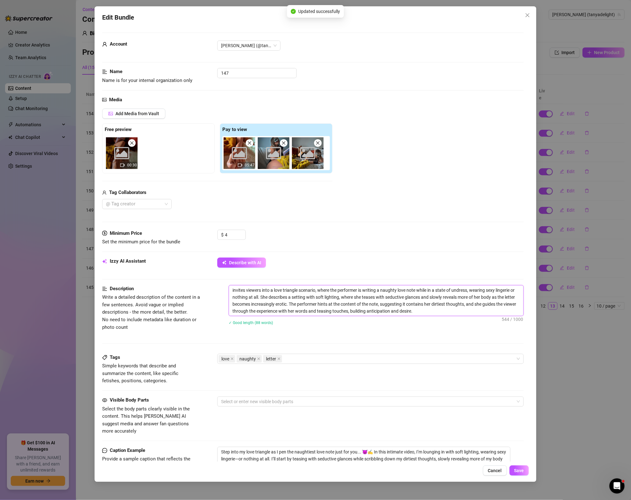
click at [438, 310] on textarea "invites viewers into a love triangle scenario, where the performer is writing a…" at bounding box center [376, 300] width 295 height 30
paste textarea "Video 149"
click at [404, 359] on div "love naughty letter" at bounding box center [367, 358] width 297 height 9
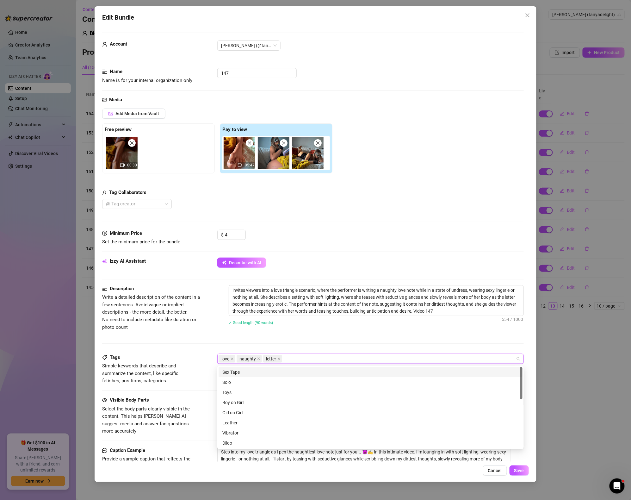
paste input "Video 149"
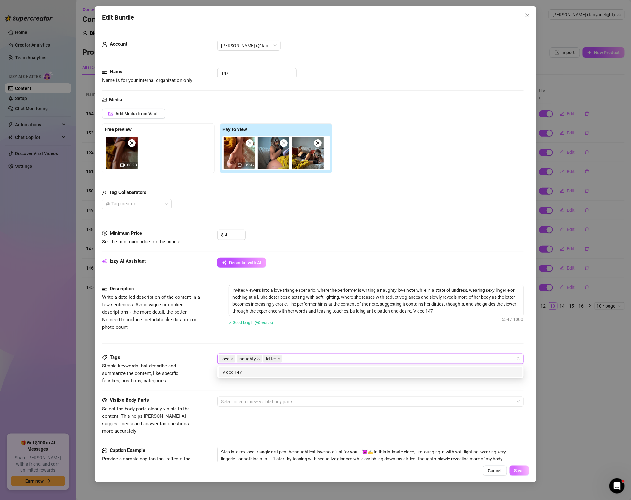
click at [524, 473] on span "Save" at bounding box center [519, 470] width 10 height 5
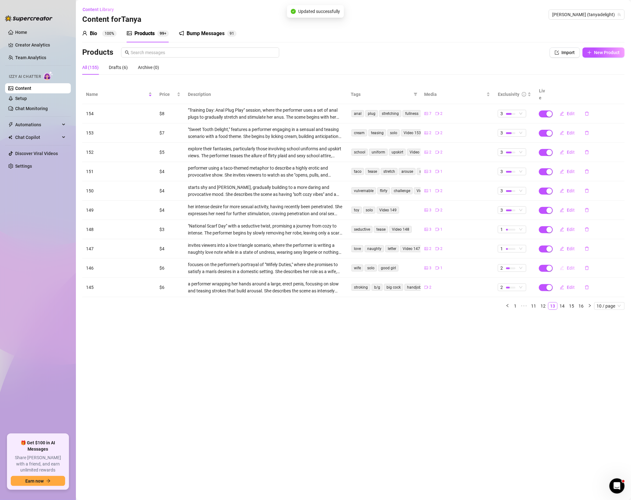
click at [568, 264] on button "Edit" at bounding box center [567, 268] width 25 height 10
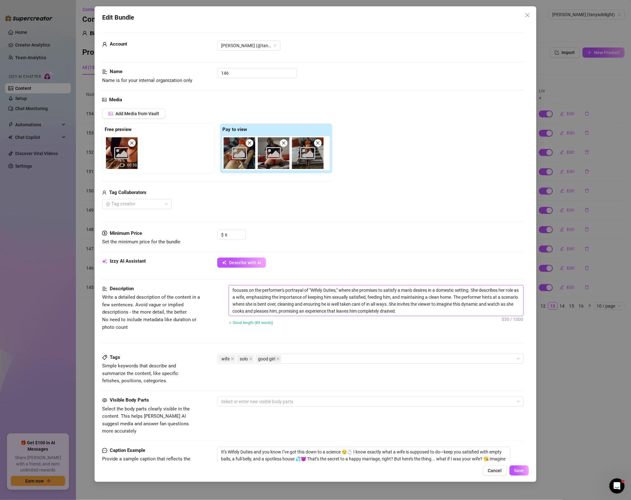
click at [457, 313] on textarea "focuses on the performer's portrayal of "Wifely Duties," where she promises to …" at bounding box center [376, 300] width 295 height 30
paste textarea "Video 149"
click at [385, 360] on div "wife solo good girl" at bounding box center [367, 358] width 297 height 9
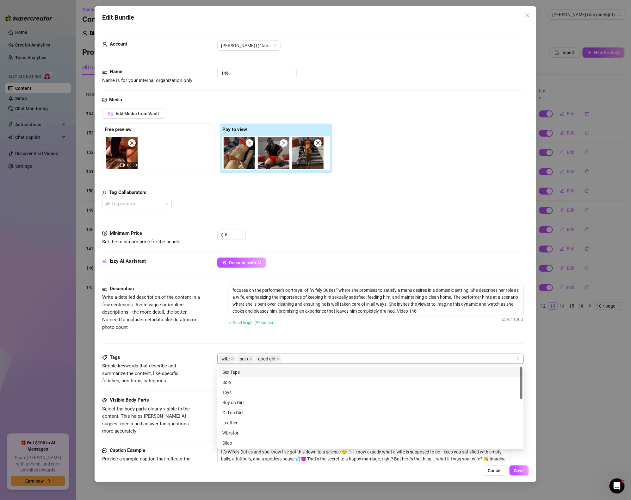
paste input "Video 149"
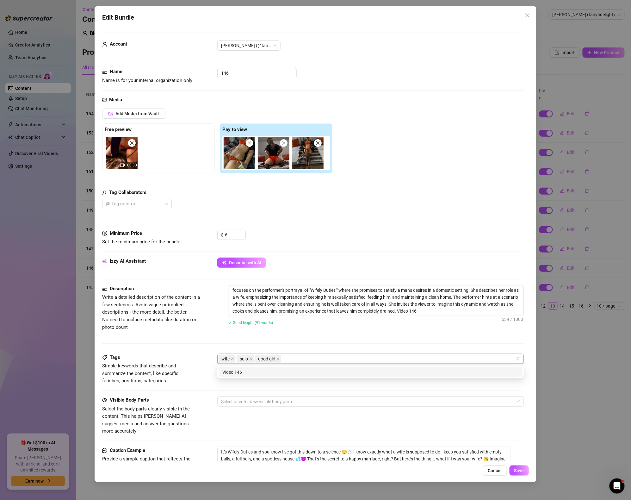
click at [464, 341] on div "Description Write a detailed description of the content in a few sentences. Avo…" at bounding box center [313, 319] width 422 height 69
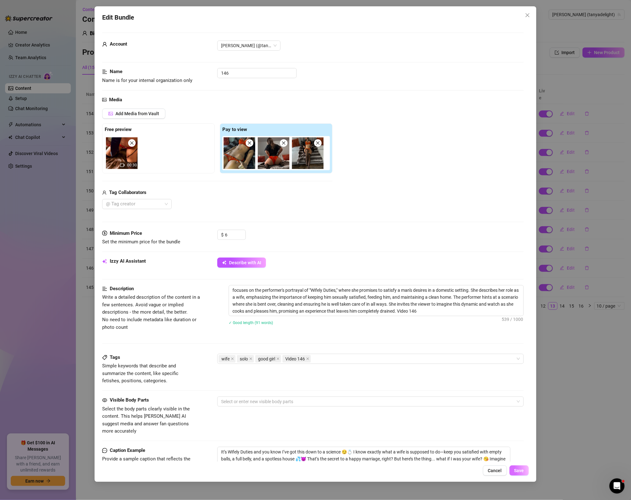
click at [523, 467] on button "Save" at bounding box center [519, 470] width 19 height 10
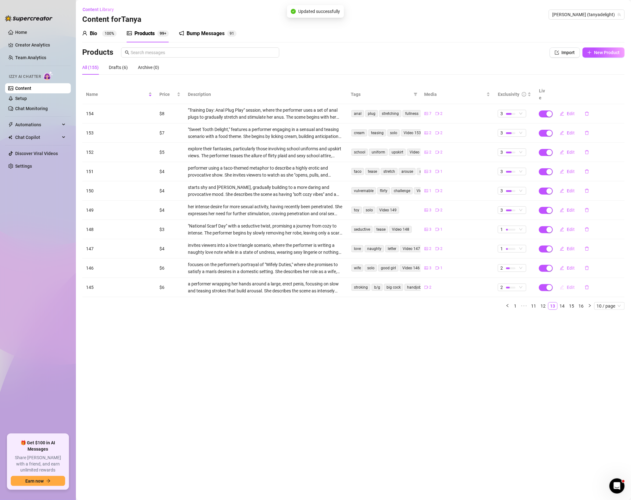
click at [572, 285] on span "Edit" at bounding box center [571, 287] width 8 height 5
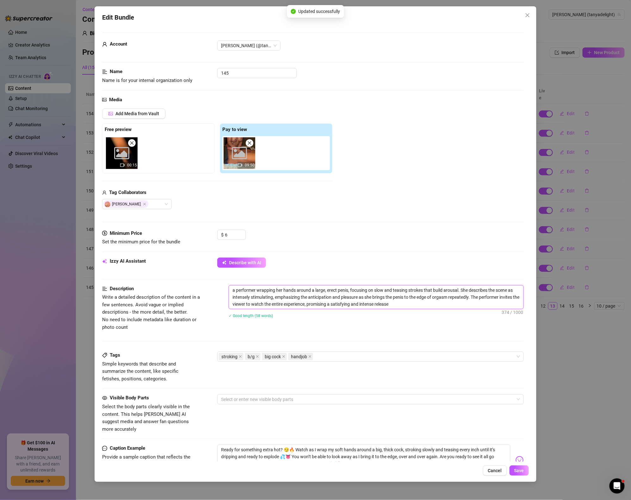
click at [417, 304] on textarea "a performer wrapping her hands around a large, erect penis, focusing on slow an…" at bounding box center [376, 296] width 295 height 23
paste textarea "Video 149"
click at [351, 361] on div "stroking b/g big cock handjob" at bounding box center [367, 356] width 297 height 9
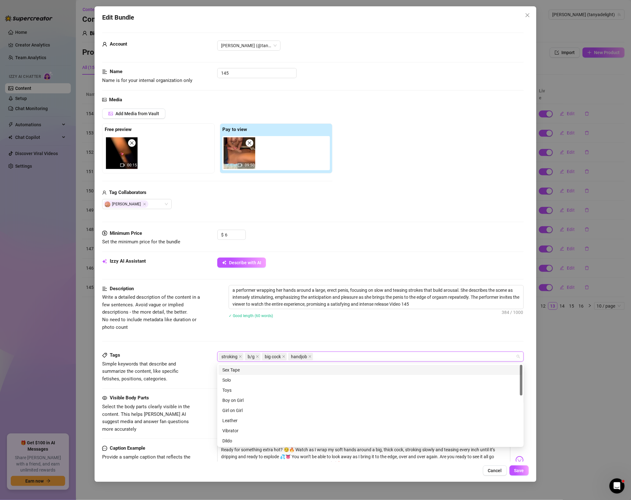
paste input "Video 149"
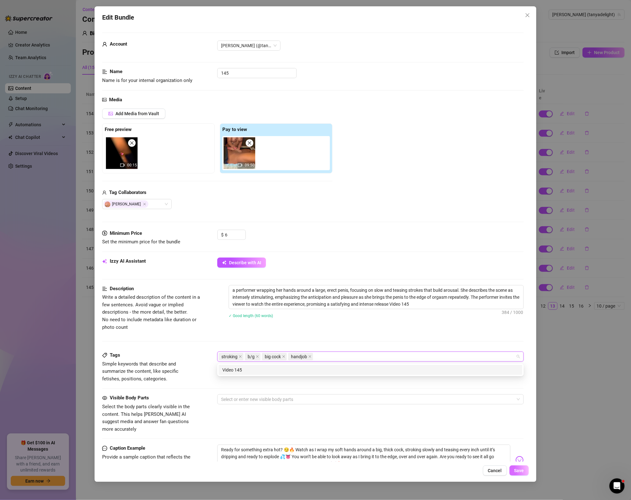
click at [522, 466] on button "Save" at bounding box center [519, 470] width 19 height 10
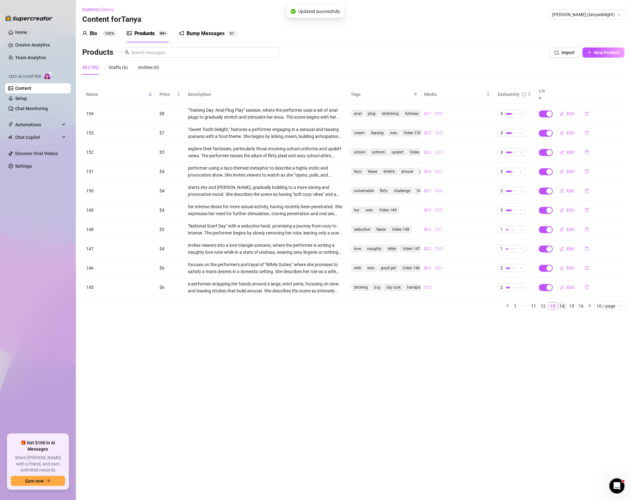
click at [562, 302] on link "14" at bounding box center [562, 305] width 9 height 7
click at [569, 109] on button "Edit" at bounding box center [567, 114] width 25 height 10
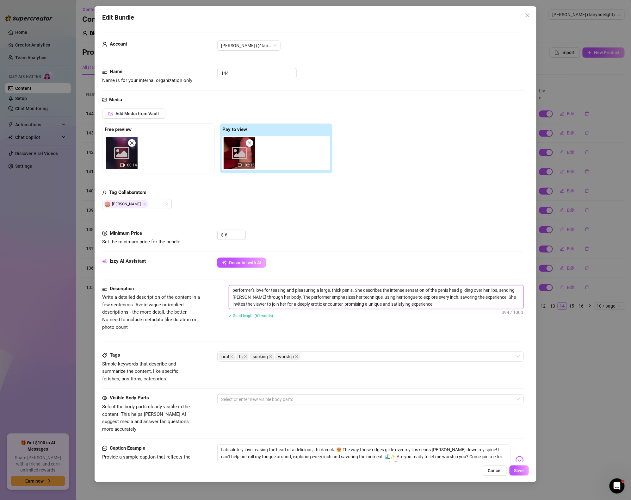
click at [439, 306] on textarea "performer's love for teasing and pleasuring a large, thick penis. She describes…" at bounding box center [376, 296] width 295 height 23
paste textarea "Video 149"
click at [334, 360] on div "oral bj sucking worship" at bounding box center [367, 356] width 297 height 9
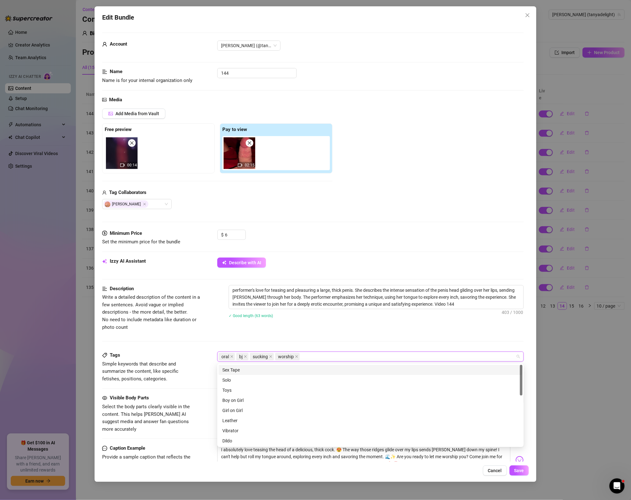
paste input "Video 149"
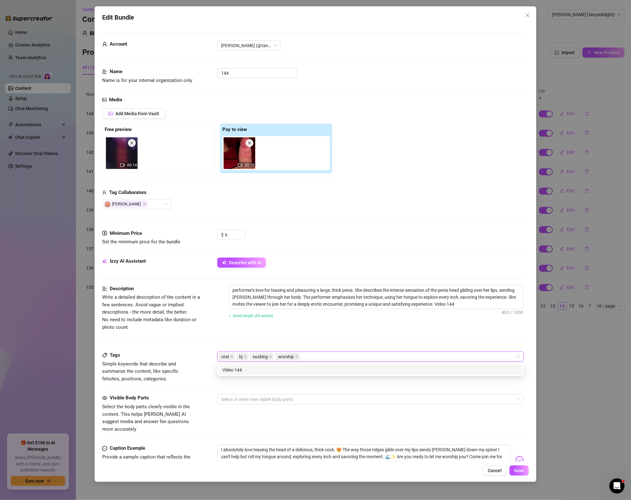
click at [421, 312] on div "✓ Good length (63 words)" at bounding box center [376, 315] width 295 height 7
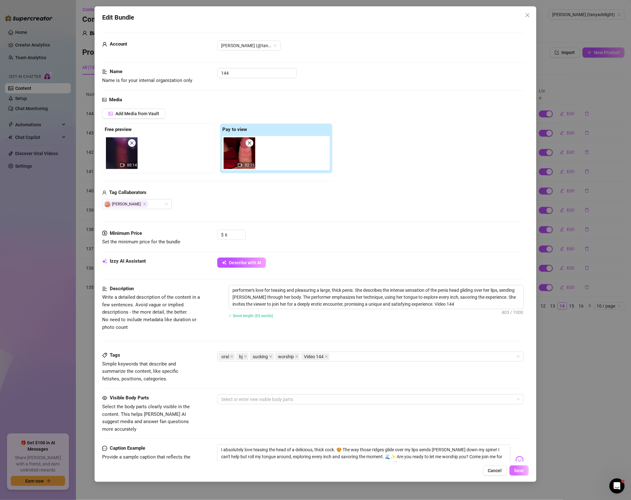
click at [526, 468] on button "Save" at bounding box center [519, 470] width 19 height 10
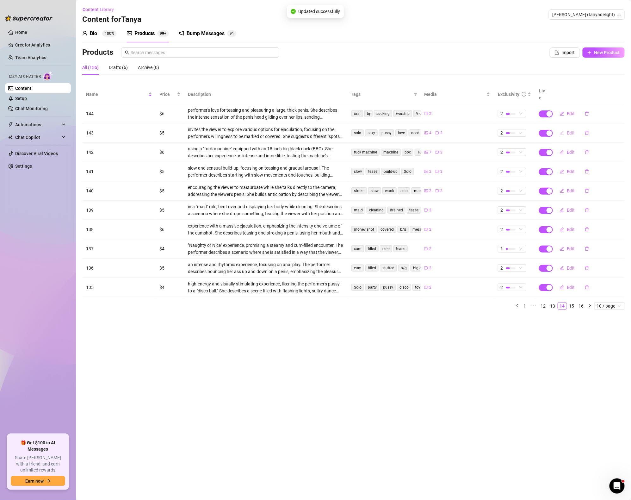
click at [569, 130] on span "Edit" at bounding box center [571, 132] width 8 height 5
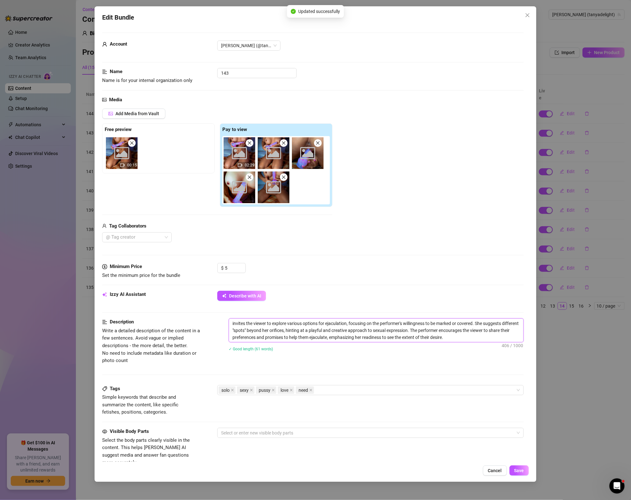
click at [462, 338] on textarea "invites the viewer to explore various options for ejaculation, focusing on the …" at bounding box center [376, 330] width 295 height 23
paste textarea "Video 149"
click at [401, 389] on div "solo sexy pussy love need" at bounding box center [367, 390] width 297 height 9
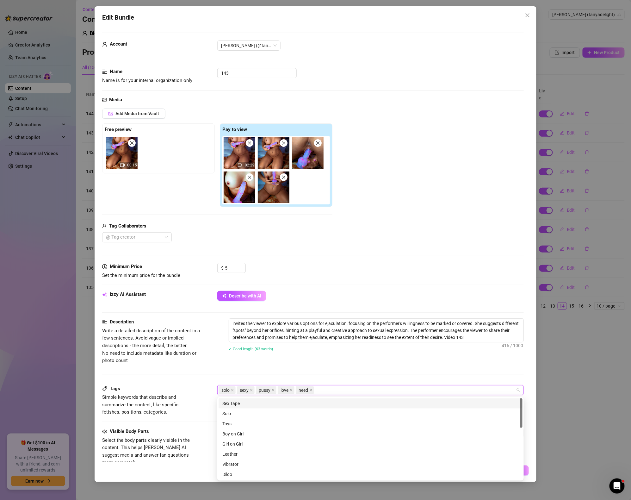
paste input "Video 149"
click at [439, 361] on div "Description Write a detailed description of the content in a few sentences. Avo…" at bounding box center [313, 341] width 422 height 46
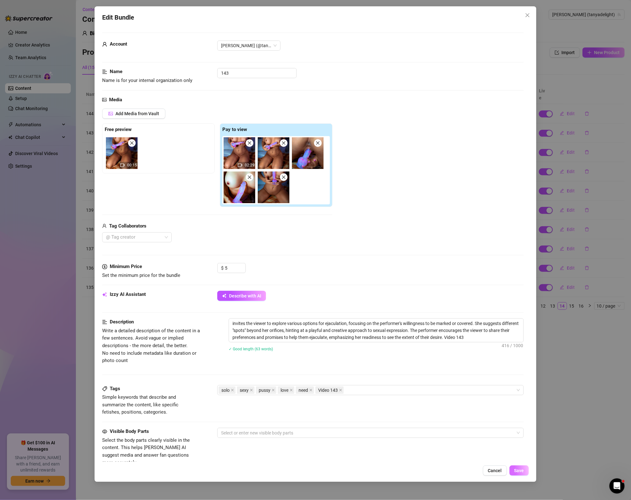
click at [526, 471] on button "Save" at bounding box center [519, 470] width 19 height 10
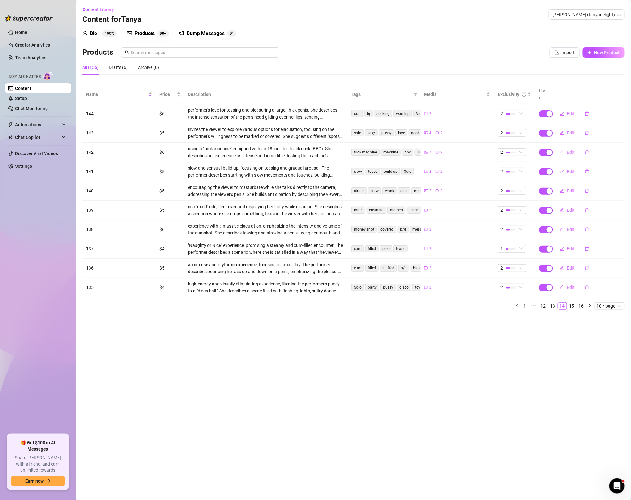
click at [573, 150] on span "Edit" at bounding box center [571, 152] width 8 height 5
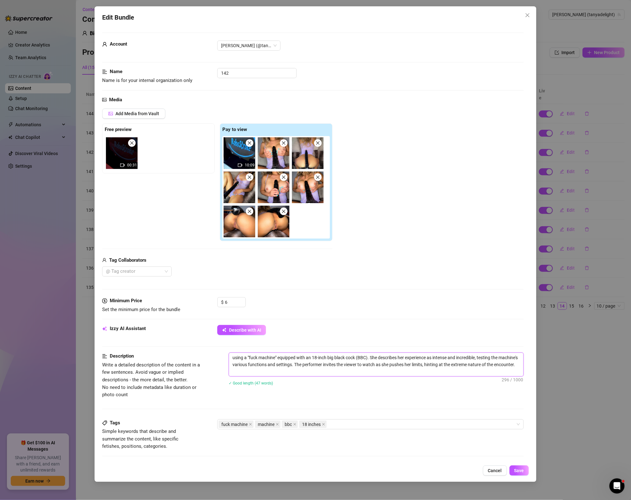
click at [281, 368] on textarea "using a "fuck machine" equipped with an 18-inch big black cock (BBC). She descr…" at bounding box center [376, 364] width 295 height 23
click at [283, 372] on textarea "using a "fuck machine" equipped with an 18-inch big black cock (BBC). She descr…" at bounding box center [376, 364] width 295 height 23
paste textarea "Video 149"
click at [362, 426] on div "fuck machine machine bbc 18 inches" at bounding box center [367, 424] width 297 height 9
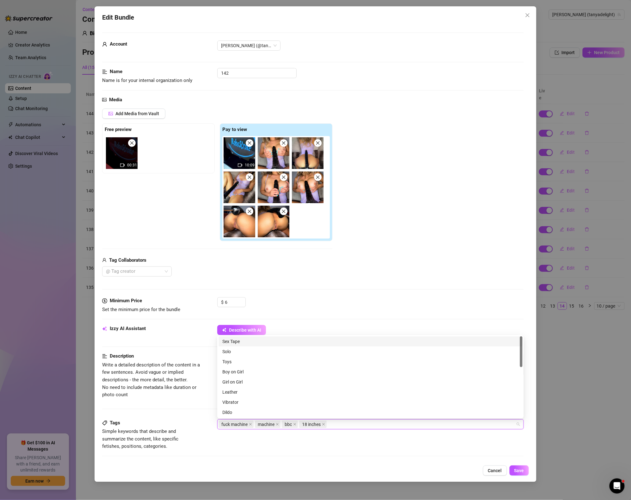
paste input "Video 149"
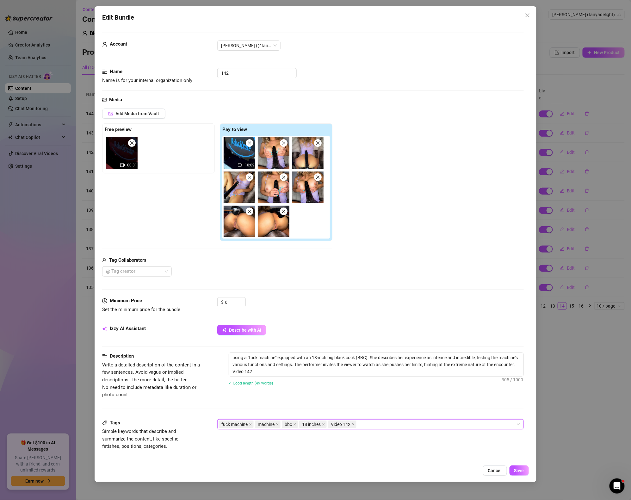
click at [382, 398] on div "Description Write a detailed description of the content in a few sentences. Avo…" at bounding box center [313, 375] width 422 height 46
click at [522, 469] on span "Save" at bounding box center [519, 470] width 10 height 5
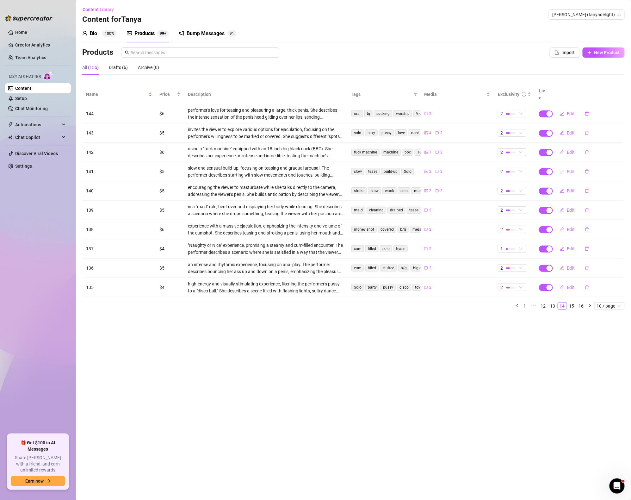
click at [566, 166] on button "Edit" at bounding box center [567, 171] width 25 height 10
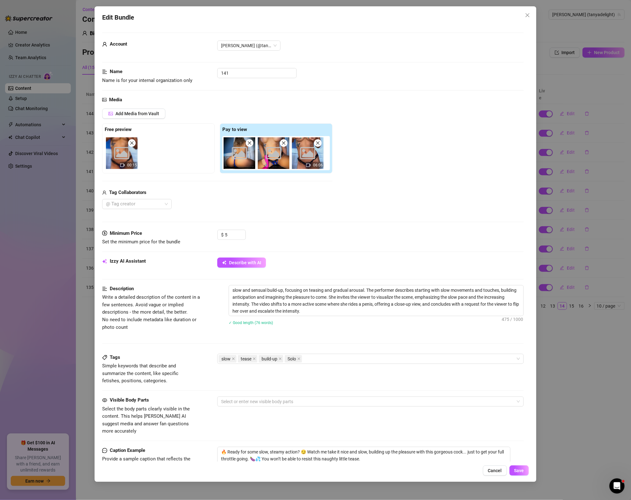
click at [339, 317] on div "slow and sensual build-up, focusing on teasing and gradual arousal. The perform…" at bounding box center [376, 309] width 295 height 48
click at [337, 314] on textarea "slow and sensual build-up, focusing on teasing and gradual arousal. The perform…" at bounding box center [376, 300] width 295 height 30
paste textarea "Video 149"
click at [349, 358] on div "slow tease build-up Solo" at bounding box center [367, 358] width 297 height 9
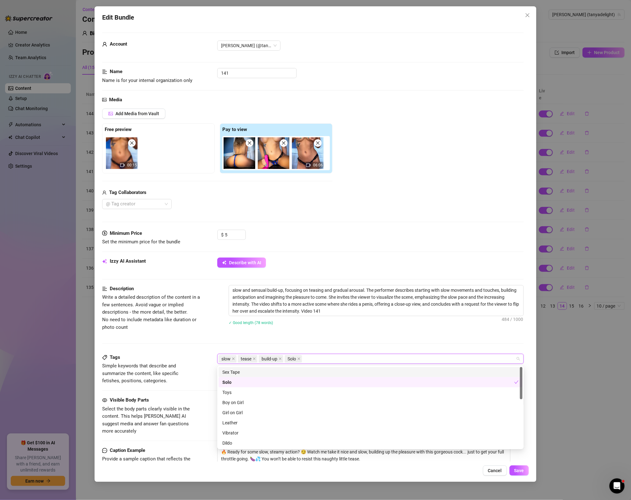
paste input "Video 149"
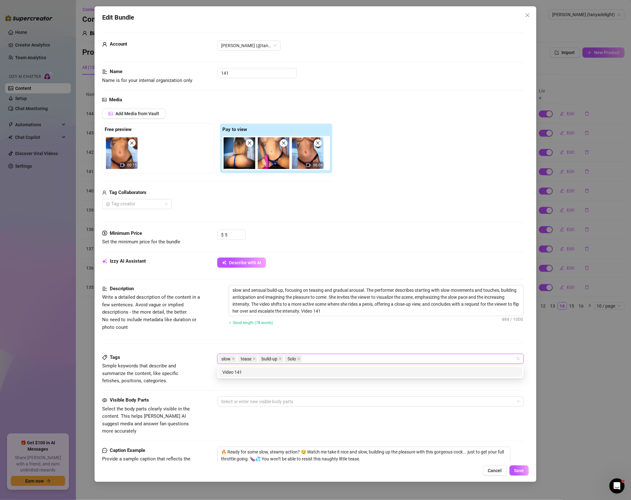
click at [437, 233] on div "$ 5" at bounding box center [370, 238] width 307 height 16
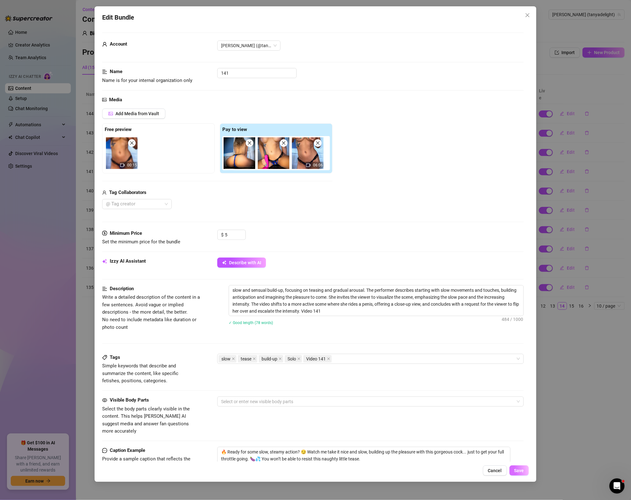
click at [520, 467] on button "Save" at bounding box center [519, 470] width 19 height 10
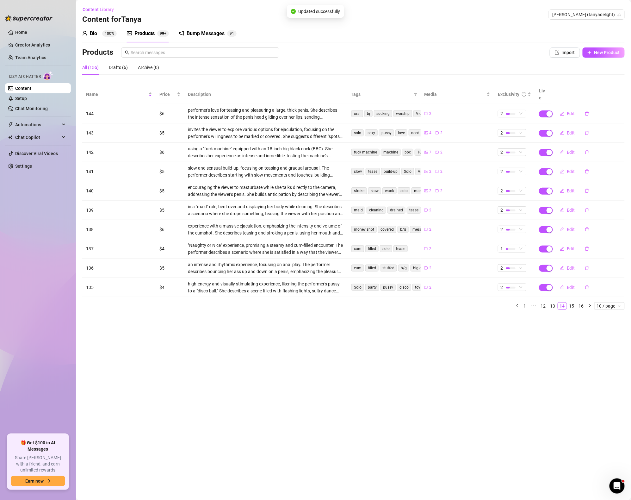
click at [572, 192] on td "Edit" at bounding box center [588, 190] width 74 height 19
click at [569, 187] on button "Edit" at bounding box center [567, 191] width 25 height 10
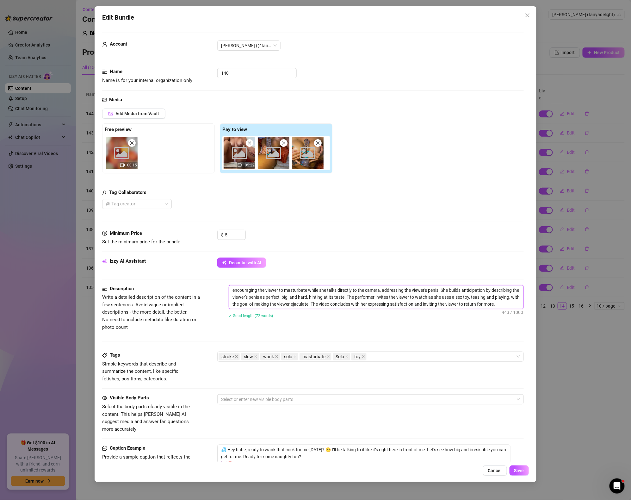
click at [514, 308] on textarea "encouraging the viewer to masturbate while she talks directly to the camera, ad…" at bounding box center [376, 296] width 295 height 23
paste textarea "Video 149"
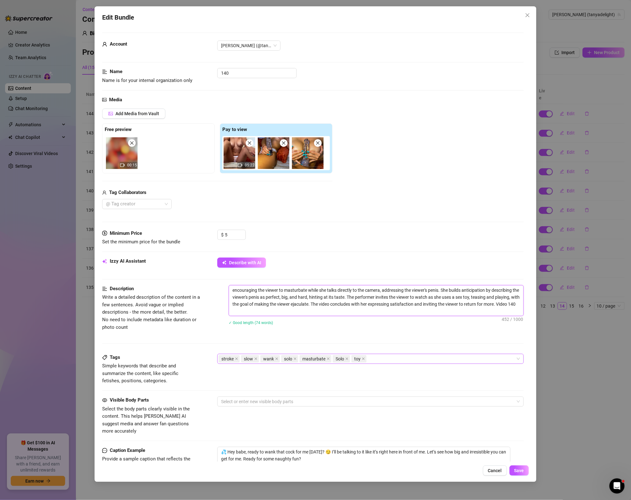
click at [415, 358] on div "stroke slow wank solo masturbate Solo toy" at bounding box center [367, 358] width 297 height 9
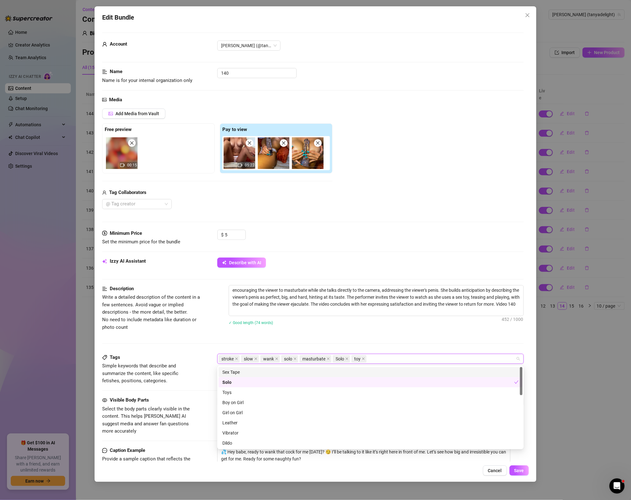
paste input "Video 149"
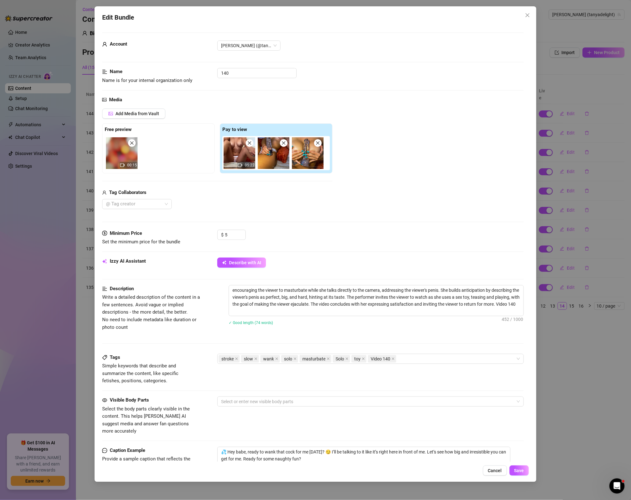
click at [466, 217] on div "Media Add Media from Vault Free preview 00:15 Pay to view 05:22 Tag Collaborato…" at bounding box center [313, 163] width 422 height 134
click at [518, 470] on span "Save" at bounding box center [519, 470] width 10 height 5
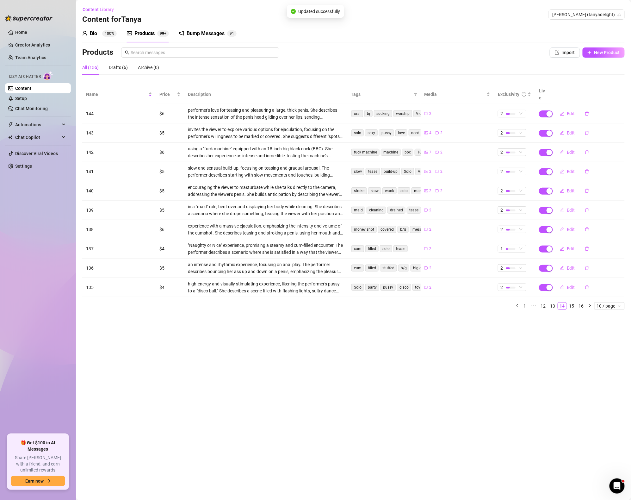
click at [565, 205] on button "Edit" at bounding box center [567, 210] width 25 height 10
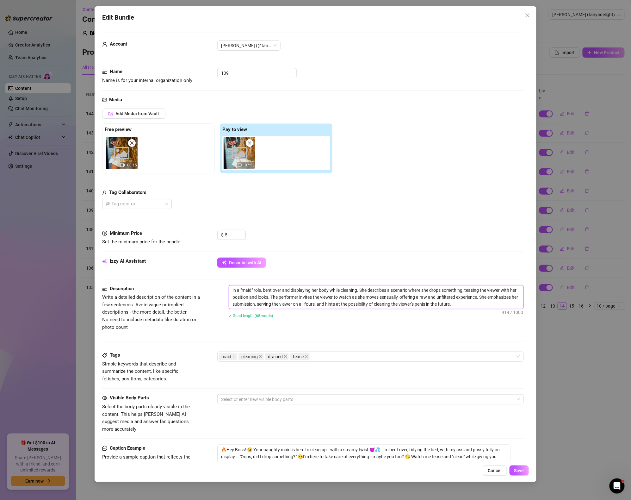
click at [491, 308] on textarea "in a "maid" role, bent over and displaying her body while cleaning. She describ…" at bounding box center [376, 296] width 295 height 23
paste textarea "Video 149"
drag, startPoint x: 474, startPoint y: 305, endPoint x: 502, endPoint y: 308, distance: 27.9
click at [502, 308] on textarea "in a "maid" role, bent over and displaying her body while cleaning. She describ…" at bounding box center [376, 296] width 295 height 23
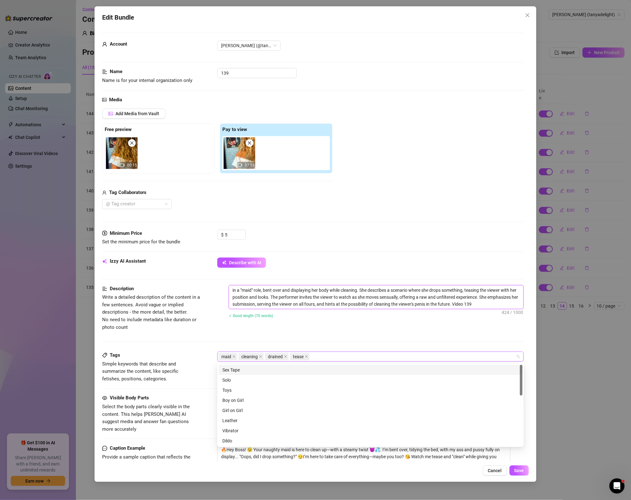
click at [351, 355] on div "maid cleaning drained tease" at bounding box center [367, 356] width 297 height 9
paste input "Video 139"
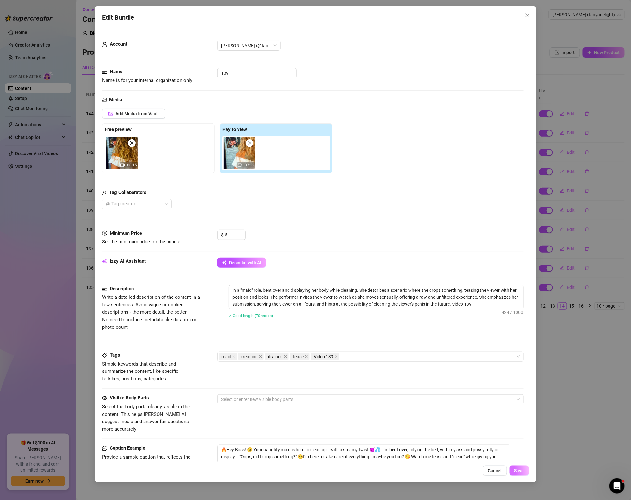
click at [523, 469] on span "Save" at bounding box center [519, 470] width 10 height 5
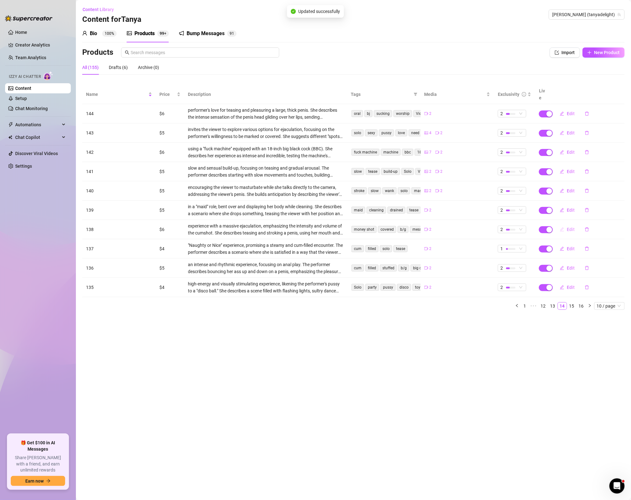
click at [571, 227] on span "Edit" at bounding box center [571, 229] width 8 height 5
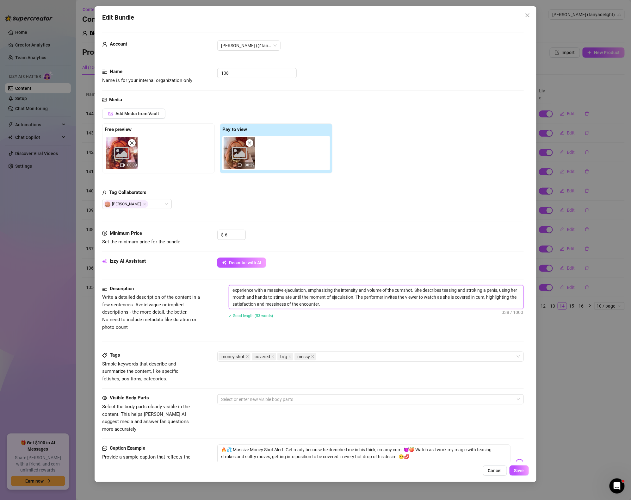
click at [411, 306] on textarea "experience with a massive ejaculation, emphasizing the intensity and volume of …" at bounding box center [376, 296] width 295 height 23
paste textarea "Video 139"
click at [400, 357] on div "money shot covered b/g messy" at bounding box center [367, 356] width 297 height 9
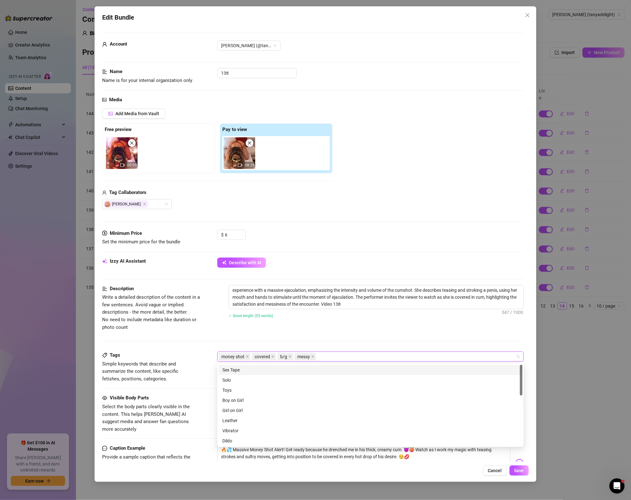
paste input "Video 139"
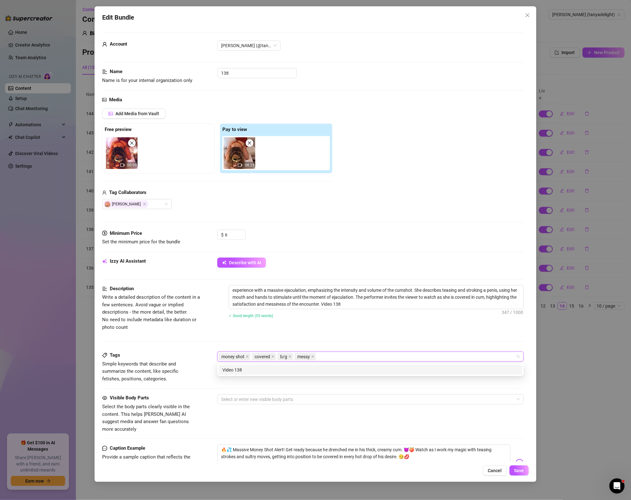
click at [450, 388] on div "Tags Simple keywords that describe and summarize the content, like specific fet…" at bounding box center [313, 373] width 422 height 43
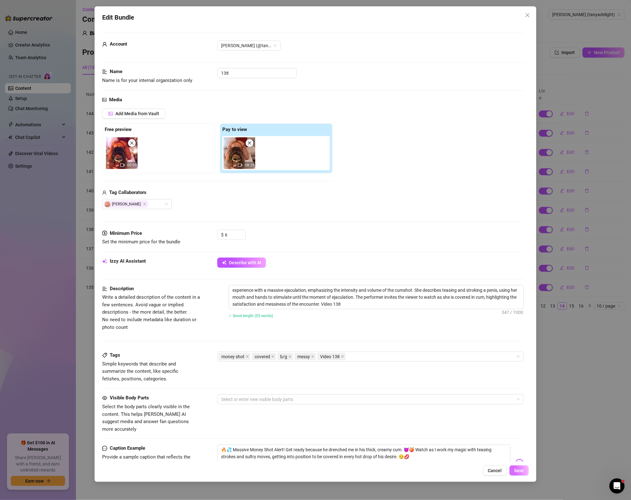
click at [520, 472] on span "Save" at bounding box center [519, 470] width 10 height 5
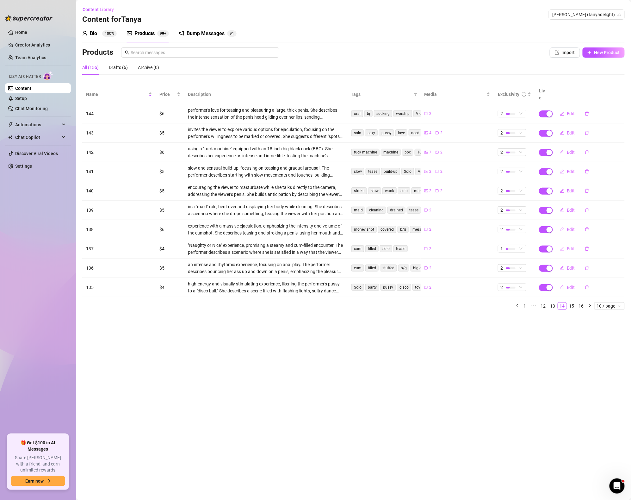
click at [567, 244] on button "Edit" at bounding box center [567, 249] width 25 height 10
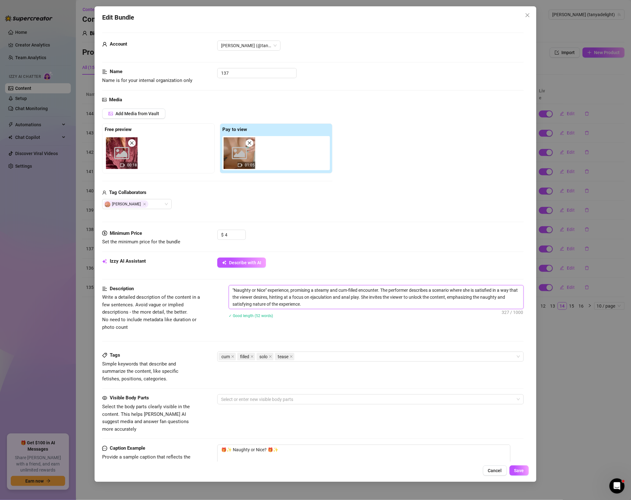
click at [331, 309] on textarea ""Naughty or Nice" experience, promising a steamy and cum-filled encounter. The …" at bounding box center [376, 296] width 295 height 23
paste textarea "Video 139"
click at [333, 353] on div "cum filled solo tease" at bounding box center [367, 356] width 297 height 9
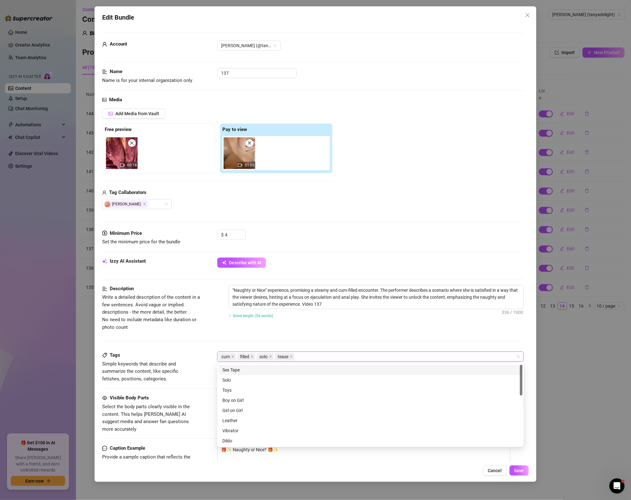
paste input "Video 139"
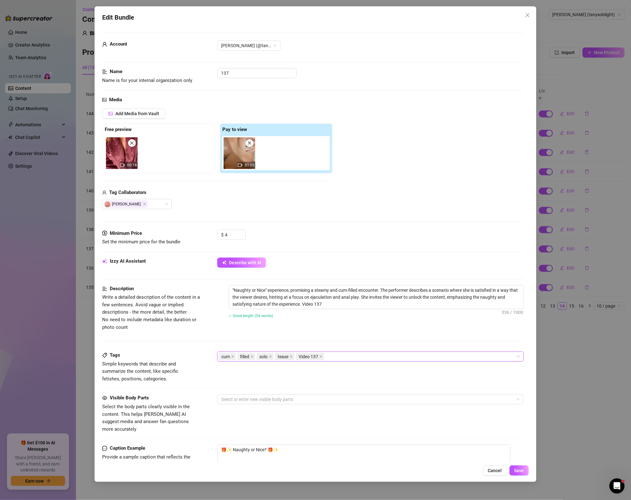
click at [362, 336] on div "Description Write a detailed description of the content in a few sentences. Avo…" at bounding box center [313, 318] width 422 height 66
click at [524, 467] on button "Save" at bounding box center [519, 470] width 19 height 10
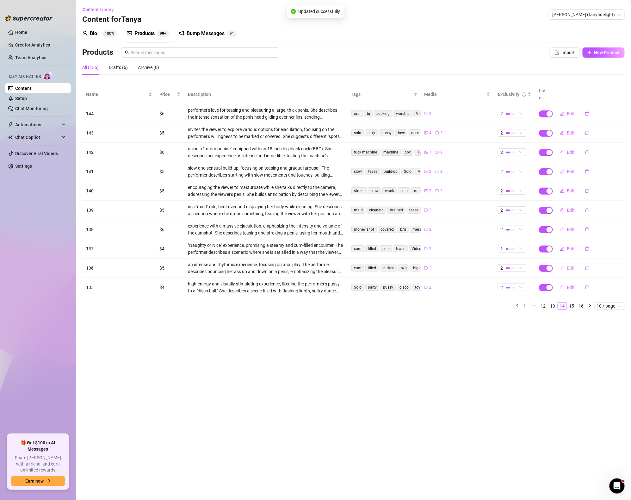
click at [564, 266] on icon "edit" at bounding box center [562, 268] width 4 height 4
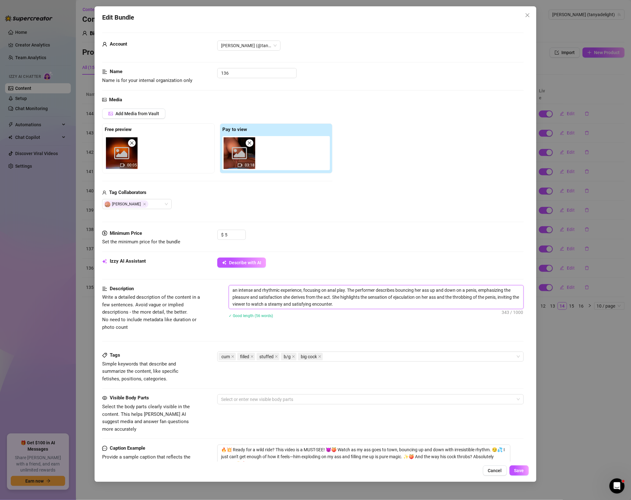
click at [368, 305] on textarea "an intense and rhythmic experience, focusing on anal play. The performer descri…" at bounding box center [376, 296] width 295 height 23
paste textarea "Video 139"
click at [362, 359] on div "cum filled stuffed b/g big cock" at bounding box center [367, 356] width 297 height 9
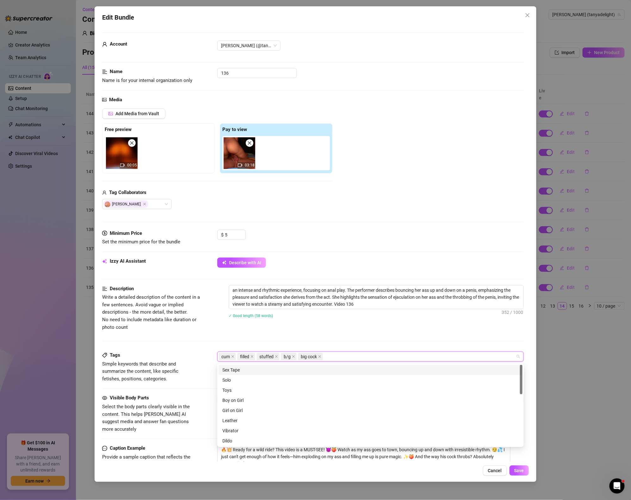
paste input "Video 139"
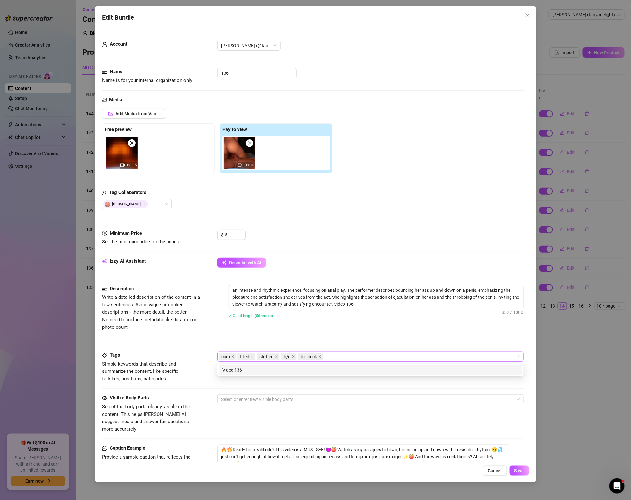
click at [374, 325] on div "an intense and rhythmic experience, focusing on anal play. The performer descri…" at bounding box center [376, 305] width 295 height 41
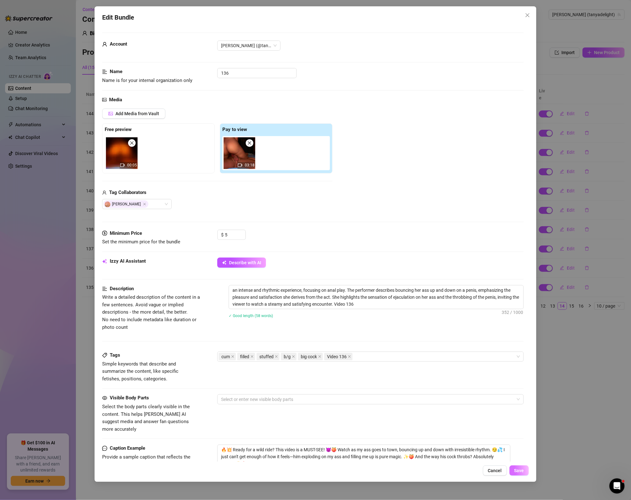
click at [519, 474] on button "Save" at bounding box center [519, 470] width 19 height 10
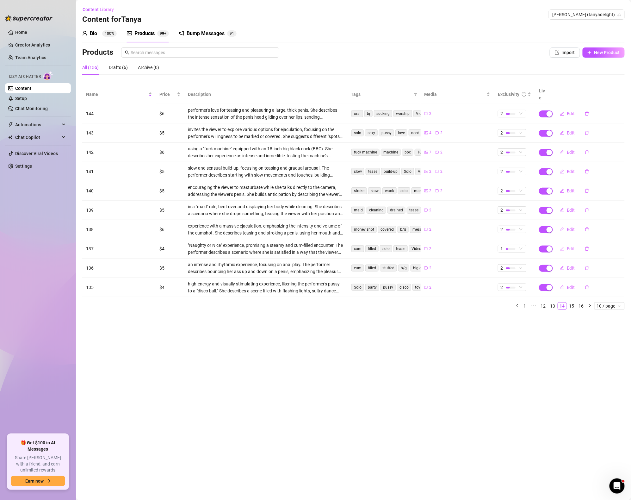
click at [571, 246] on span "Edit" at bounding box center [571, 248] width 8 height 5
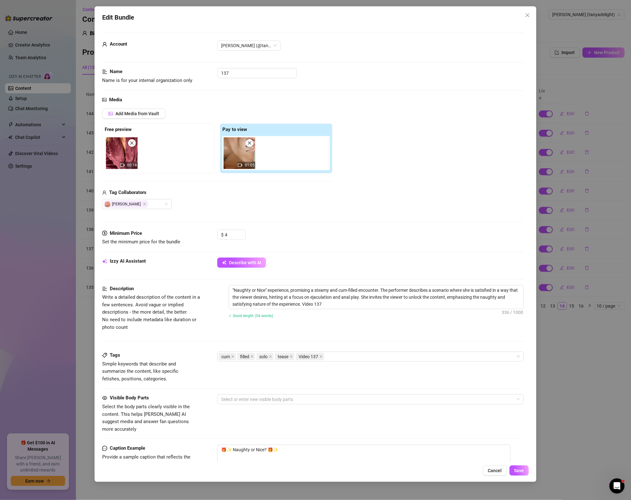
click at [588, 236] on div "Edit Bundle Account [PERSON_NAME] (@tanyadelight) Name Name is for your interna…" at bounding box center [315, 250] width 631 height 500
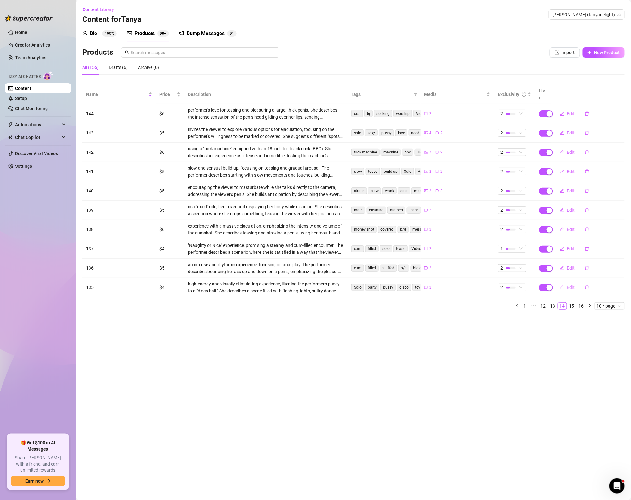
click at [573, 285] on span "Edit" at bounding box center [571, 287] width 8 height 5
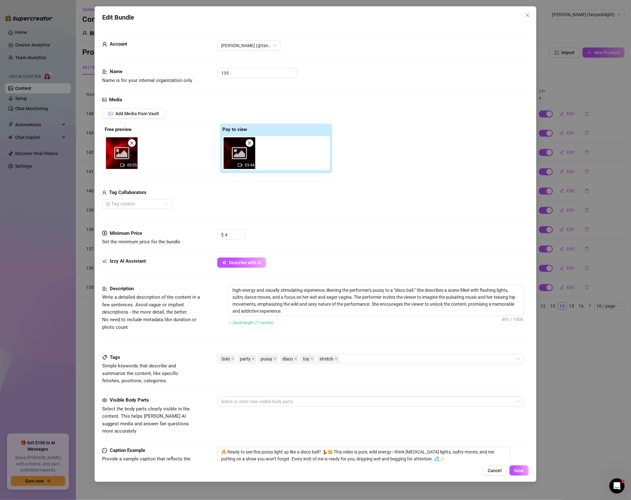
click at [596, 341] on div "Edit Bundle Account [PERSON_NAME] (@tanyadelight) Name Name is for your interna…" at bounding box center [315, 250] width 631 height 500
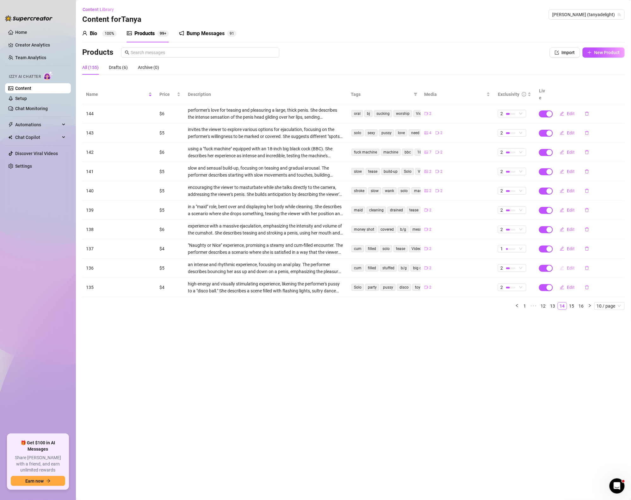
click at [571, 265] on span "Edit" at bounding box center [571, 267] width 8 height 5
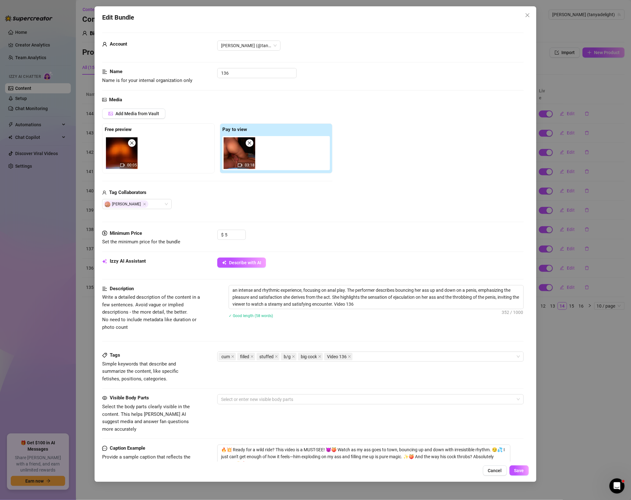
click at [569, 333] on div "Edit Bundle Account [PERSON_NAME] (@tanyadelight) Name Name is for your interna…" at bounding box center [315, 250] width 631 height 500
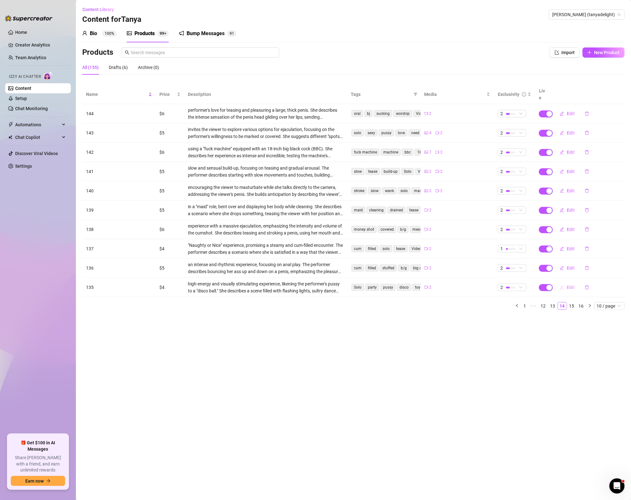
click at [574, 285] on span "Edit" at bounding box center [571, 287] width 8 height 5
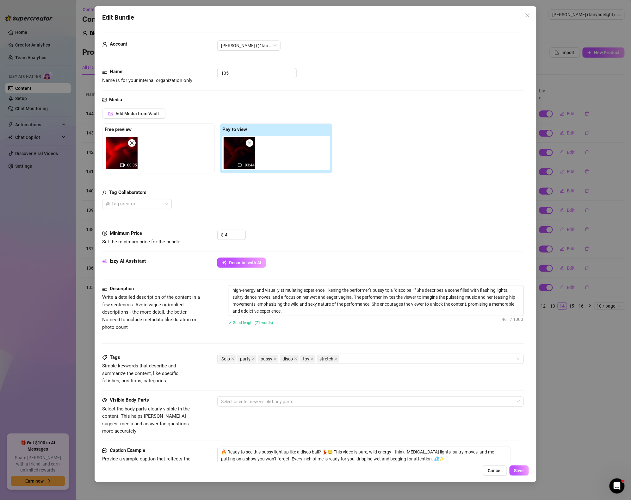
click at [331, 317] on div "high-energy and visually stimulating experience, likening the performer's pussy…" at bounding box center [376, 309] width 295 height 48
click at [327, 314] on textarea "high-energy and visually stimulating experience, likening the performer's pussy…" at bounding box center [376, 300] width 295 height 30
paste textarea "Video 139"
click at [371, 361] on div "Solo party pussy disco toy stretch" at bounding box center [367, 358] width 297 height 9
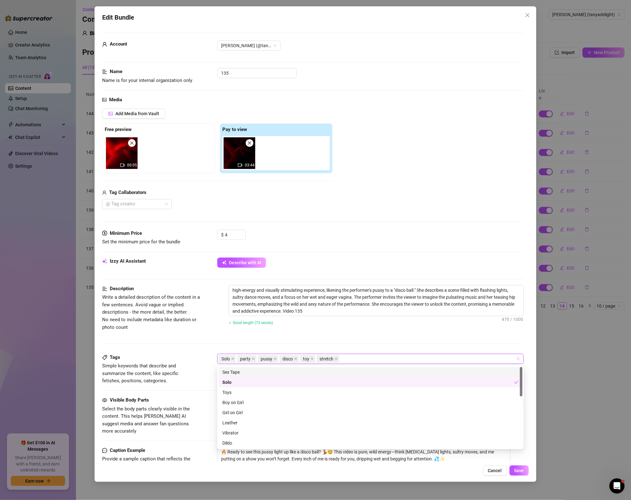
paste input "Video 139"
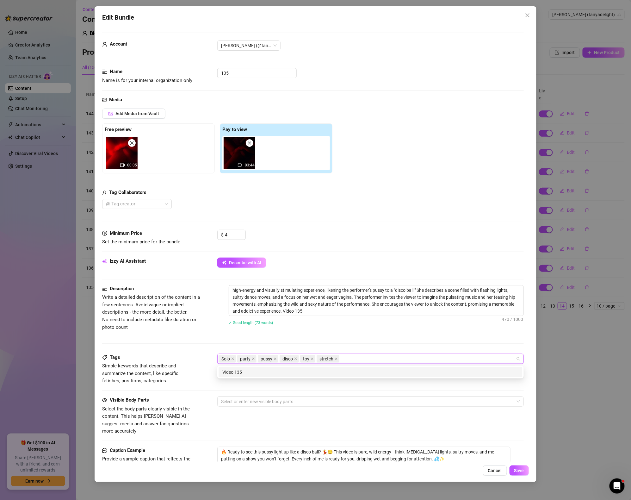
click at [488, 421] on div "Visible Body Parts Select the body parts clearly visible in the content. This h…" at bounding box center [313, 415] width 422 height 39
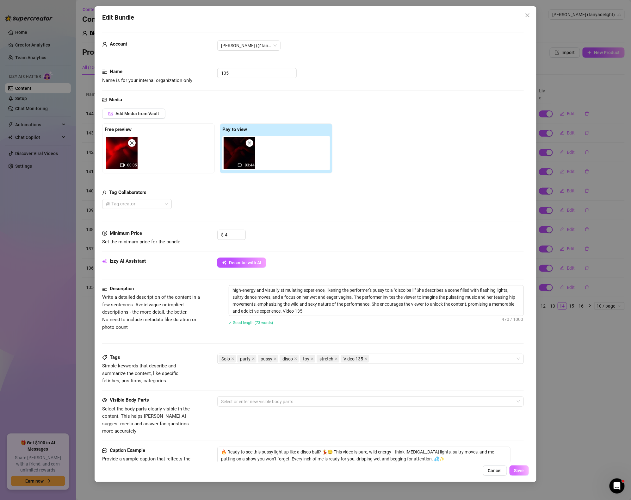
click at [517, 470] on span "Save" at bounding box center [519, 470] width 10 height 5
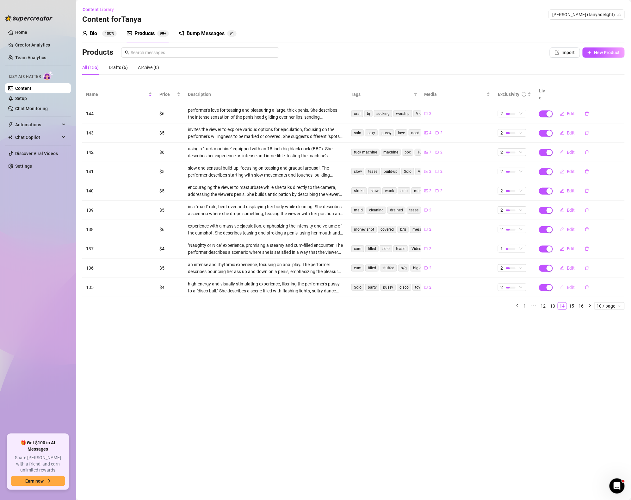
click at [570, 285] on span "Edit" at bounding box center [571, 287] width 8 height 5
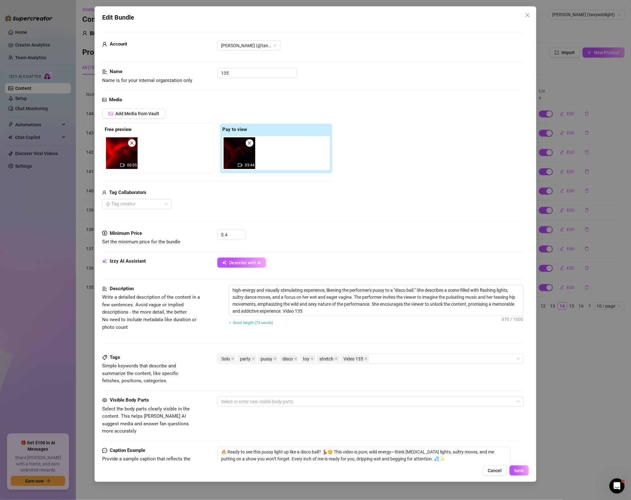
click at [592, 358] on div "Edit Bundle Account [PERSON_NAME] (@tanyadelight) Name Name is for your interna…" at bounding box center [315, 250] width 631 height 500
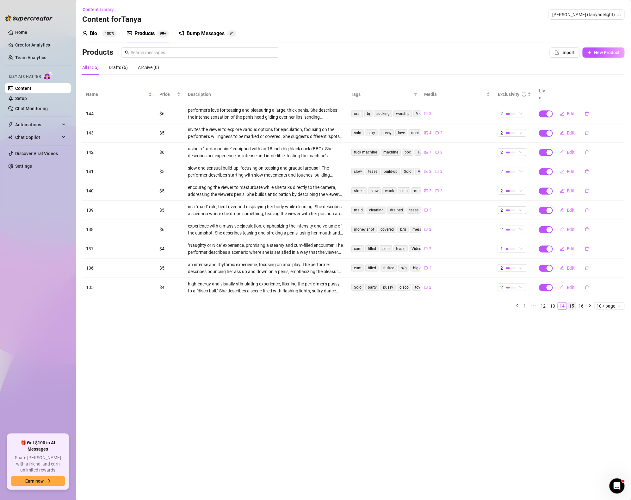
click at [575, 302] on link "15" at bounding box center [572, 305] width 9 height 7
click at [573, 111] on span "Edit" at bounding box center [571, 113] width 8 height 5
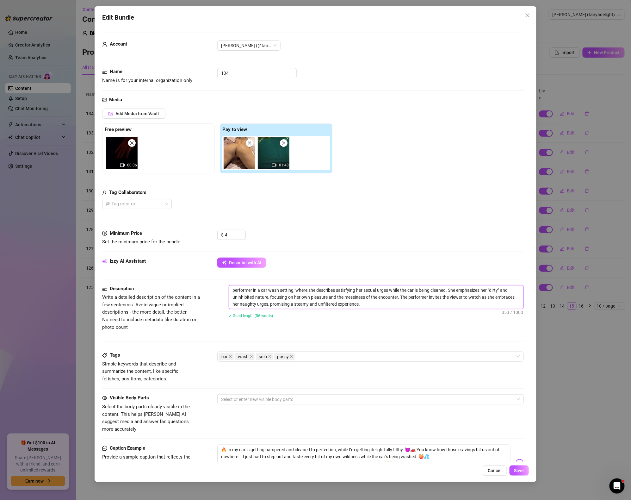
click at [385, 301] on textarea "performer in a car wash setting, where she describes satisfying her sexual urge…" at bounding box center [376, 296] width 295 height 23
click at [384, 316] on div "✓ Good length (56 words)" at bounding box center [376, 315] width 295 height 7
click at [380, 307] on textarea "performer in a car wash setting, where she describes satisfying her sexual urge…" at bounding box center [376, 296] width 295 height 23
paste textarea "Video 139"
click at [413, 246] on div "Minimum Price Set the minimum price for the bundle $ 4" at bounding box center [313, 244] width 422 height 28
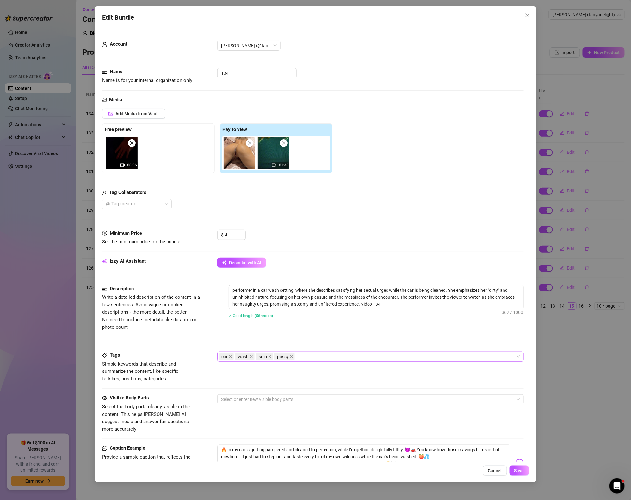
click at [336, 359] on div "car wash solo pussy" at bounding box center [367, 356] width 297 height 9
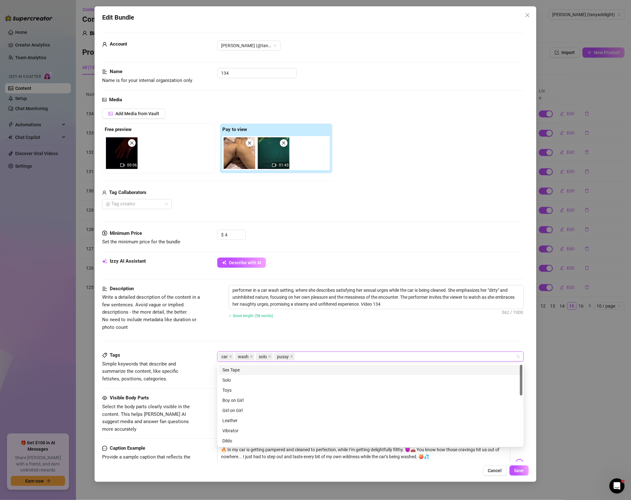
paste input "Video 139"
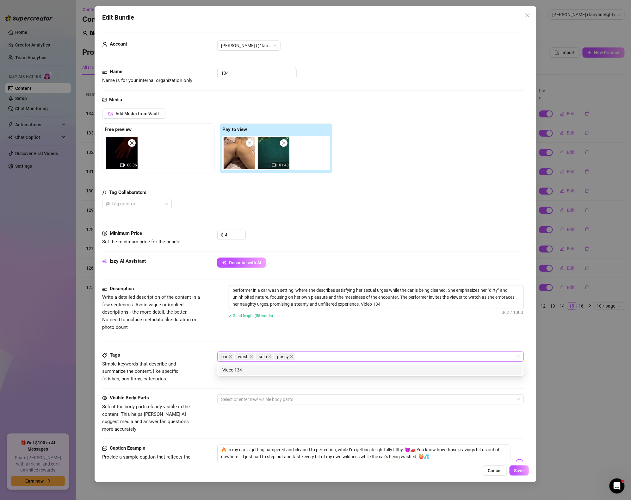
click at [376, 331] on div "Description Write a detailed description of the content in a few sentences. Avo…" at bounding box center [313, 308] width 422 height 46
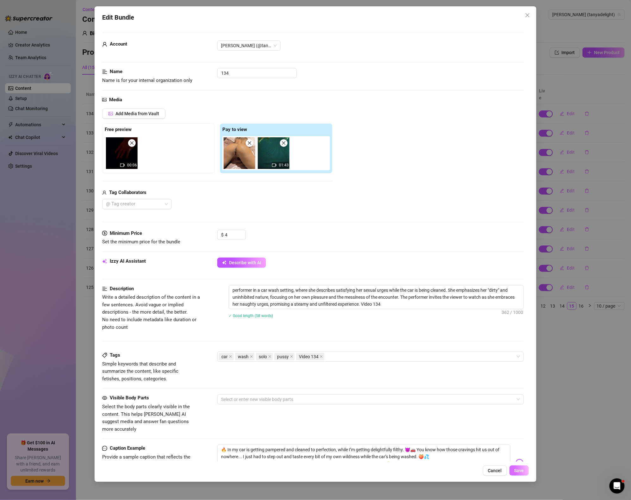
click at [527, 471] on button "Save" at bounding box center [519, 470] width 19 height 10
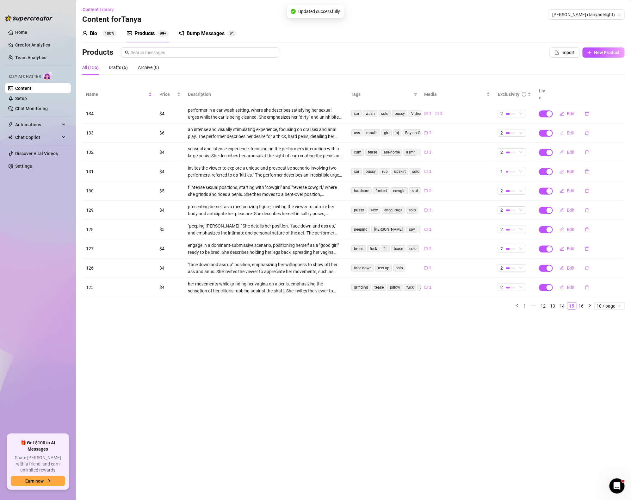
click at [570, 128] on button "Edit" at bounding box center [567, 133] width 25 height 10
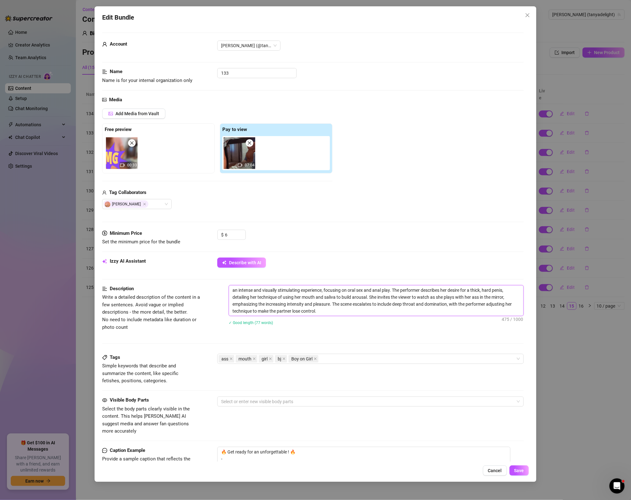
click at [329, 312] on textarea "an intense and visually stimulating experience, focusing on oral sex and anal p…" at bounding box center [376, 300] width 295 height 30
paste textarea "Video 139"
click at [365, 360] on div "ass mouth girl bj Boy on Girl" at bounding box center [367, 358] width 297 height 9
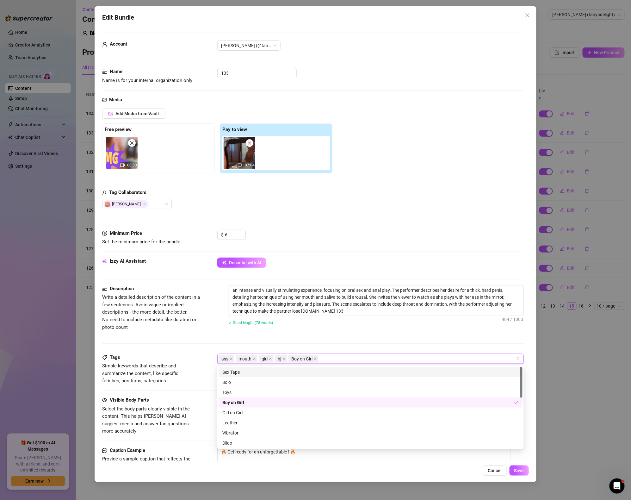
paste input "Video 139"
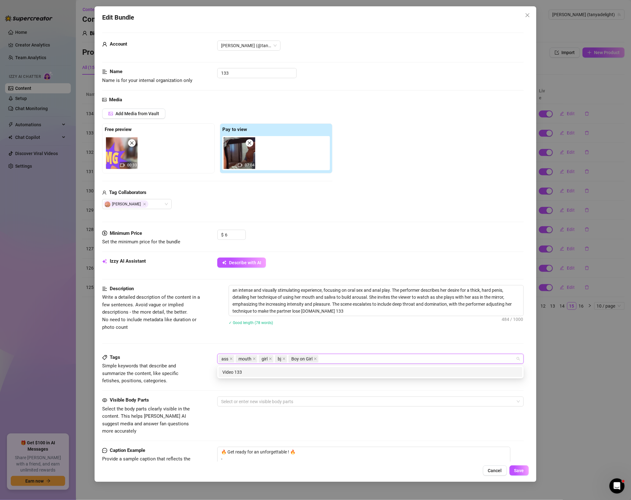
click at [385, 348] on div "Description Write a detailed description of the content in a few sentences. Avo…" at bounding box center [313, 319] width 422 height 69
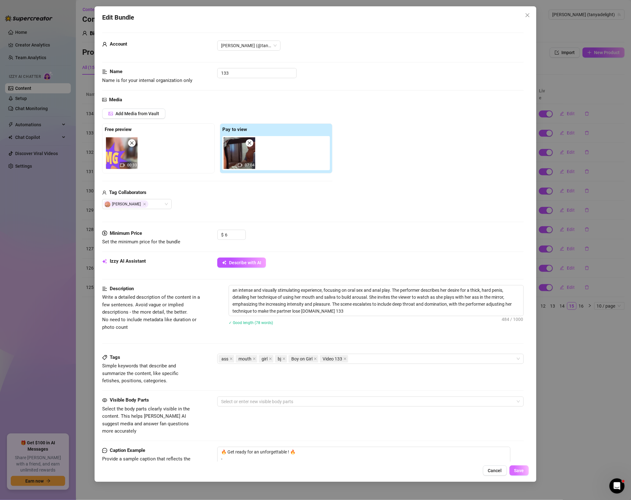
click at [527, 473] on button "Save" at bounding box center [519, 470] width 19 height 10
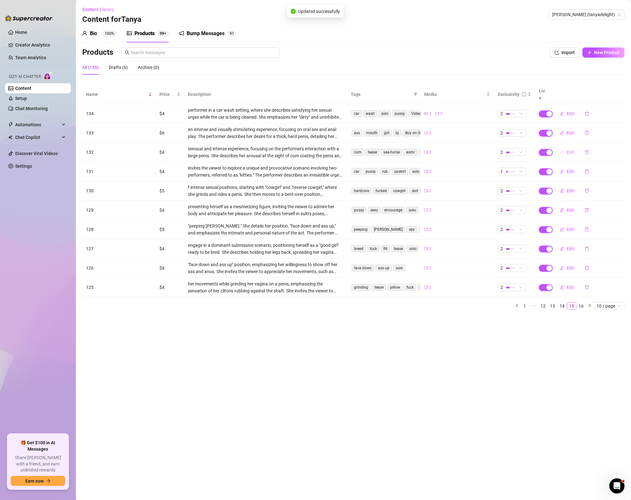
click at [574, 150] on span "Edit" at bounding box center [571, 152] width 8 height 5
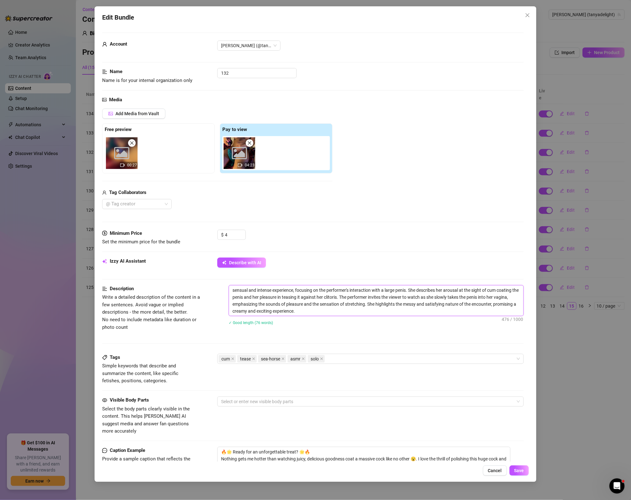
click at [336, 314] on textarea "sensual and intense experience, focusing on the performer's interaction with a …" at bounding box center [376, 300] width 295 height 30
paste textarea "Video 139"
click at [384, 365] on div "Tags Simple keywords that describe and summarize the content, like specific fet…" at bounding box center [313, 369] width 422 height 31
click at [382, 361] on div "cum tease sea-horse asmr solo" at bounding box center [367, 358] width 297 height 9
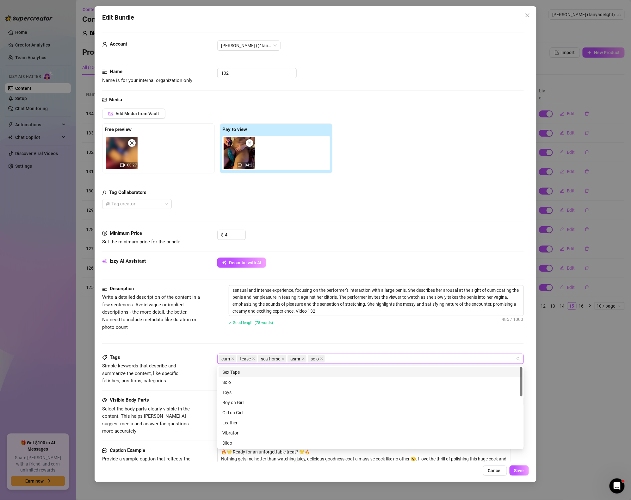
paste input "Video 139"
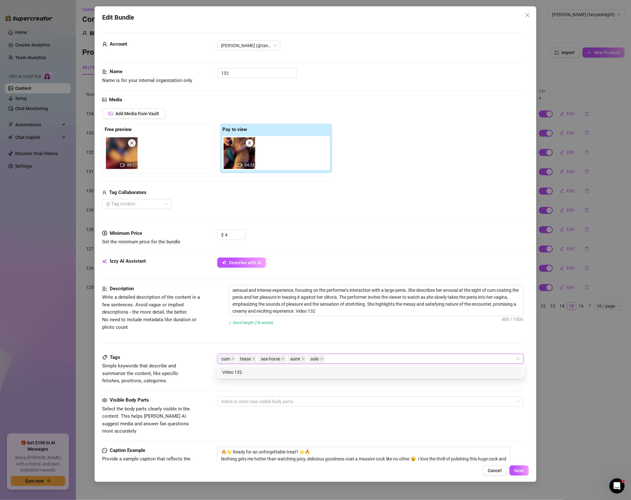
click at [392, 242] on div "$ 4" at bounding box center [370, 238] width 307 height 16
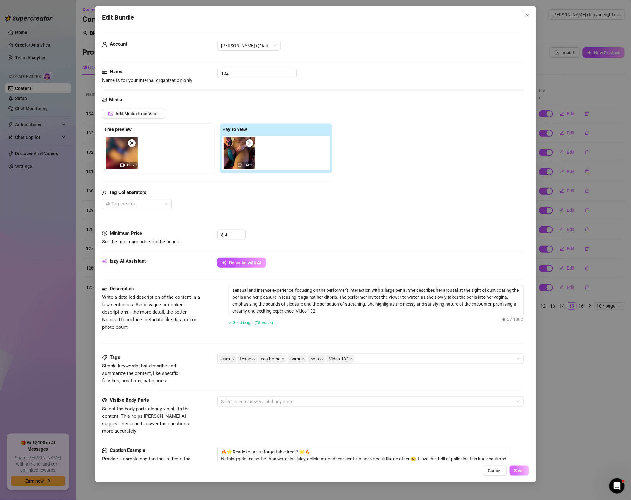
click at [525, 470] on button "Save" at bounding box center [519, 470] width 19 height 10
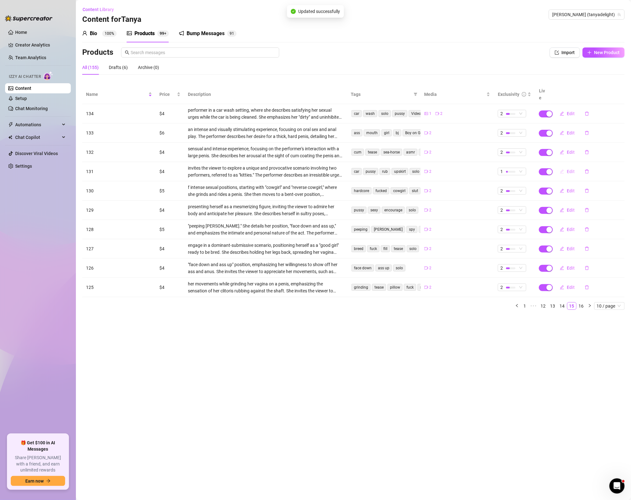
click at [569, 169] on span "Edit" at bounding box center [571, 171] width 8 height 5
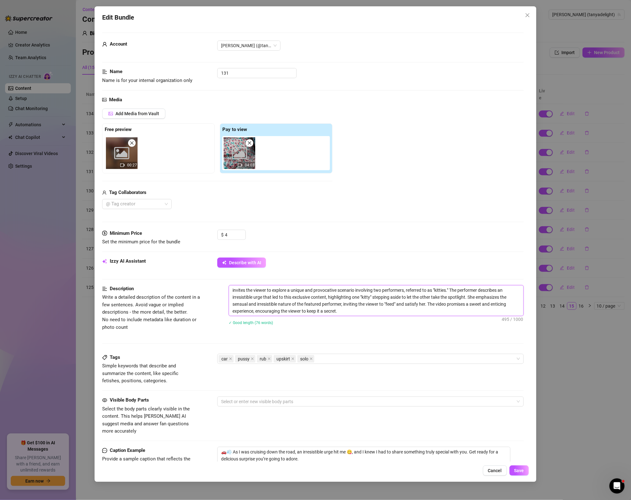
click at [375, 314] on textarea "invites the viewer to explore a unique and provocative scenario involving two p…" at bounding box center [376, 300] width 295 height 30
paste textarea "Video 139"
click at [338, 358] on div "car pussy rub upskirt solo" at bounding box center [367, 358] width 297 height 9
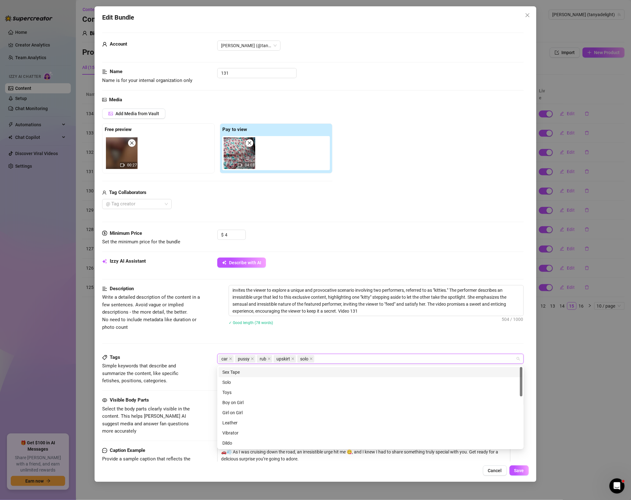
paste input "Video 139"
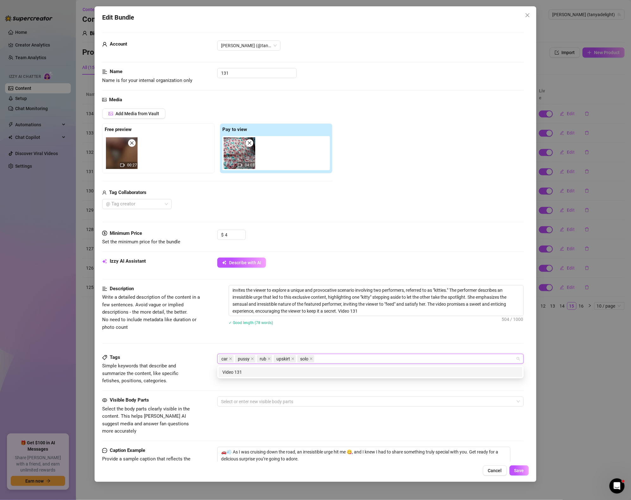
click at [395, 264] on div "Describe with AI" at bounding box center [370, 263] width 307 height 10
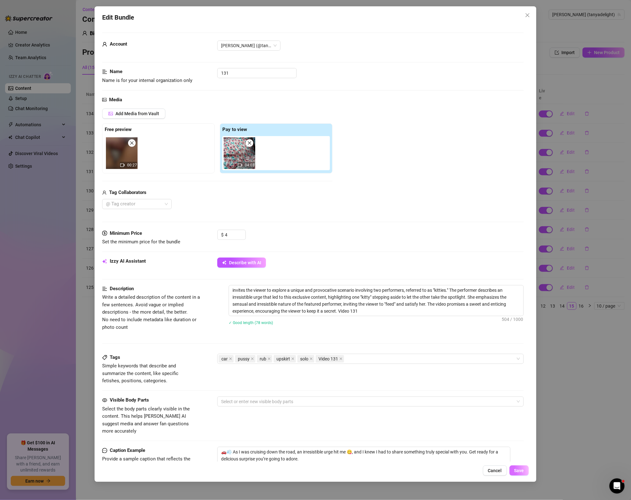
click at [522, 474] on button "Save" at bounding box center [519, 470] width 19 height 10
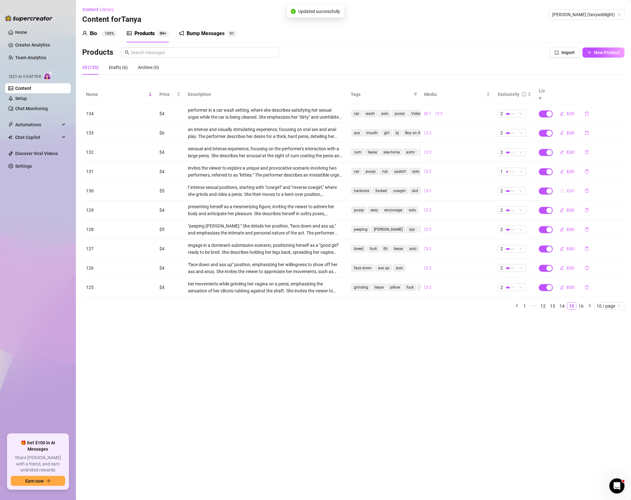
click at [569, 188] on span "Edit" at bounding box center [571, 190] width 8 height 5
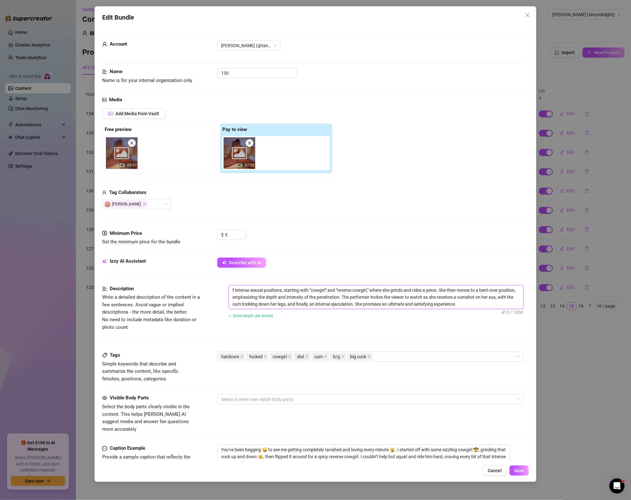
click at [492, 302] on textarea "f intense sexual positions, starting with "cowgirl" and "reverse cowgirl," wher…" at bounding box center [376, 296] width 295 height 23
paste textarea "Video 139"
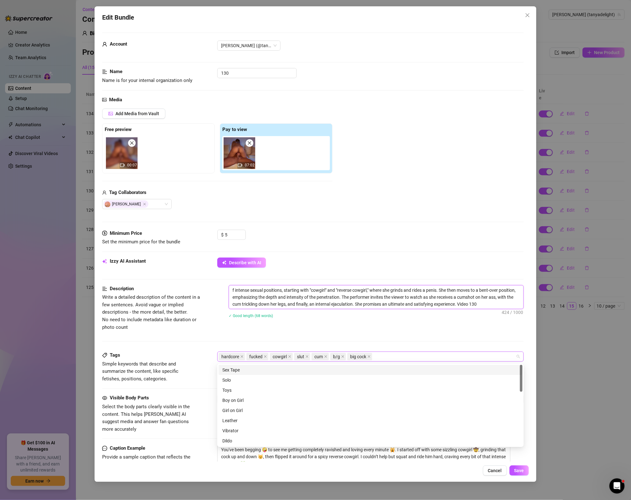
click at [391, 357] on div "hardcore fucked cowgirl slut cum b/g big cock" at bounding box center [367, 356] width 297 height 9
paste input "Video 139"
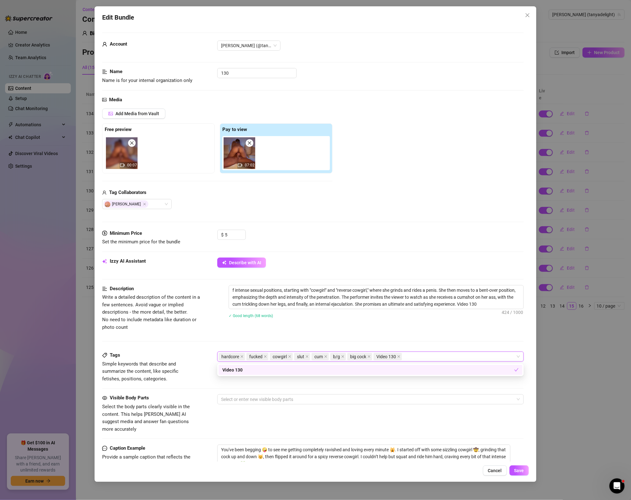
click at [410, 335] on div "Description Write a detailed description of the content in a few sentences. Avo…" at bounding box center [313, 318] width 422 height 66
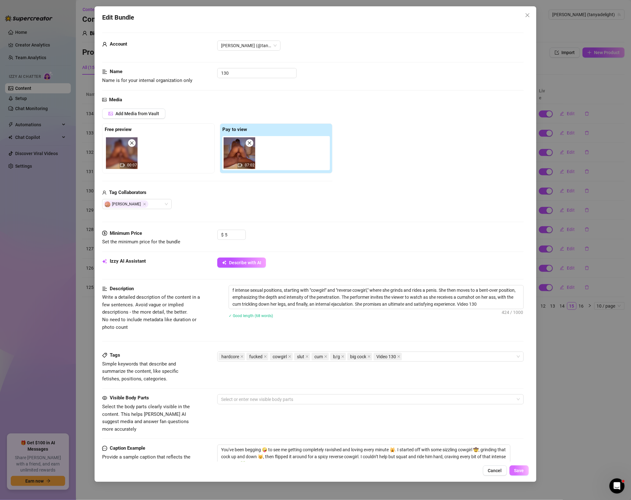
click at [520, 470] on span "Save" at bounding box center [519, 470] width 10 height 5
click at [521, 472] on span "Save" at bounding box center [519, 470] width 10 height 5
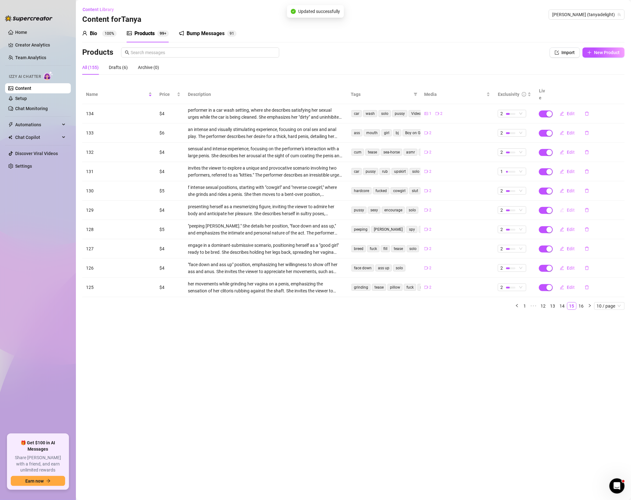
click at [567, 208] on span "Edit" at bounding box center [571, 210] width 8 height 5
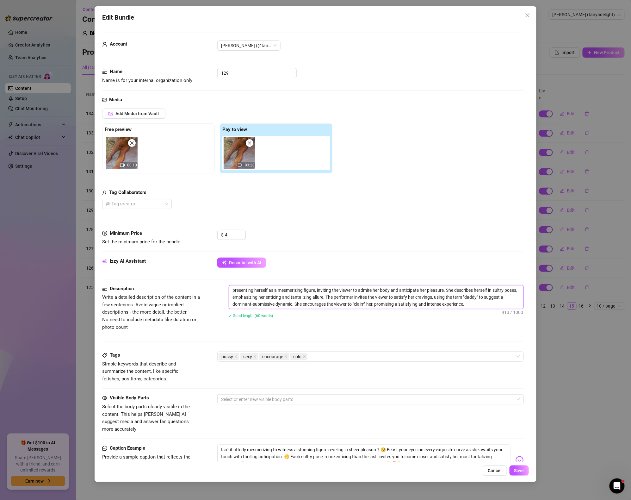
click at [490, 305] on textarea "presenting herself as a mesmerizing figure, inviting the viewer to admire her b…" at bounding box center [376, 296] width 295 height 23
paste textarea "Video 139"
drag, startPoint x: 469, startPoint y: 303, endPoint x: 511, endPoint y: 306, distance: 42.8
click at [511, 306] on textarea "presenting herself as a mesmerizing figure, inviting the viewer to admire her b…" at bounding box center [376, 296] width 295 height 23
click at [353, 355] on div "pussy sexy encourage solo" at bounding box center [367, 356] width 297 height 9
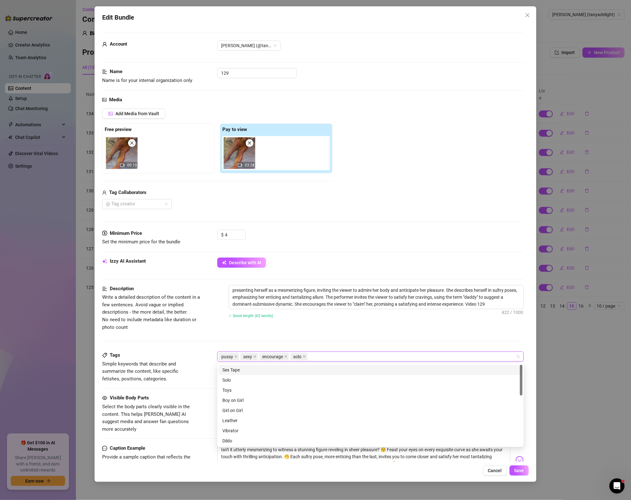
paste input "Video 129"
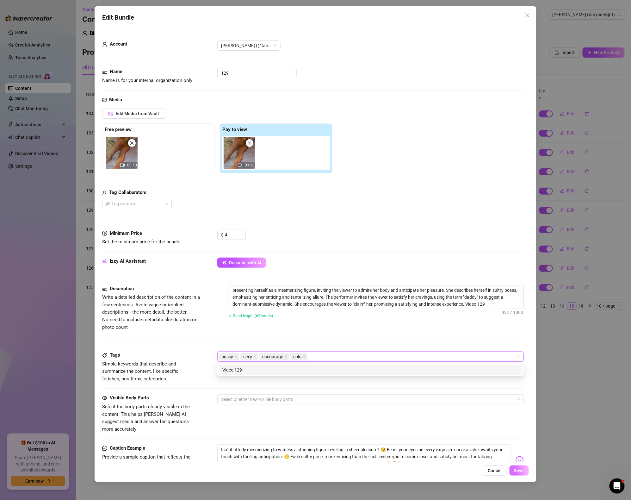
click at [517, 473] on span "Save" at bounding box center [519, 470] width 10 height 5
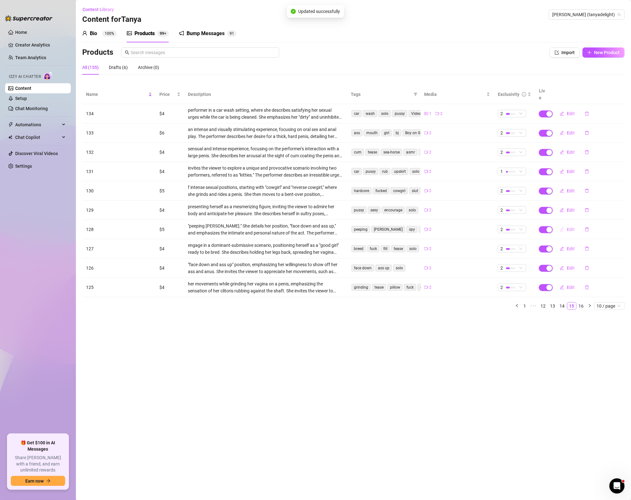
click at [570, 227] on span "Edit" at bounding box center [571, 229] width 8 height 5
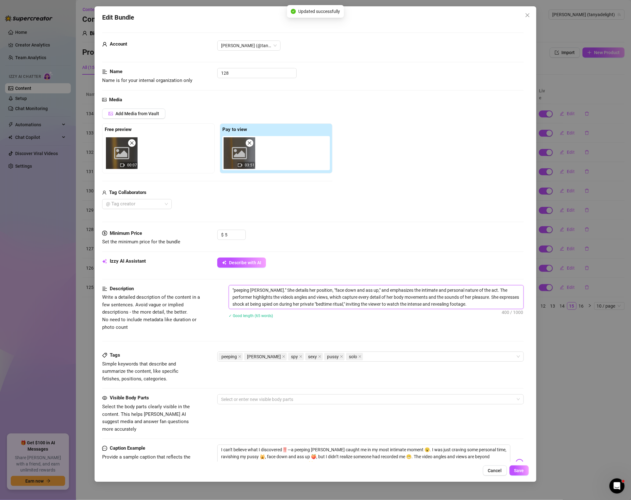
click at [482, 307] on textarea ""peeping [PERSON_NAME]." She details her position, "face down and ass up," and …" at bounding box center [376, 296] width 295 height 23
paste textarea "Video 129"
click at [365, 365] on div "Tags Simple keywords that describe and summarize the content, like specific fet…" at bounding box center [313, 367] width 422 height 31
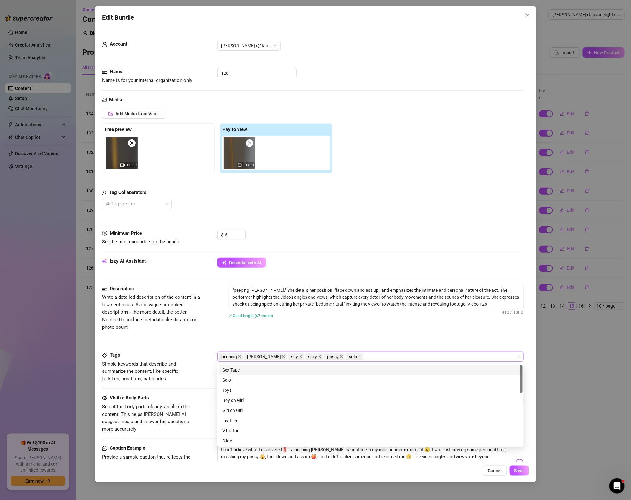
click at [365, 356] on div "peeping [PERSON_NAME] spy sexy pussy solo" at bounding box center [367, 356] width 297 height 9
paste input "Video 129"
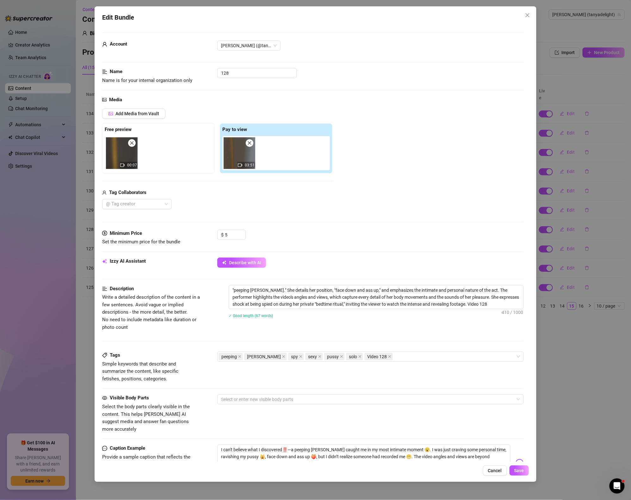
click at [400, 335] on div "Description Write a detailed description of the content in a few sentences. Avo…" at bounding box center [313, 318] width 422 height 66
click at [521, 471] on span "Save" at bounding box center [519, 470] width 10 height 5
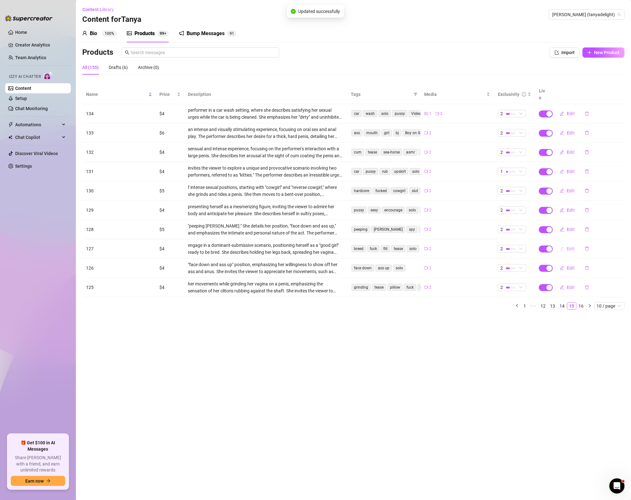
click at [571, 246] on span "Edit" at bounding box center [571, 248] width 8 height 5
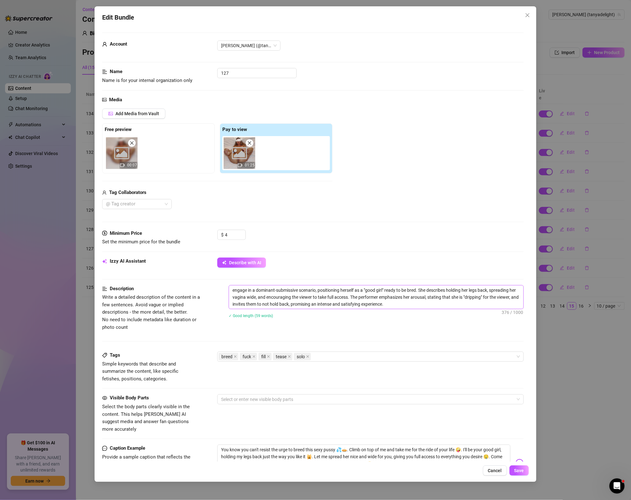
click at [410, 309] on span "engage in a dominant-submissive scenario, positioning herself as a "good girl" …" at bounding box center [376, 297] width 295 height 24
click at [409, 304] on textarea "engage in a dominant-submissive scenario, positioning herself as a "good girl" …" at bounding box center [376, 296] width 295 height 23
paste textarea "Video 129"
click at [396, 356] on div "breed fuck fill tease solo" at bounding box center [367, 356] width 297 height 9
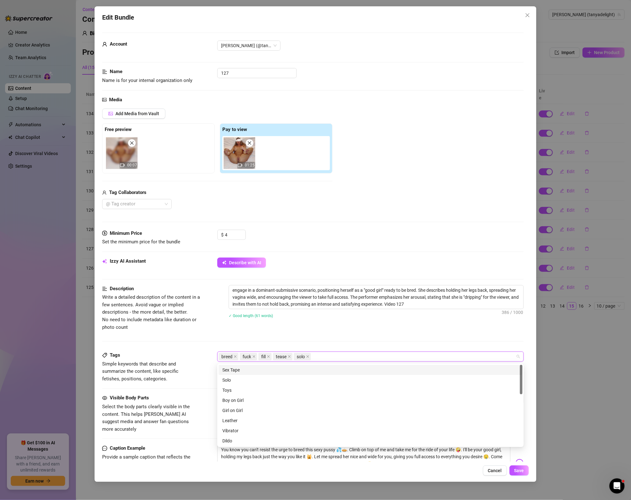
paste input "Video 129"
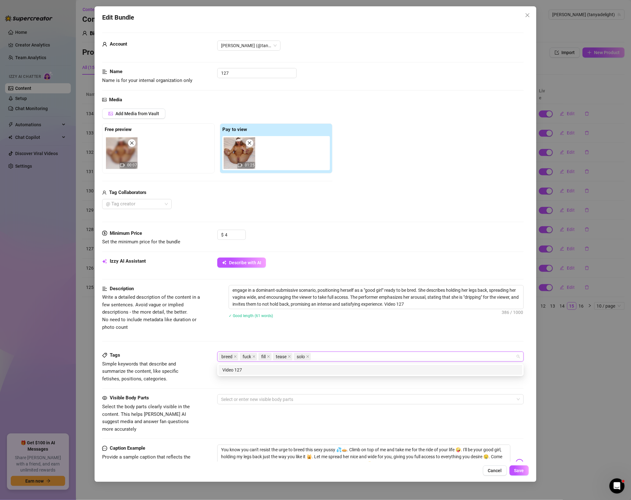
click at [441, 329] on div "Description Write a detailed description of the content in a few sentences. Avo…" at bounding box center [313, 308] width 422 height 46
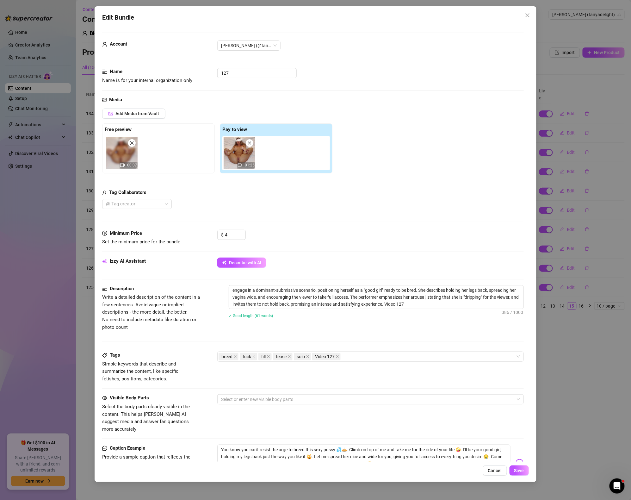
click at [516, 476] on div "Edit Bundle Account [PERSON_NAME] (@tanyadelight) Name Name is for your interna…" at bounding box center [316, 244] width 442 height 476
click at [518, 473] on span "Save" at bounding box center [519, 470] width 10 height 5
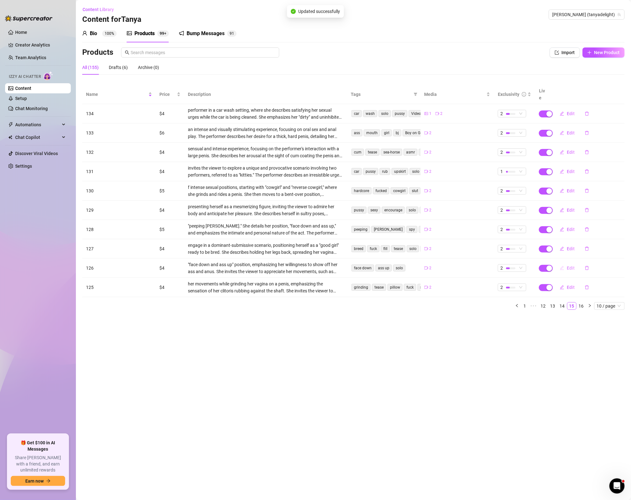
click at [573, 265] on span "Edit" at bounding box center [571, 267] width 8 height 5
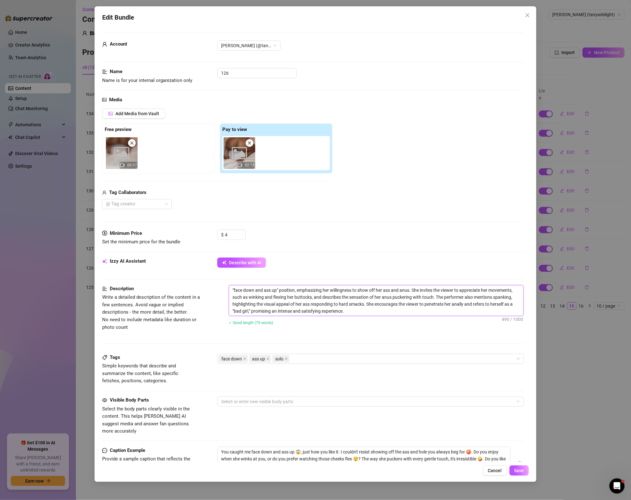
click at [426, 314] on textarea ""face down and ass up" position, emphasizing her willingness to show off her as…" at bounding box center [376, 300] width 295 height 30
paste textarea "Video 129"
click at [412, 358] on div "face down ass up solo" at bounding box center [367, 358] width 297 height 9
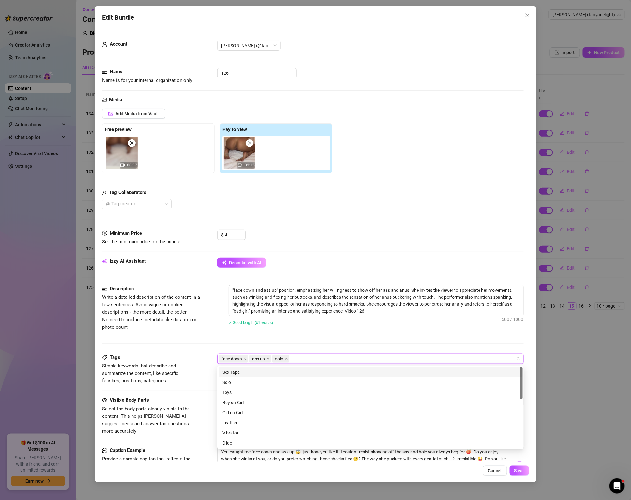
paste input "Video 129"
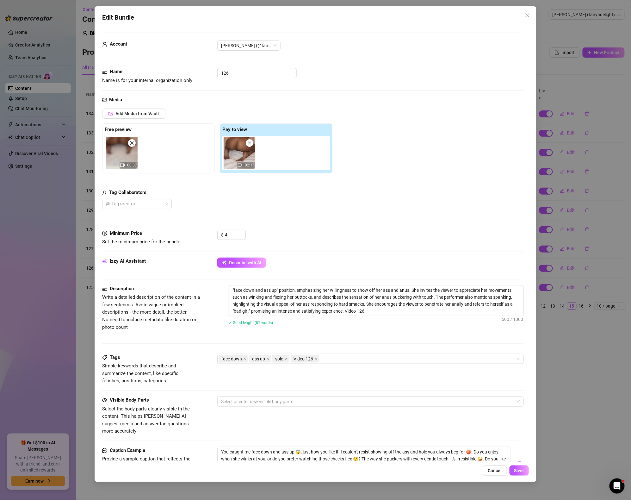
click at [374, 336] on div "Description Write a detailed description of the content in a few sentences. Avo…" at bounding box center [313, 319] width 422 height 69
click at [522, 468] on span "Save" at bounding box center [519, 470] width 10 height 5
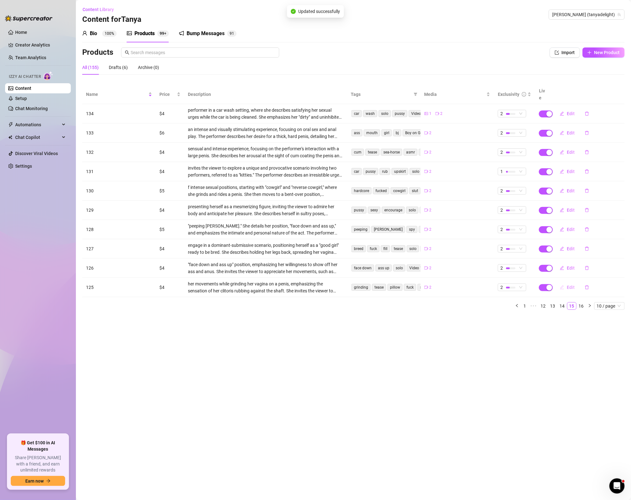
click at [565, 282] on button "Edit" at bounding box center [567, 287] width 25 height 10
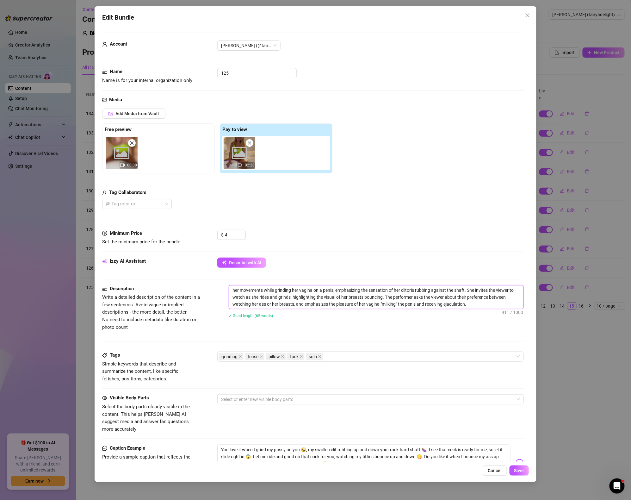
click at [475, 307] on textarea "her movements while grinding her vagina on a penis, emphasizing the sensation o…" at bounding box center [376, 296] width 295 height 23
paste textarea "Video 129"
click at [389, 358] on div "grinding tease pillow fuck solo" at bounding box center [367, 356] width 297 height 9
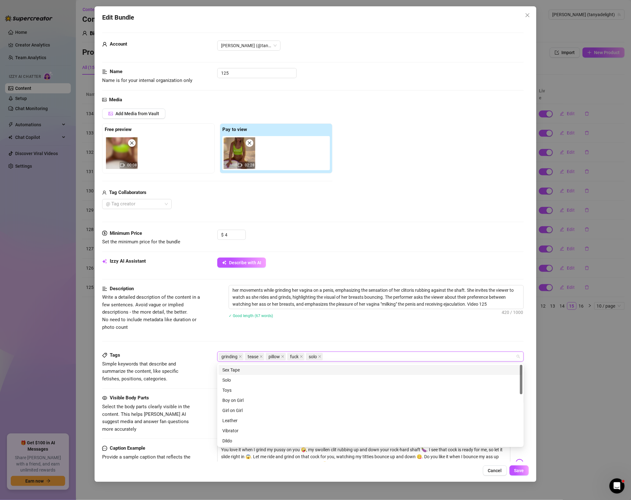
paste input "Video 129"
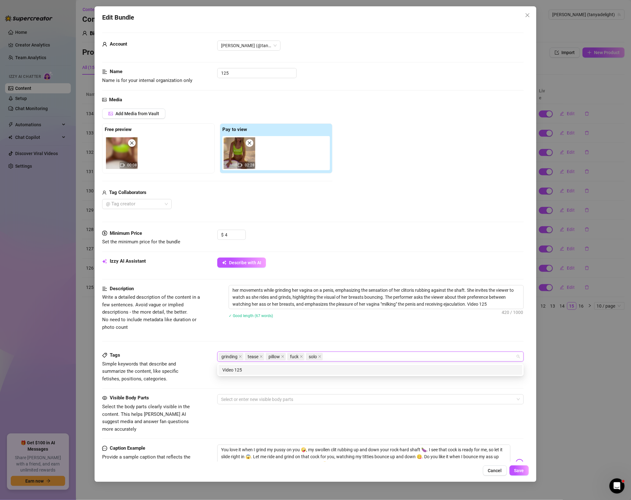
click at [419, 322] on div "her movements while grinding her vagina on a penis, emphasizing the sensation o…" at bounding box center [376, 305] width 295 height 41
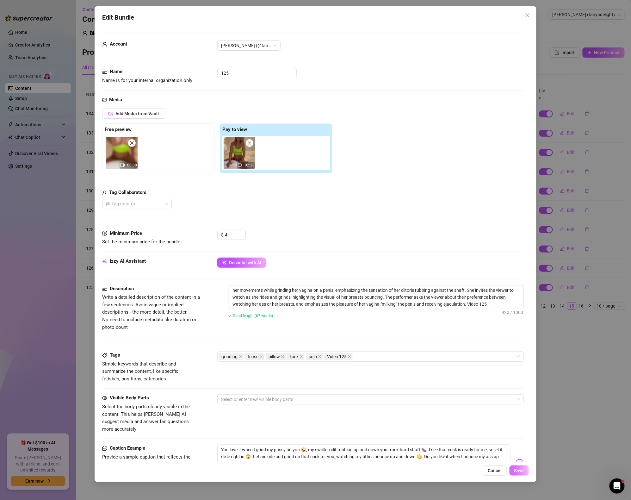
click at [518, 475] on button "Save" at bounding box center [519, 470] width 19 height 10
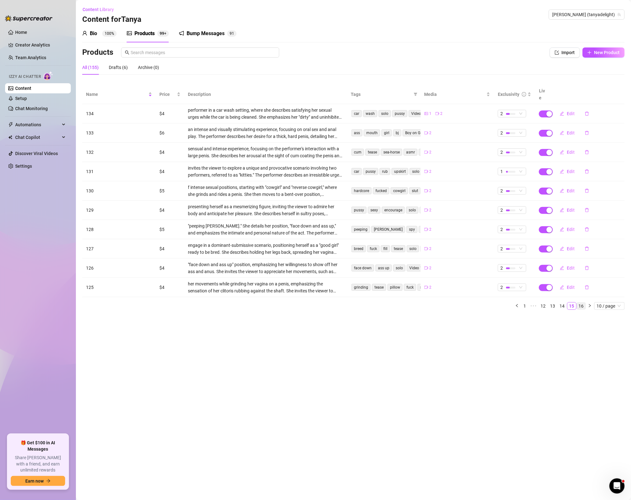
click at [579, 302] on link "16" at bounding box center [581, 305] width 9 height 7
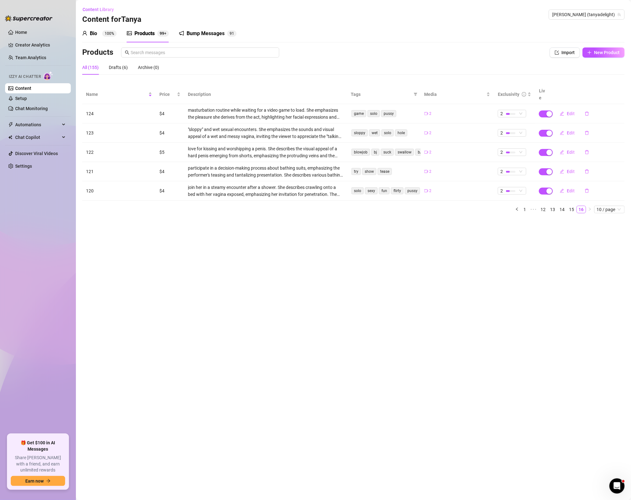
click at [579, 245] on main "Content Library Content for [PERSON_NAME] [PERSON_NAME] (tanyadelight) Bio 100%…" at bounding box center [353, 250] width 555 height 500
click at [564, 111] on icon "edit" at bounding box center [562, 113] width 4 height 4
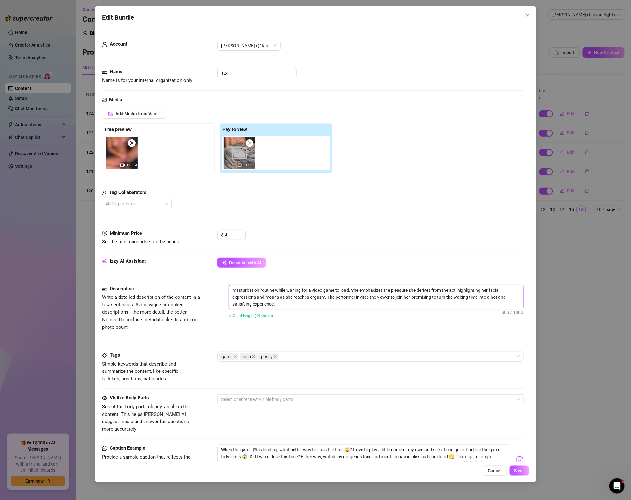
click at [303, 308] on textarea "masturbation routine while waiting for a video game to load. She emphasizes the…" at bounding box center [376, 296] width 295 height 23
paste
click at [325, 366] on div "Tags Simple keywords that describe and summarize the content, like specific fet…" at bounding box center [313, 367] width 422 height 31
click at [320, 360] on div "game solo pussy" at bounding box center [367, 356] width 297 height 9
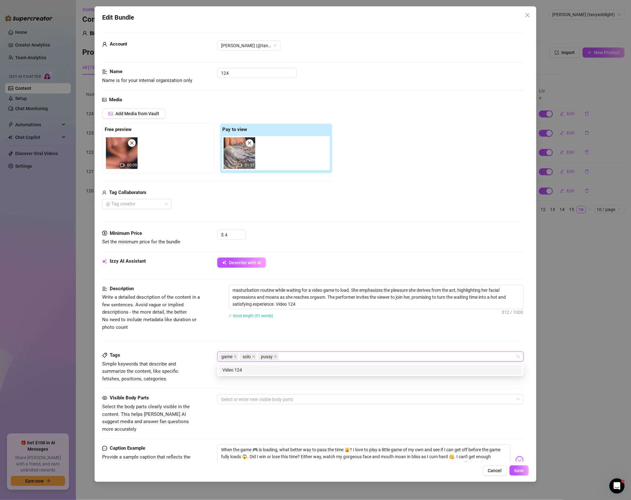
click at [336, 341] on div "Description Write a detailed description of the content in a few sentences. Avo…" at bounding box center [313, 318] width 422 height 66
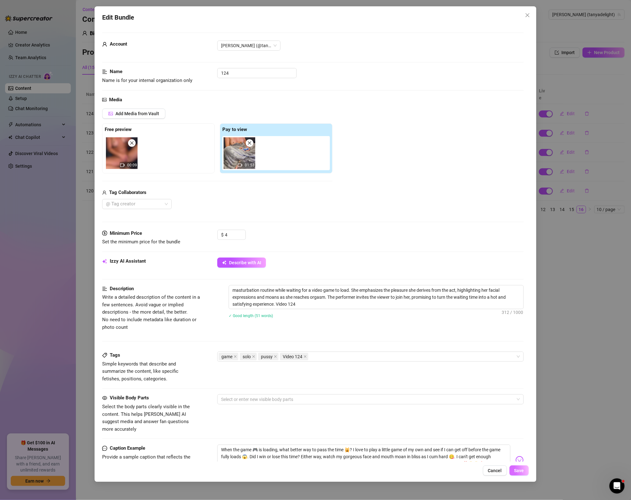
click at [527, 474] on button "Save" at bounding box center [519, 470] width 19 height 10
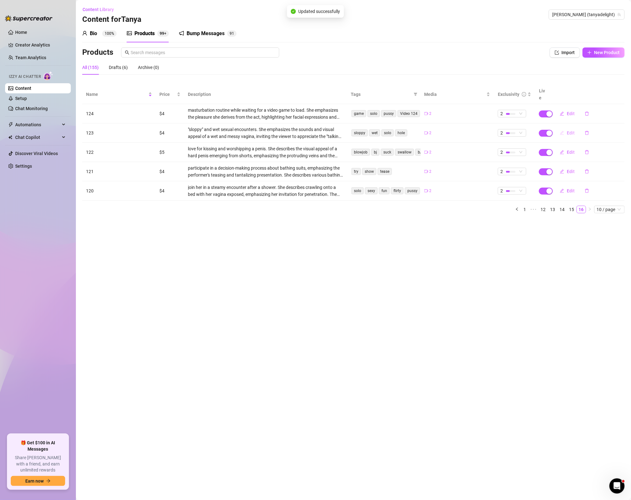
click at [570, 130] on span "Edit" at bounding box center [571, 132] width 8 height 5
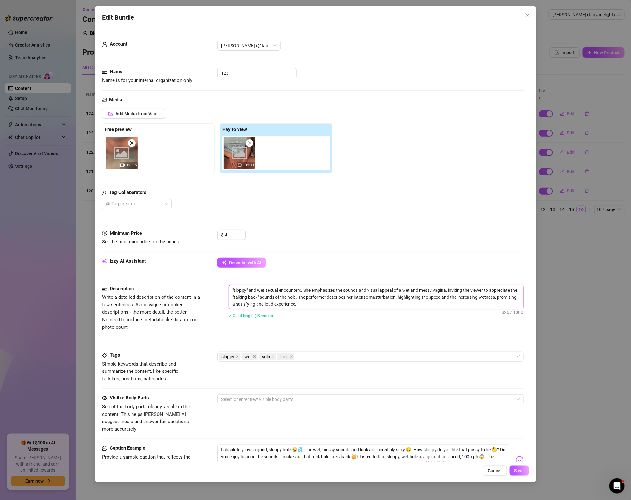
click at [350, 306] on textarea ""sloppy" and wet sexual encounters. She emphasizes the sounds and visual appeal…" at bounding box center [376, 296] width 295 height 23
click at [328, 358] on div "sloppy wet solo hole" at bounding box center [367, 356] width 297 height 9
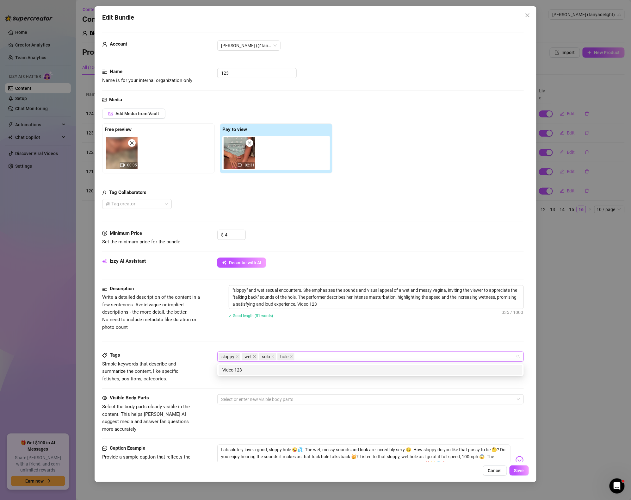
click at [394, 334] on div "Description Write a detailed description of the content in a few sentences. Avo…" at bounding box center [313, 318] width 422 height 66
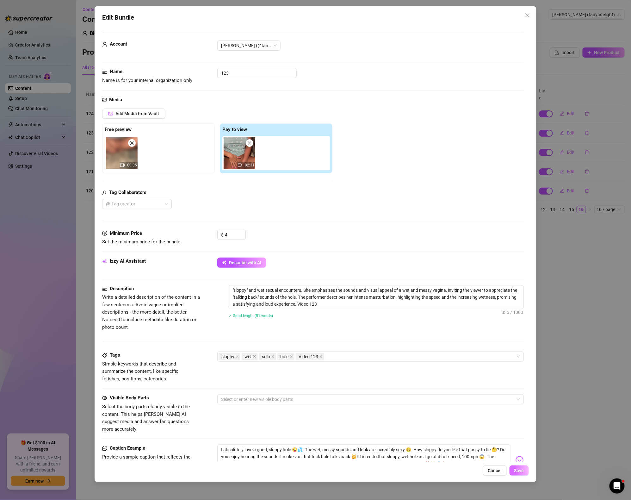
click at [519, 473] on button "Save" at bounding box center [519, 470] width 19 height 10
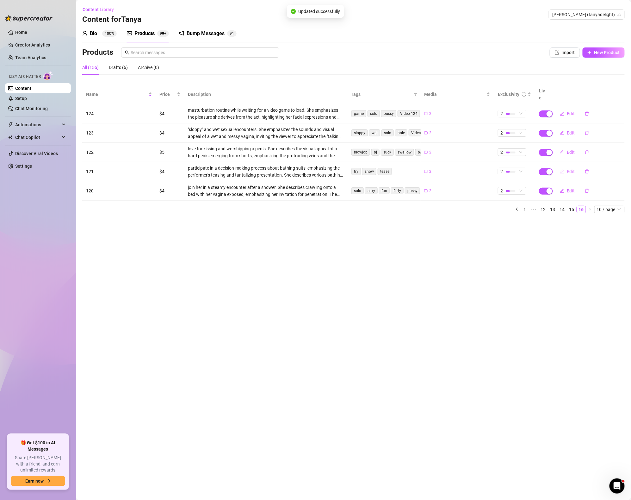
click at [568, 169] on span "Edit" at bounding box center [571, 171] width 8 height 5
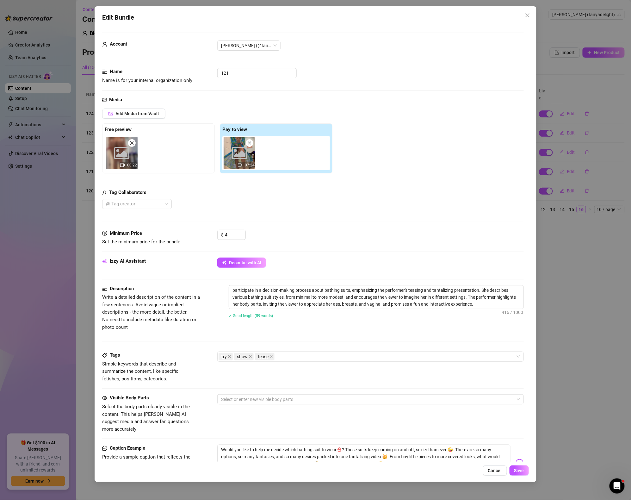
click at [626, 123] on div "Edit Bundle Account [PERSON_NAME] (@tanyadelight) Name Name is for your interna…" at bounding box center [315, 250] width 631 height 500
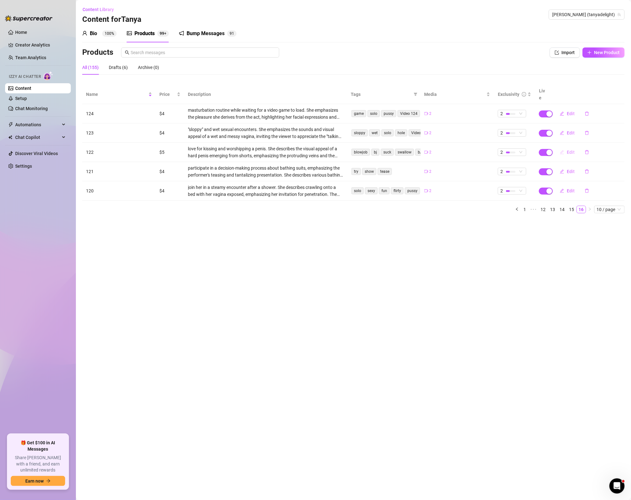
click at [575, 147] on button "Edit" at bounding box center [567, 152] width 25 height 10
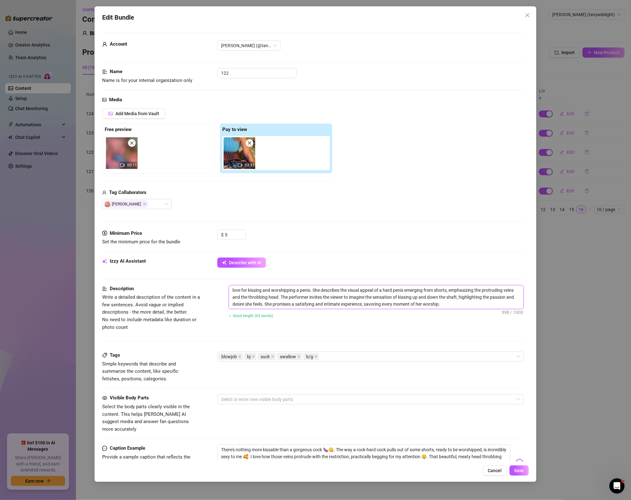
click at [461, 299] on textarea "love for kissing and worshipping a penis. She describes the visual appeal of a …" at bounding box center [376, 296] width 295 height 23
click at [464, 308] on textarea "love for kissing and worshipping a penis. She describes the visual appeal of a …" at bounding box center [376, 296] width 295 height 23
click at [383, 356] on div "blowjob bj suck swallow b/g" at bounding box center [367, 356] width 297 height 9
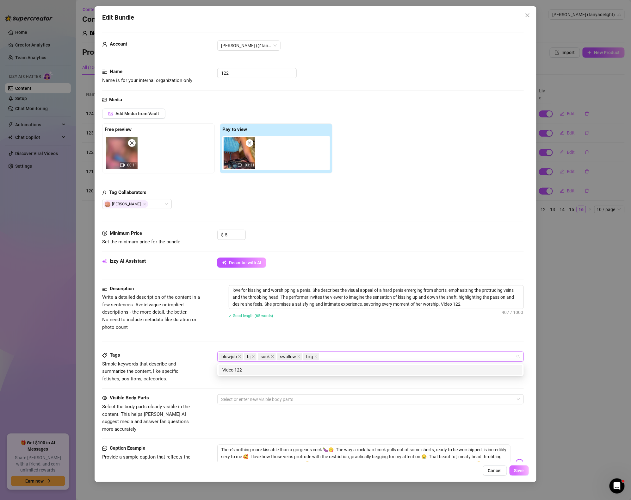
click at [526, 471] on button "Save" at bounding box center [519, 470] width 19 height 10
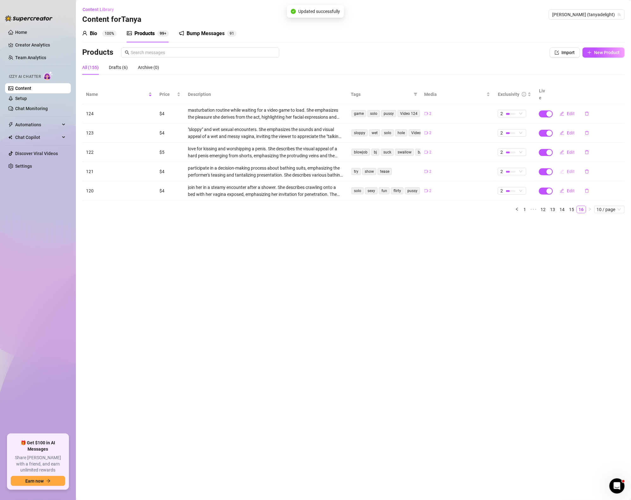
click at [562, 169] on icon "edit" at bounding box center [562, 171] width 4 height 4
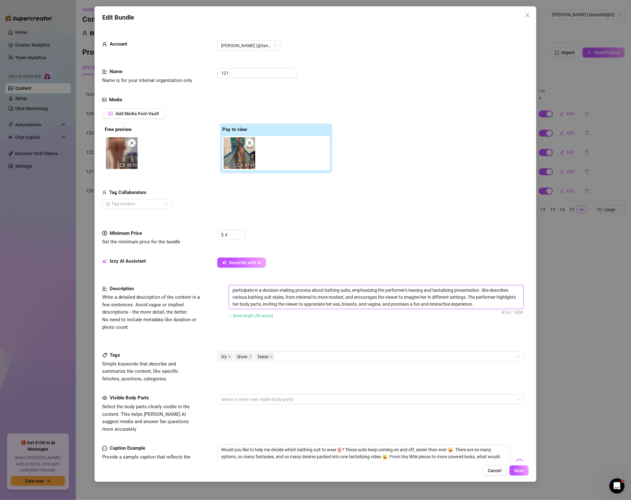
click at [482, 304] on textarea "participate in a decision-making process about bathing suits, emphasizing the p…" at bounding box center [376, 296] width 295 height 23
click at [343, 359] on div "try show tease" at bounding box center [367, 356] width 297 height 9
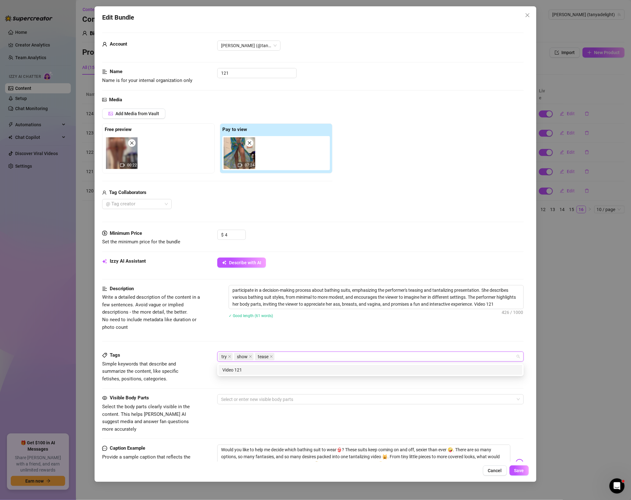
click at [346, 328] on div "Description Write a detailed description of the content in a few sentences. Avo…" at bounding box center [313, 308] width 422 height 46
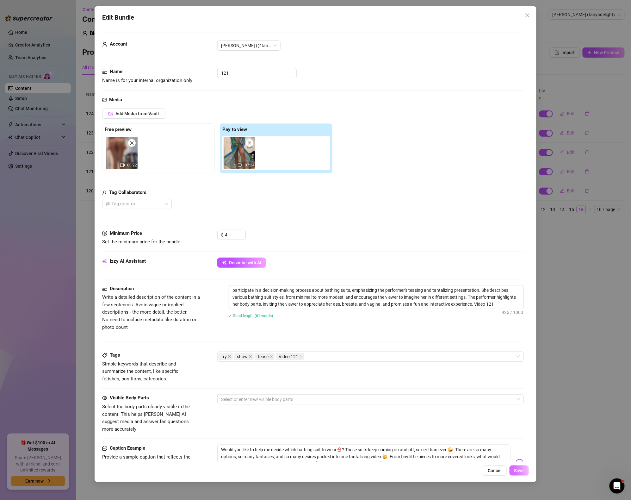
click at [516, 473] on span "Save" at bounding box center [519, 470] width 10 height 5
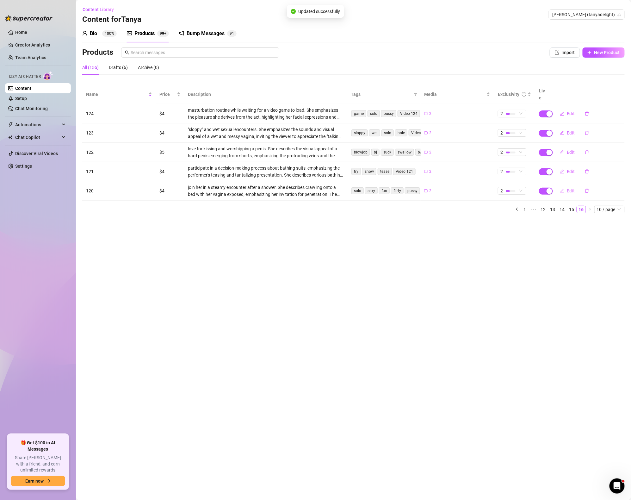
click at [569, 188] on span "Edit" at bounding box center [571, 190] width 8 height 5
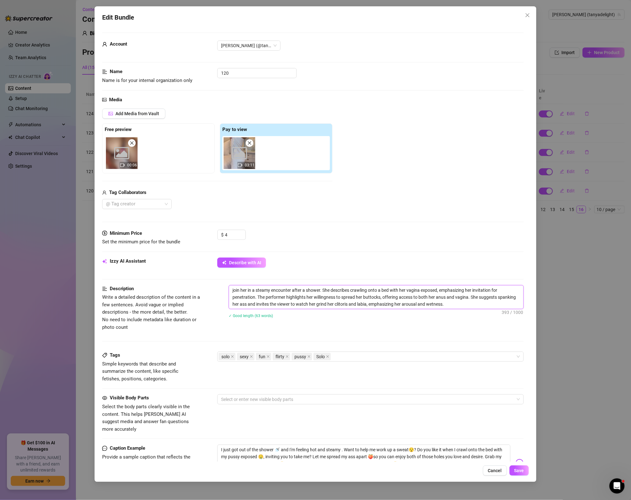
click at [450, 305] on textarea "join her in a steamy encounter after a shower. She describes crawling onto a be…" at bounding box center [376, 296] width 295 height 23
click at [401, 356] on div "solo sexy fun flirty pussy Solo" at bounding box center [367, 356] width 297 height 9
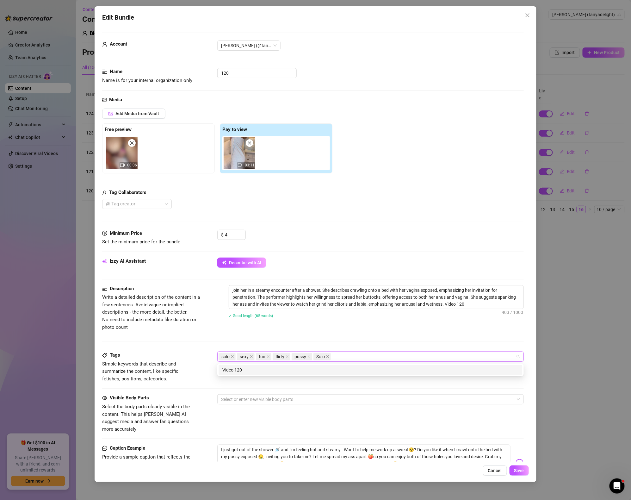
click at [372, 338] on div "Description Write a detailed description of the content in a few sentences. Avo…" at bounding box center [313, 318] width 422 height 66
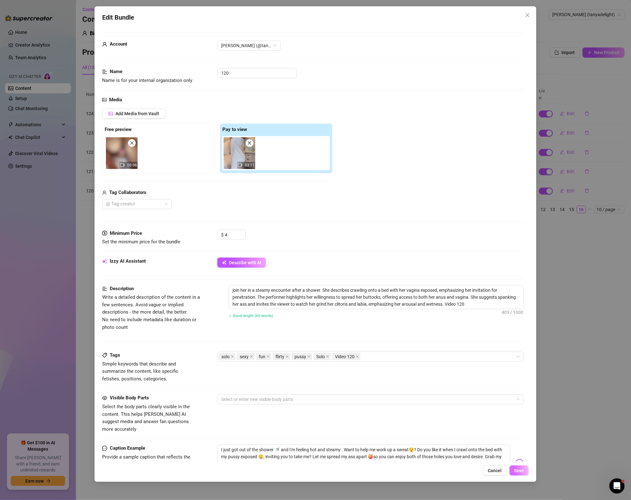
click at [519, 470] on span "Save" at bounding box center [519, 470] width 10 height 5
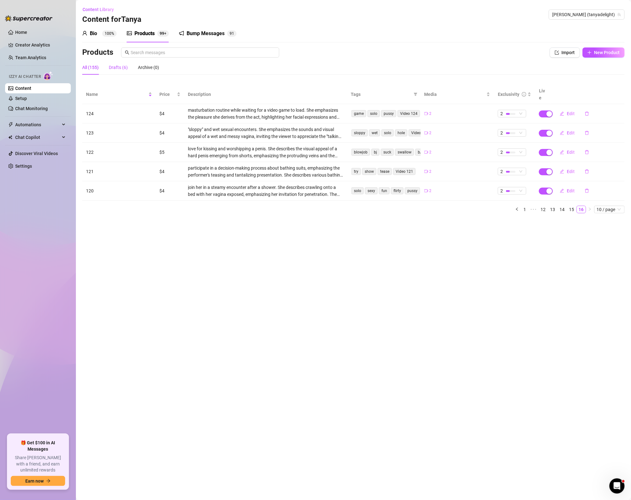
click at [118, 68] on div "Drafts (6)" at bounding box center [118, 67] width 19 height 7
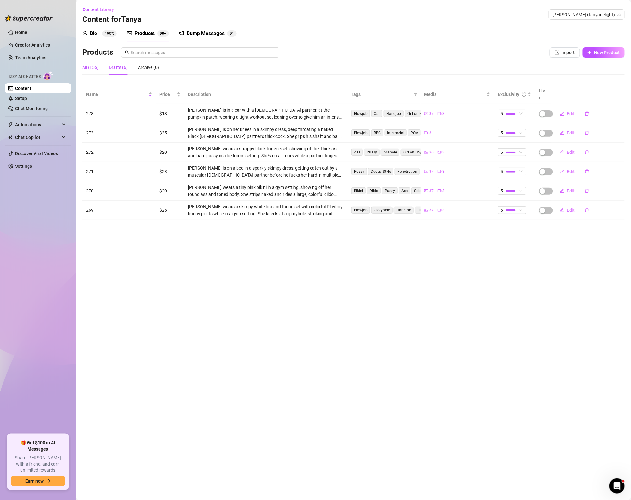
click at [95, 69] on div "All (155)" at bounding box center [90, 67] width 16 height 7
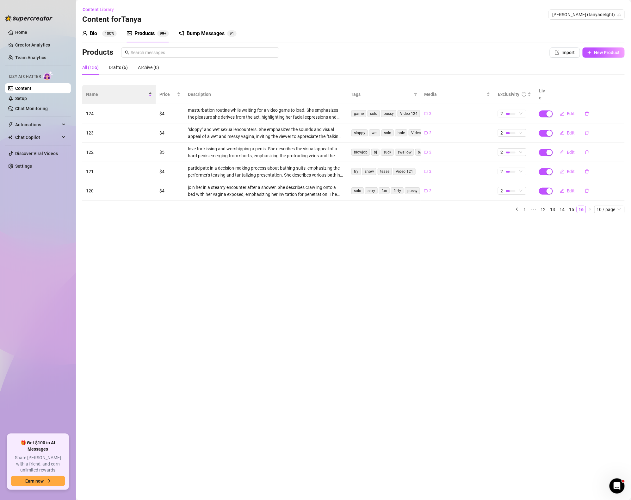
click at [106, 95] on div "Name" at bounding box center [119, 94] width 66 height 7
click at [526, 206] on link "1" at bounding box center [524, 209] width 7 height 7
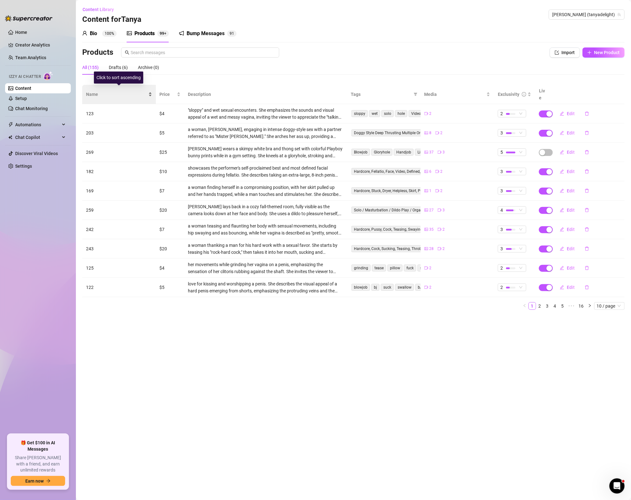
click at [107, 91] on span "Name" at bounding box center [116, 94] width 61 height 7
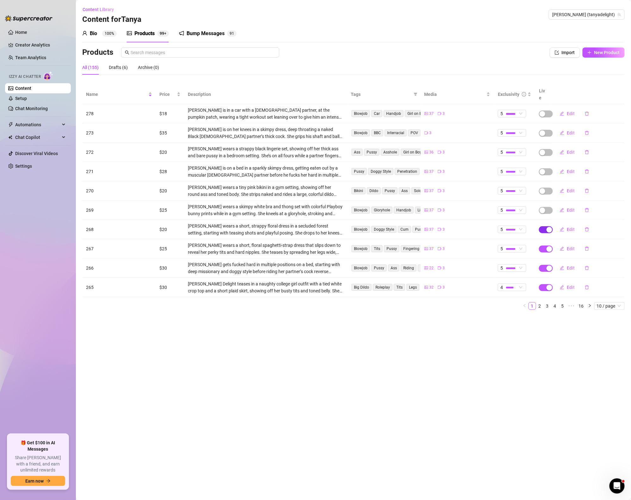
click at [545, 226] on span "button" at bounding box center [546, 229] width 14 height 7
click at [595, 209] on span "OK" at bounding box center [597, 207] width 6 height 5
click at [548, 226] on span "button" at bounding box center [546, 229] width 14 height 7
click at [589, 210] on span "OK" at bounding box center [590, 207] width 6 height 5
click at [571, 227] on span "Edit" at bounding box center [571, 229] width 8 height 5
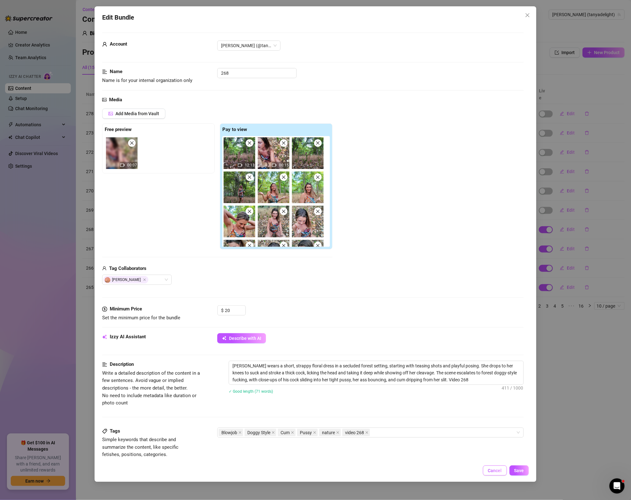
click at [495, 472] on span "Cancel" at bounding box center [495, 470] width 14 height 5
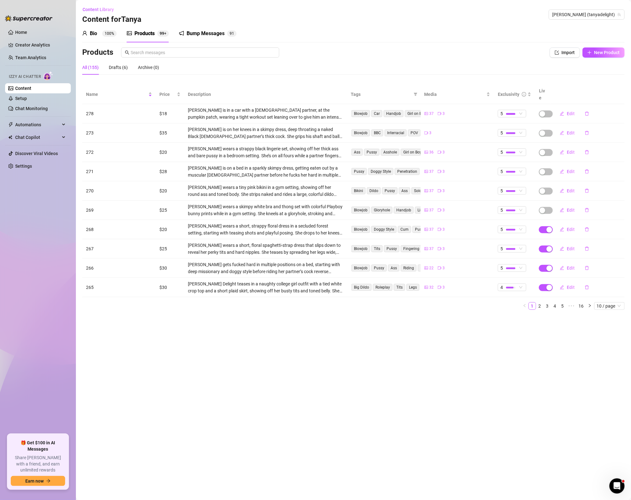
click at [169, 166] on td "$28" at bounding box center [170, 171] width 28 height 19
